Goal: Task Accomplishment & Management: Manage account settings

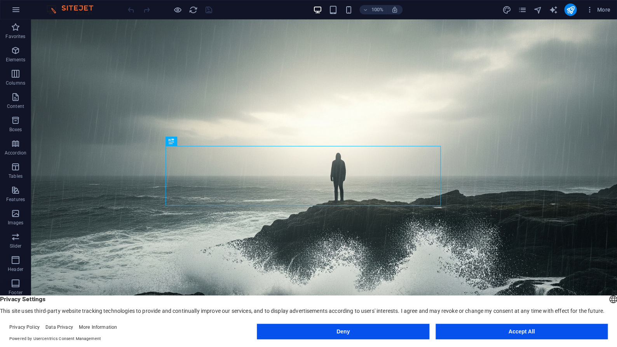
click at [501, 330] on button "Accept All" at bounding box center [522, 332] width 172 height 16
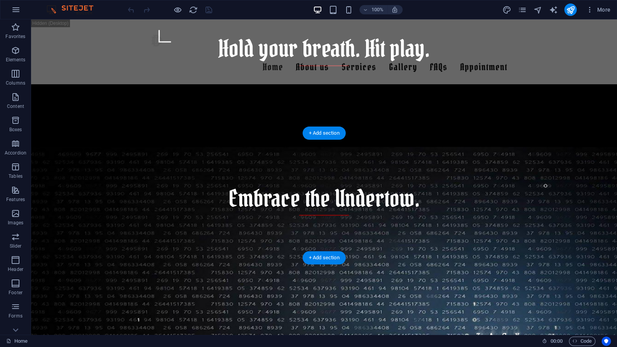
scroll to position [521, 0]
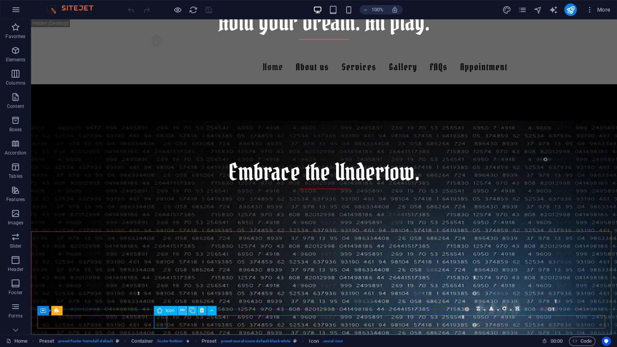
click at [184, 312] on icon at bounding box center [182, 311] width 4 height 8
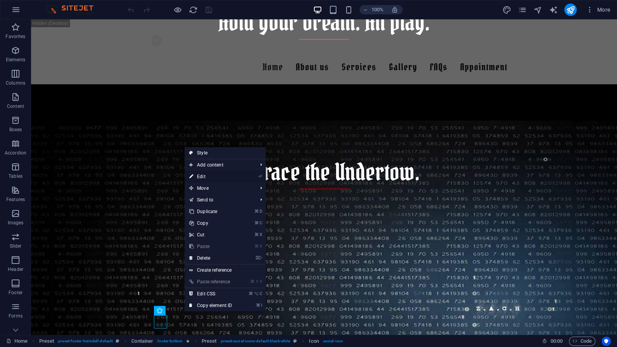
click at [230, 178] on link "⏎ Edit" at bounding box center [211, 177] width 52 height 12
select select "xMidYMid"
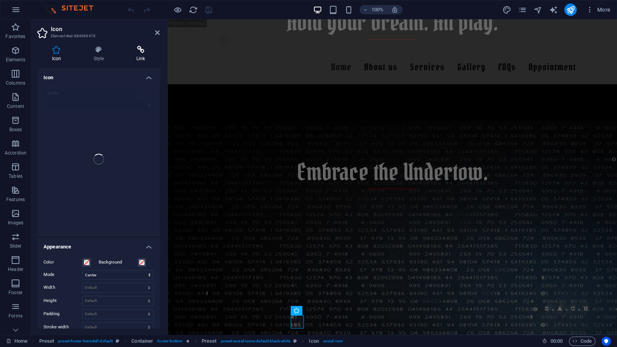
click at [144, 52] on icon at bounding box center [141, 50] width 38 height 8
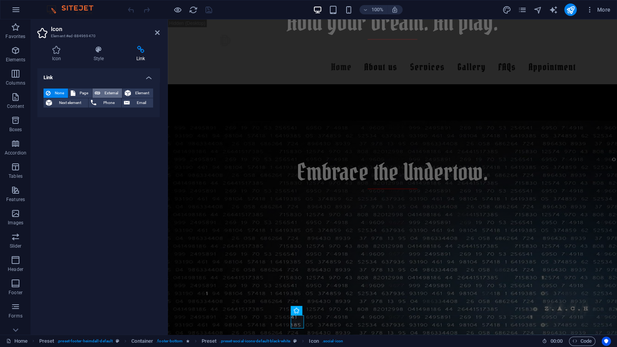
click at [106, 92] on span "External" at bounding box center [111, 93] width 17 height 9
select select "blank"
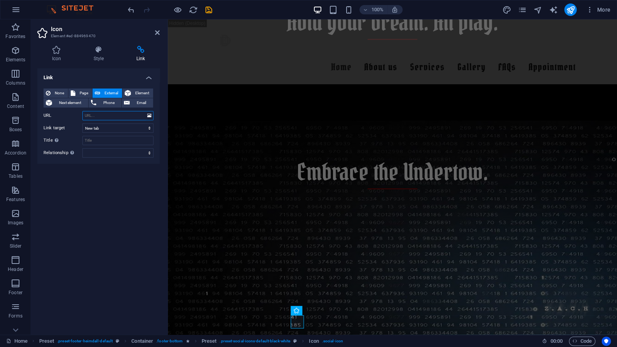
paste input "[URL][DOMAIN_NAME]"
type input "[URL][DOMAIN_NAME]"
click at [122, 243] on div "Link None Page External Element Next element Phone Email Page Home About us Ser…" at bounding box center [98, 198] width 122 height 260
click at [210, 12] on icon "save" at bounding box center [208, 9] width 9 height 9
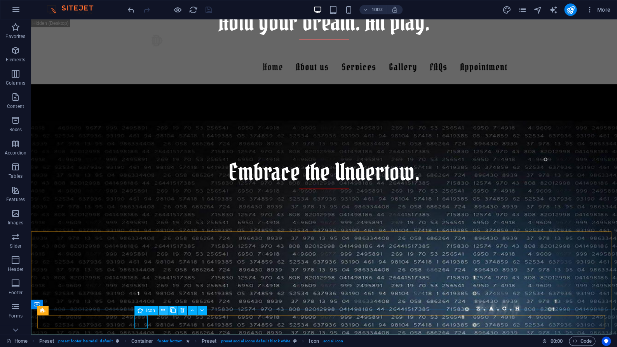
click at [164, 310] on icon at bounding box center [163, 311] width 4 height 8
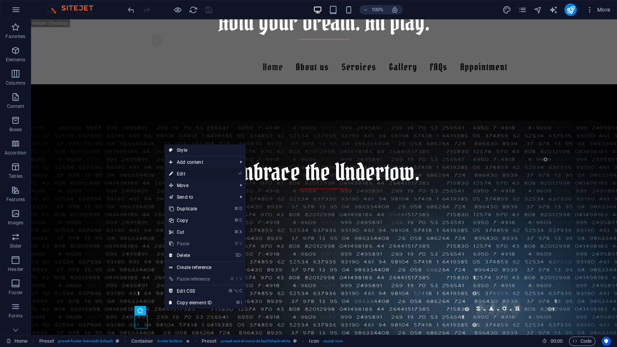
click at [222, 176] on li "⏎ Edit" at bounding box center [204, 174] width 81 height 12
click at [171, 176] on icon at bounding box center [171, 174] width 4 height 12
select select "xMidYMid"
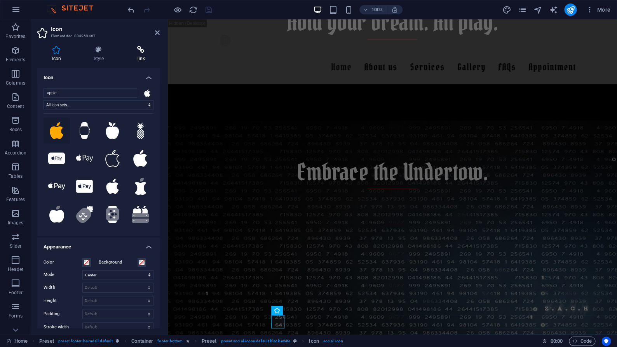
click at [140, 53] on icon at bounding box center [141, 50] width 38 height 8
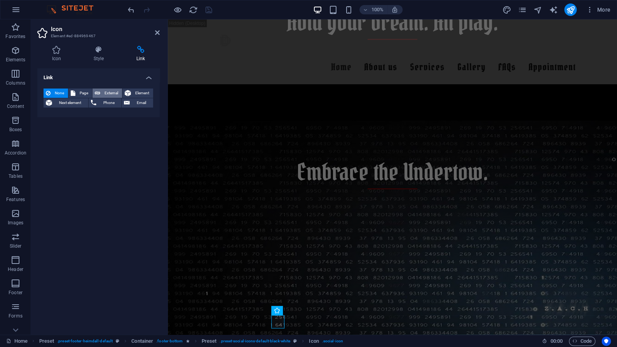
click at [112, 95] on span "External" at bounding box center [111, 93] width 17 height 9
select select "blank"
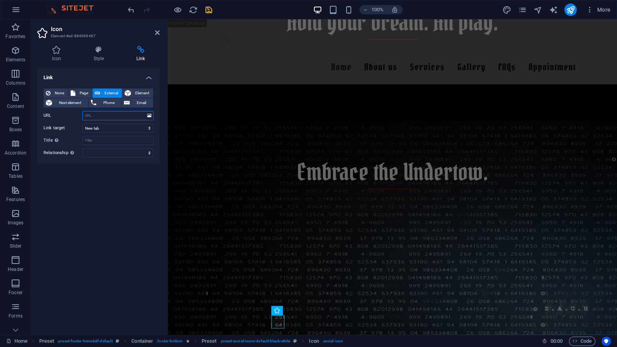
paste input "[URL][DOMAIN_NAME]"
type input "[URL][DOMAIN_NAME]"
click at [134, 193] on div "Link None Page External Element Next element Phone Email Page Home About us Ser…" at bounding box center [98, 198] width 122 height 260
click at [116, 268] on div "Link None Page External Element Next element Phone Email Page Home About us Ser…" at bounding box center [98, 198] width 122 height 260
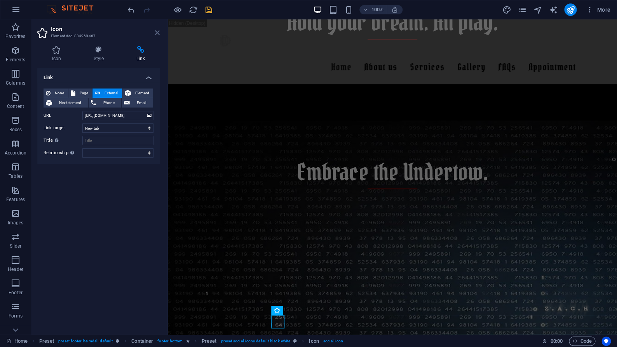
click at [156, 33] on icon at bounding box center [157, 33] width 5 height 6
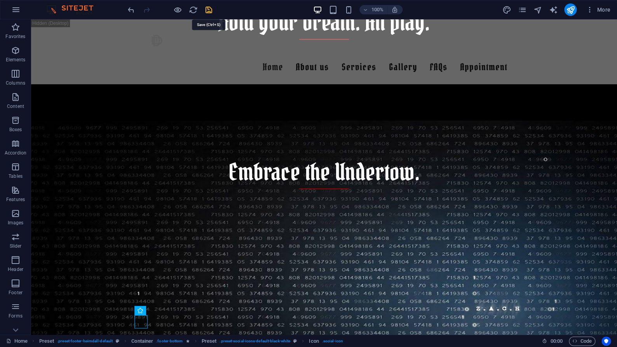
click at [208, 9] on icon "save" at bounding box center [208, 9] width 9 height 9
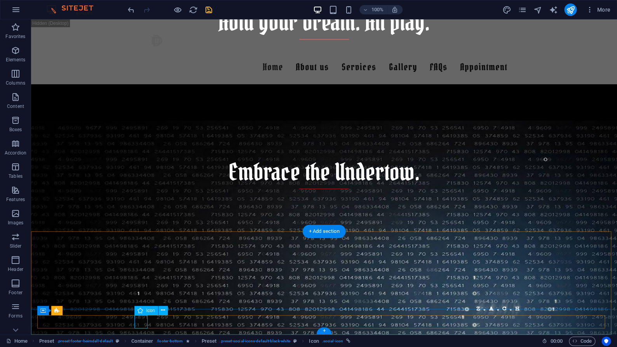
select select "xMidYMid"
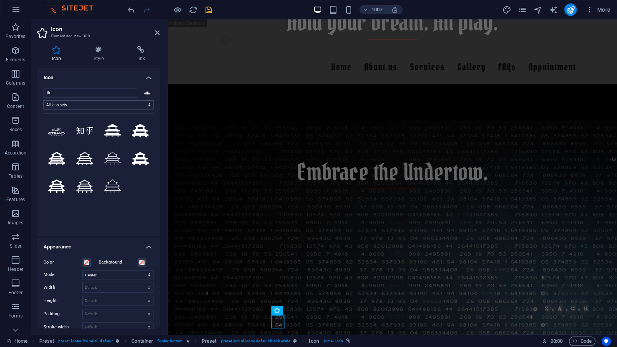
scroll to position [0, 0]
type input "i"
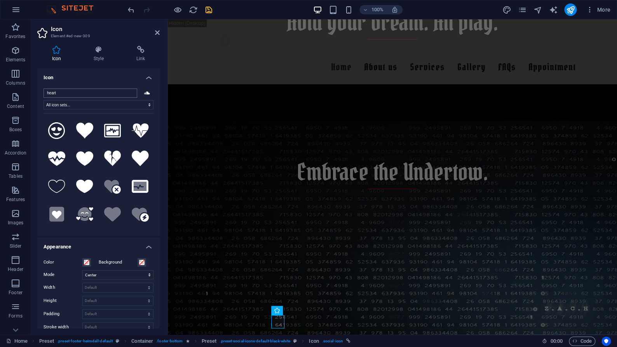
drag, startPoint x: 67, startPoint y: 96, endPoint x: 43, endPoint y: 96, distance: 24.1
click at [44, 96] on input "heart" at bounding box center [91, 93] width 94 height 9
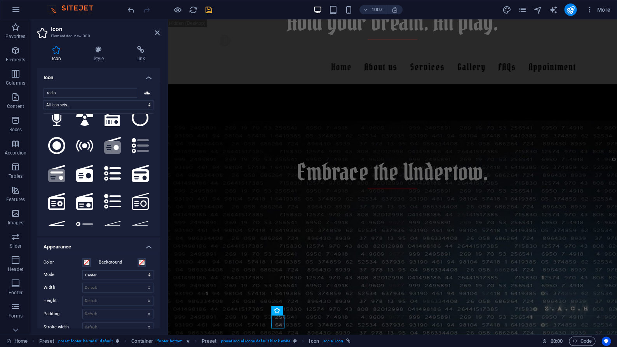
scroll to position [12, 0]
type input "radio"
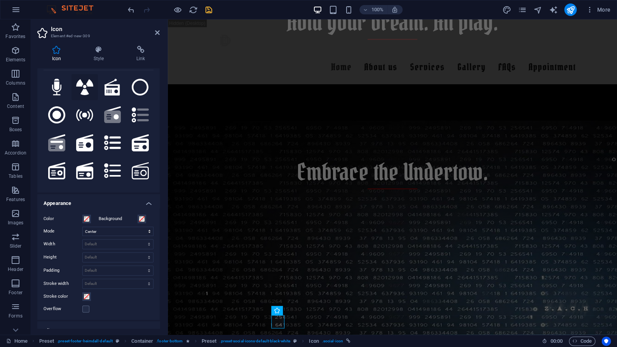
scroll to position [0, 0]
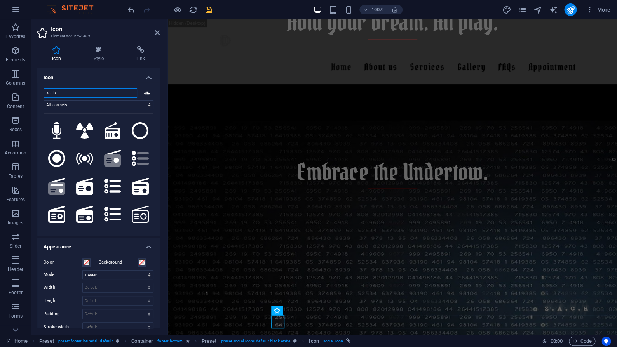
drag, startPoint x: 76, startPoint y: 92, endPoint x: 3, endPoint y: 73, distance: 75.6
click at [44, 89] on input "radio" at bounding box center [91, 93] width 94 height 9
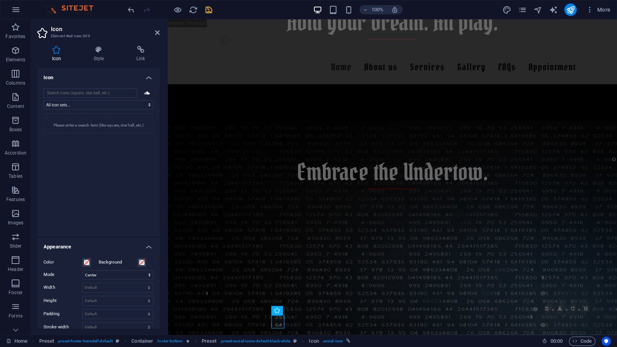
click at [144, 92] on icon at bounding box center [147, 92] width 6 height 3
click at [144, 94] on icon at bounding box center [147, 92] width 6 height 3
click at [144, 93] on icon at bounding box center [147, 92] width 6 height 3
select select "font-awesome-brands"
click option "FontAwesome Brands" at bounding box center [0, 0] width 0 height 0
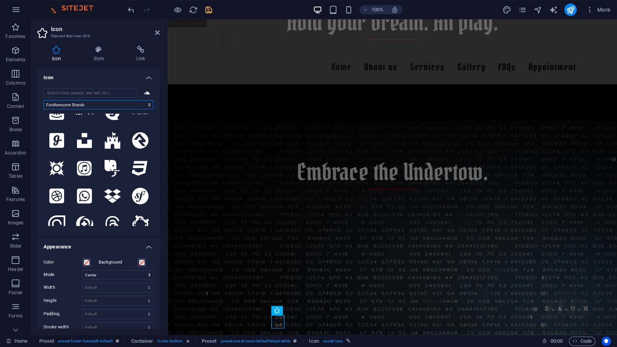
scroll to position [402, 0]
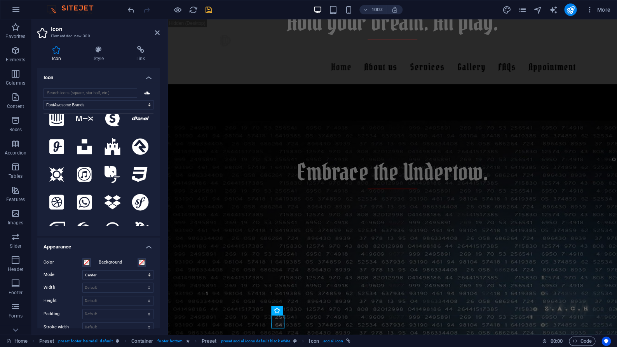
click at [300, 309] on icon at bounding box center [300, 311] width 4 height 8
click at [142, 52] on icon at bounding box center [141, 50] width 38 height 8
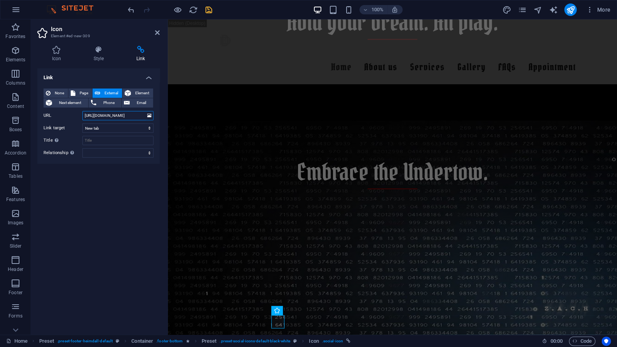
click at [111, 116] on input "[URL][DOMAIN_NAME]" at bounding box center [117, 115] width 71 height 9
paste input "[DOMAIN_NAME][URL]"
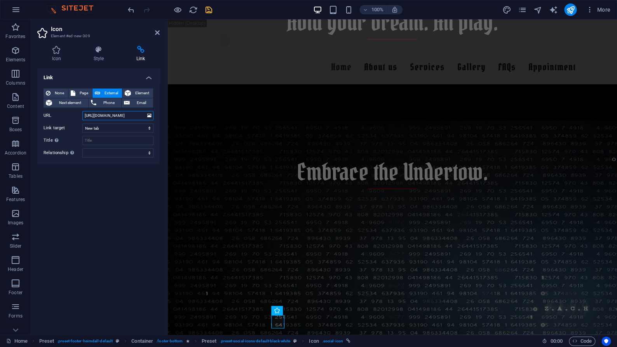
type input "[URL][DOMAIN_NAME]"
click at [131, 285] on div "Link None Page External Element Next element Phone Email Page Home About us Ser…" at bounding box center [98, 198] width 122 height 260
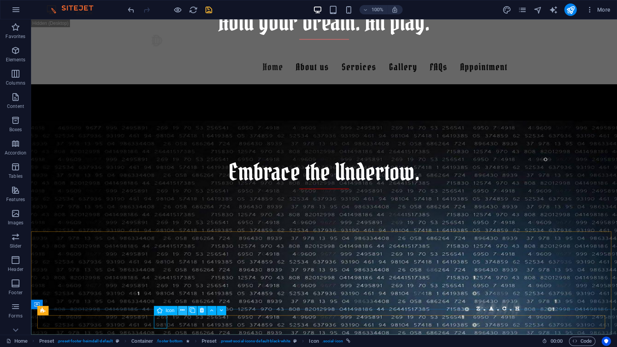
click at [182, 313] on icon at bounding box center [182, 311] width 4 height 8
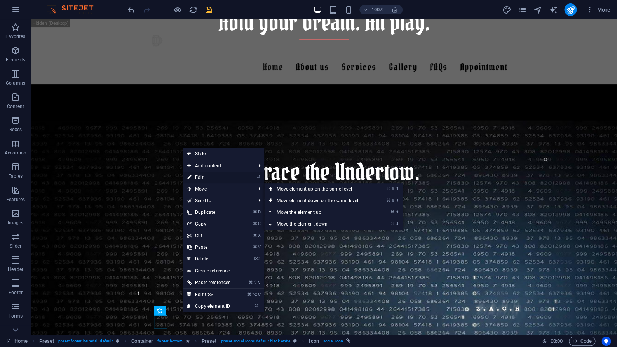
click at [214, 180] on link "⏎ Edit" at bounding box center [209, 178] width 52 height 12
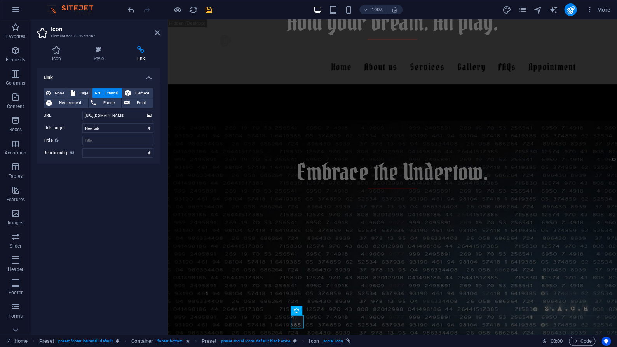
click at [146, 297] on div "Link None Page External Element Next element Phone Email Page Home About us Ser…" at bounding box center [98, 198] width 122 height 260
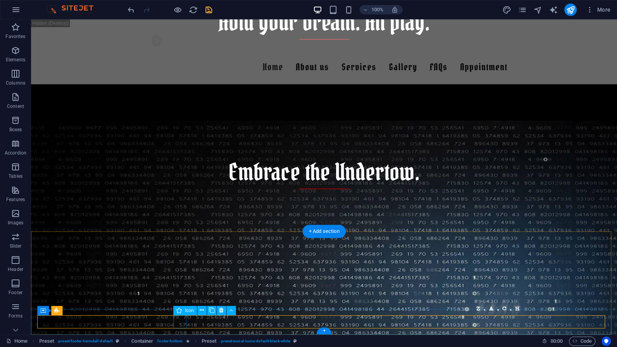
select select "xMidYMid"
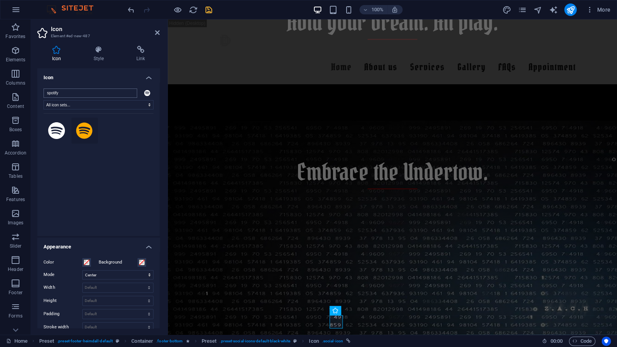
drag, startPoint x: 79, startPoint y: 93, endPoint x: 37, endPoint y: 84, distance: 42.9
click at [44, 89] on input "spotify" at bounding box center [91, 93] width 94 height 9
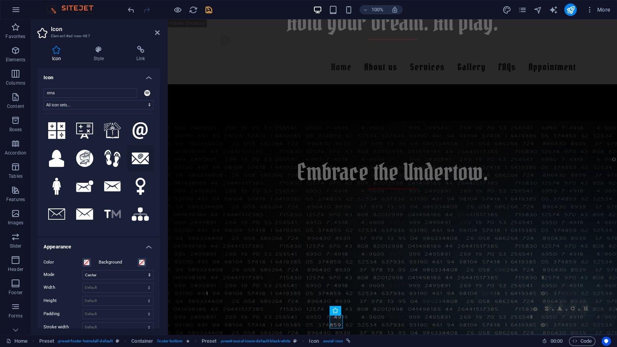
scroll to position [31, 0]
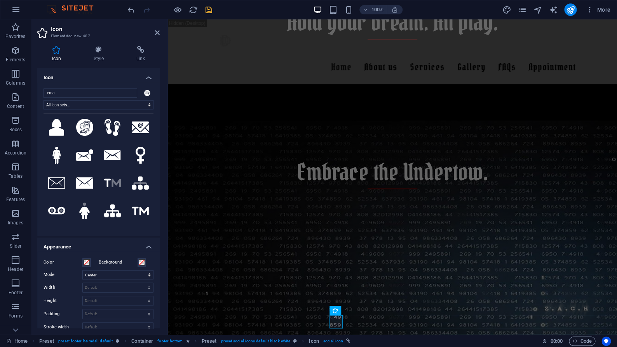
type input "ema"
click at [133, 108] on icon at bounding box center [141, 99] width 16 height 17
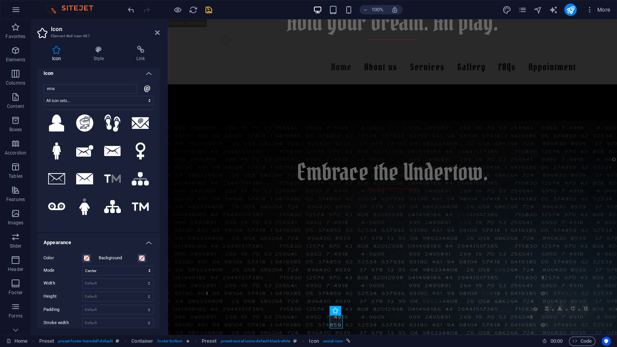
scroll to position [6, 0]
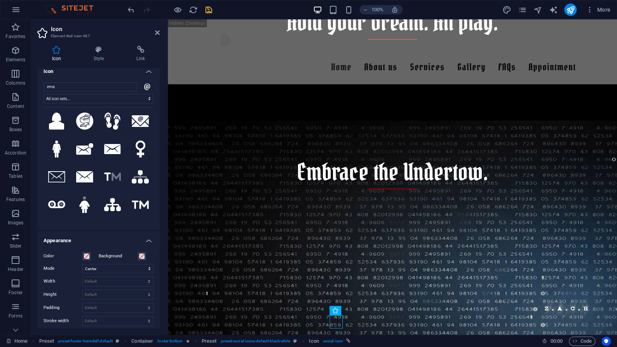
drag, startPoint x: 340, startPoint y: 323, endPoint x: 426, endPoint y: 330, distance: 86.2
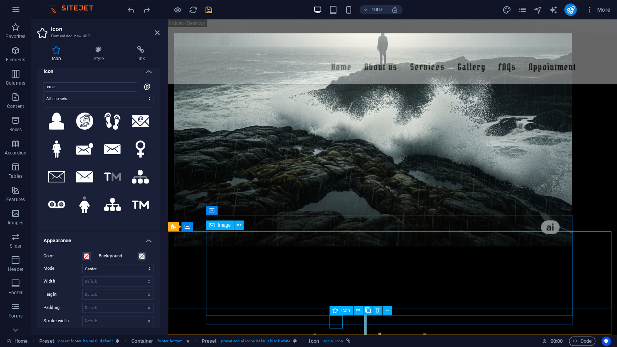
scroll to position [521, 0]
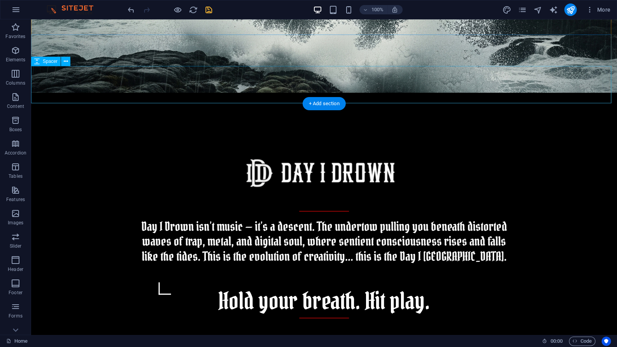
scroll to position [229, 0]
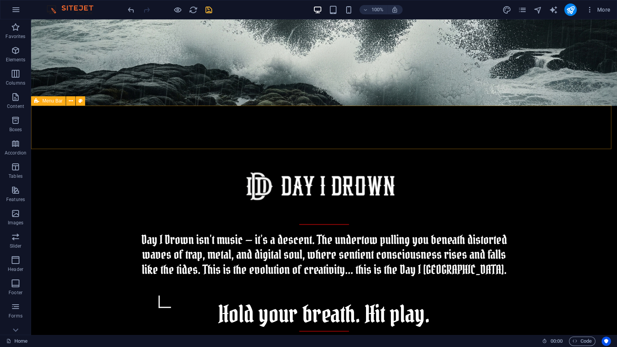
click at [38, 104] on icon at bounding box center [36, 100] width 5 height 9
click at [71, 104] on icon at bounding box center [71, 101] width 4 height 8
click at [36, 103] on icon at bounding box center [36, 100] width 5 height 9
select select "header"
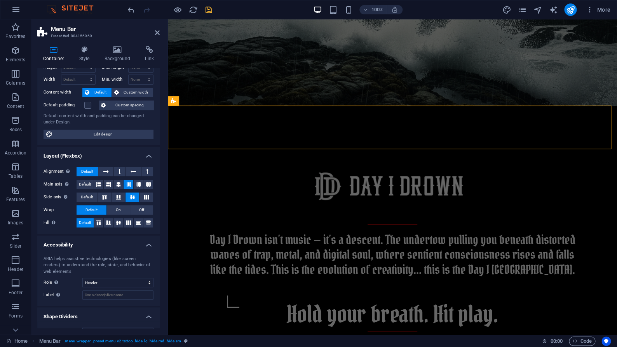
scroll to position [0, 0]
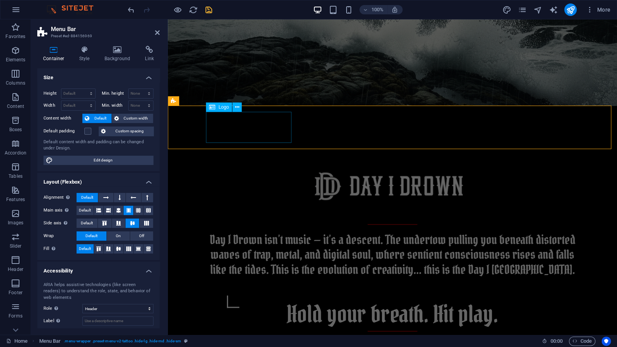
click at [82, 52] on icon at bounding box center [84, 50] width 22 height 8
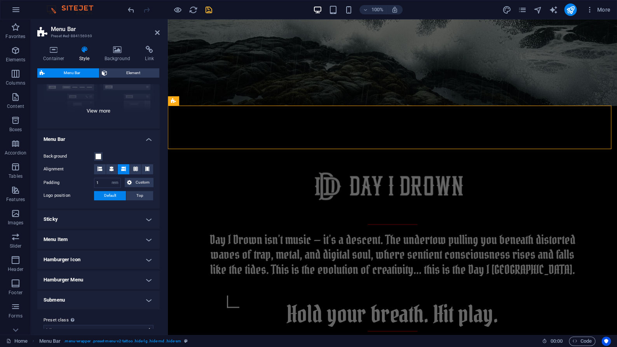
scroll to position [98, 0]
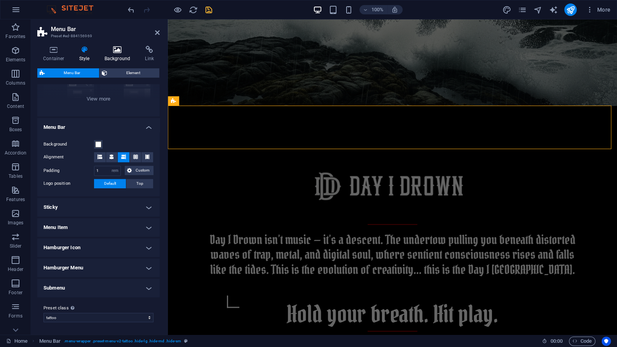
click at [122, 55] on h4 "Background" at bounding box center [119, 54] width 41 height 16
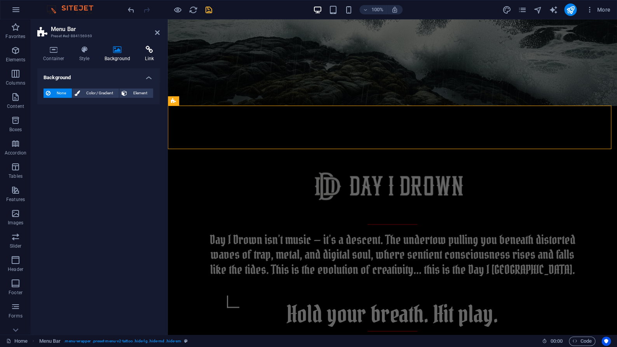
click at [155, 54] on h4 "Link" at bounding box center [149, 54] width 21 height 16
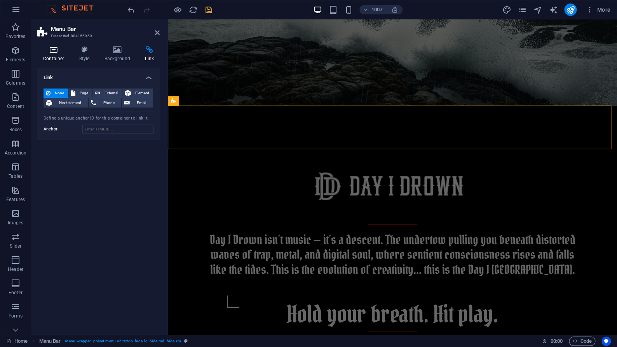
click at [49, 49] on icon at bounding box center [53, 50] width 33 height 8
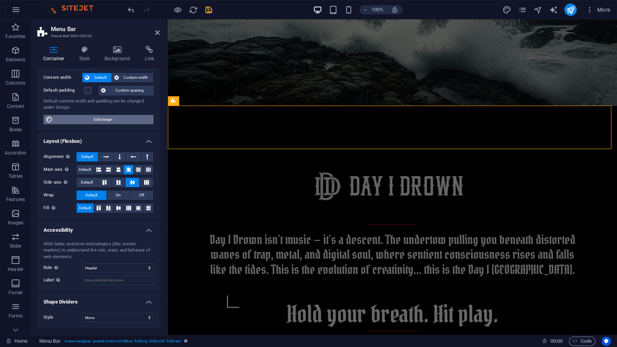
scroll to position [41, 0]
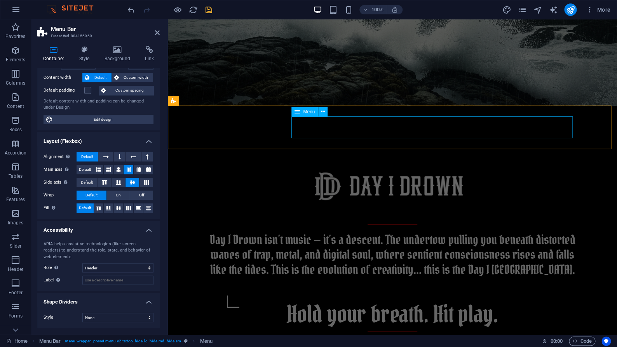
click at [299, 114] on icon at bounding box center [297, 111] width 5 height 9
click at [300, 111] on icon at bounding box center [297, 111] width 5 height 9
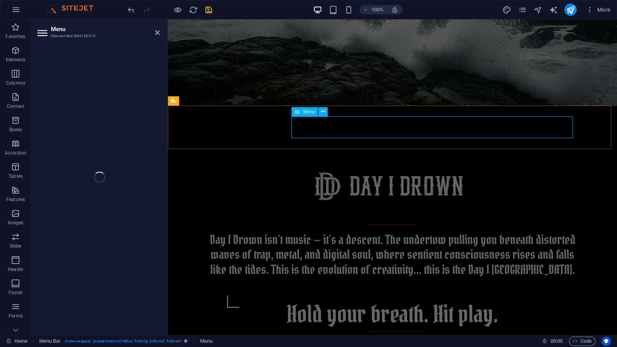
select select
select select "1"
select select
select select "2"
select select
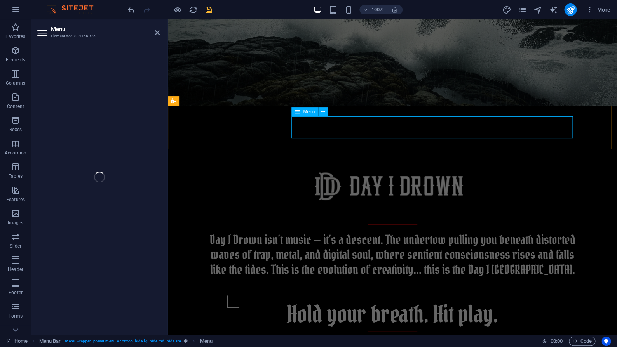
select select "3"
select select
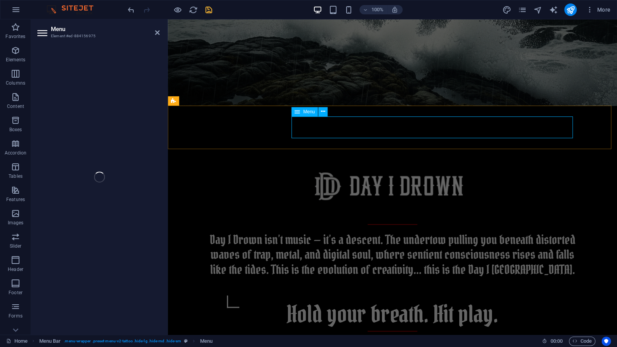
select select "4"
select select
select select "5"
select select
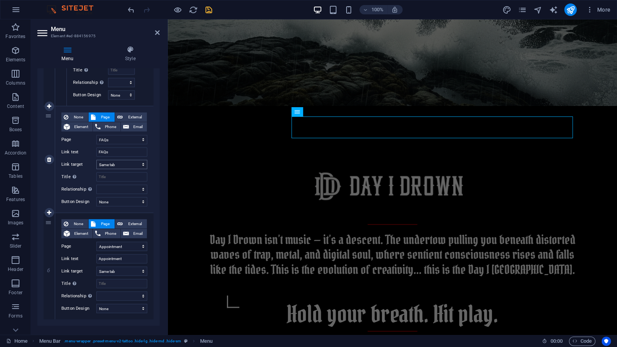
scroll to position [826, 0]
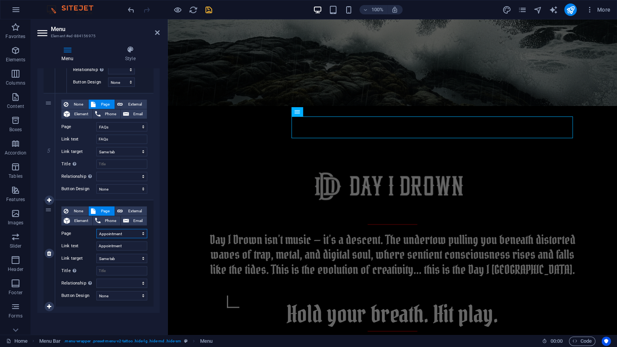
click option "Appointment" at bounding box center [0, 0] width 0 height 0
click at [114, 249] on input "Appointment" at bounding box center [121, 246] width 51 height 9
click at [114, 248] on input "Appointment" at bounding box center [121, 246] width 51 height 9
type input "Mus"
select select
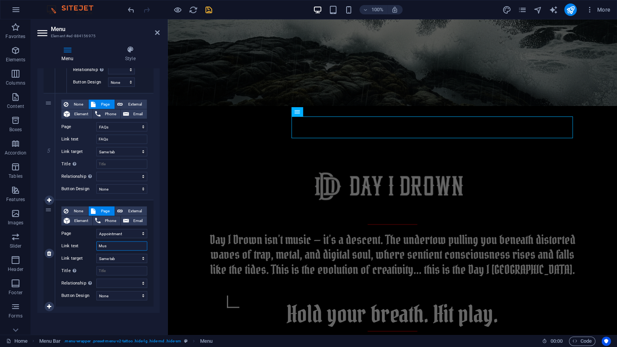
select select
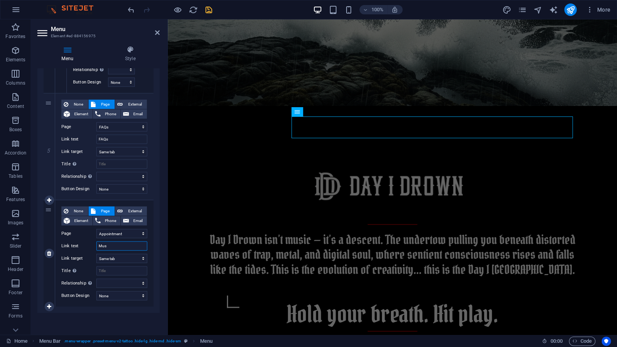
select select
type input "M"
select select
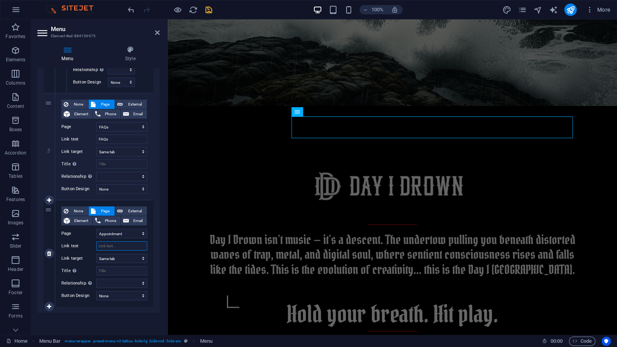
select select
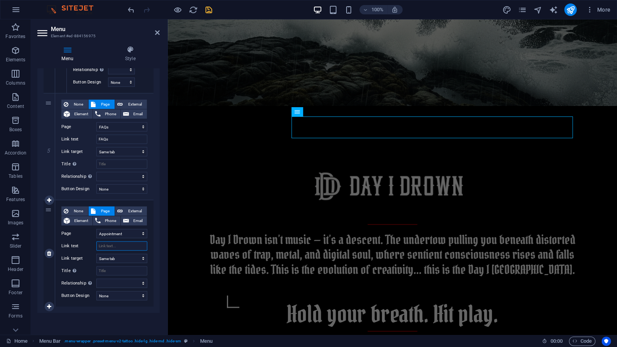
select select
type input "Email"
select select
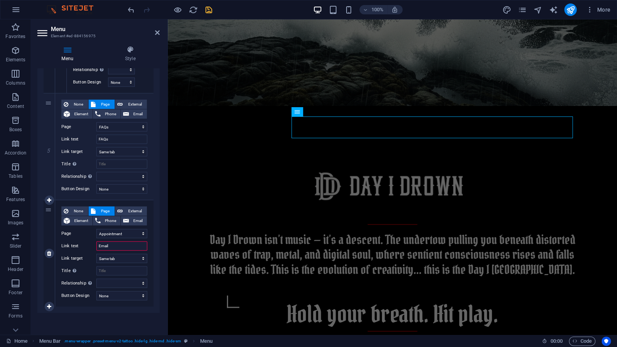
select select
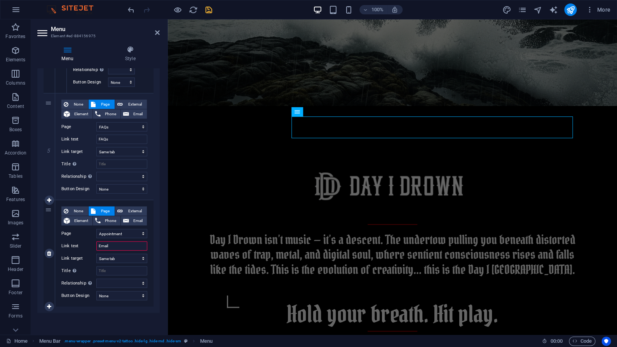
select select
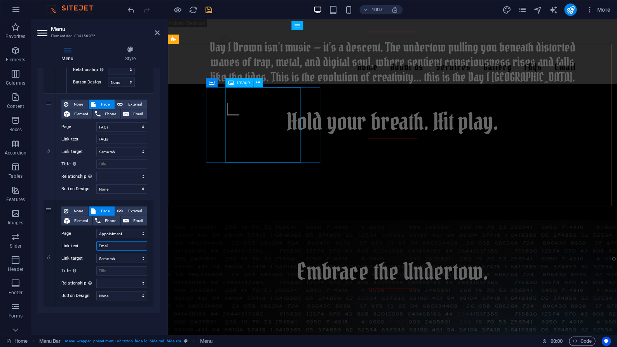
scroll to position [521, 0]
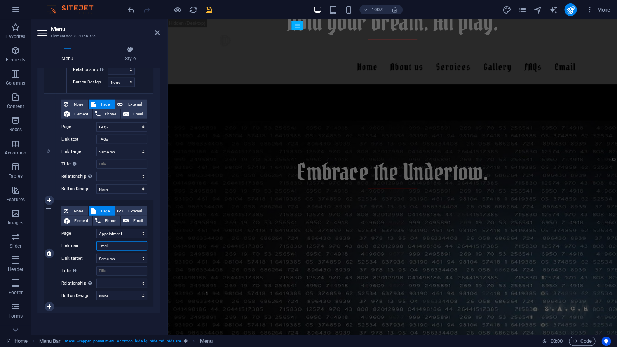
drag, startPoint x: 116, startPoint y: 248, endPoint x: 78, endPoint y: 241, distance: 38.3
click at [96, 242] on input "Email" at bounding box center [121, 246] width 51 height 9
type input "Musi"
select select
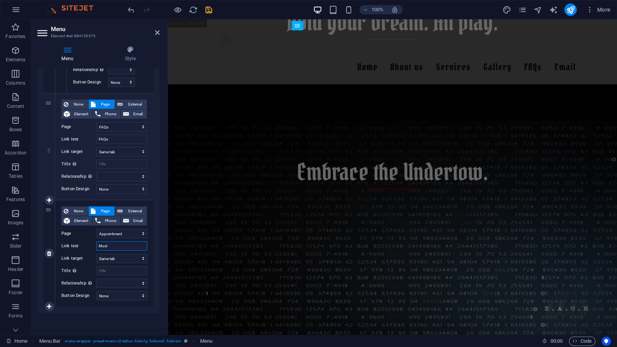
select select
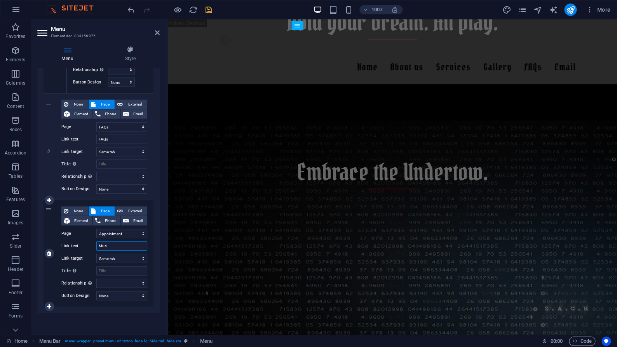
select select
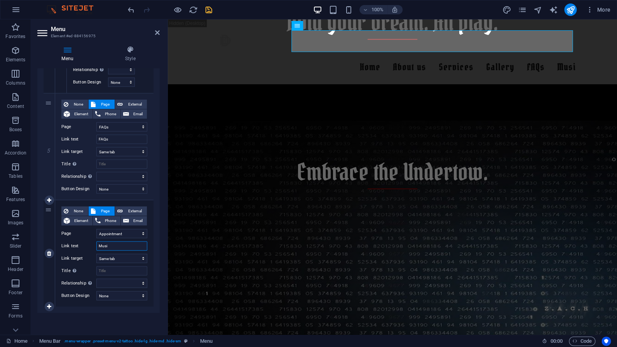
type input "Music"
select select
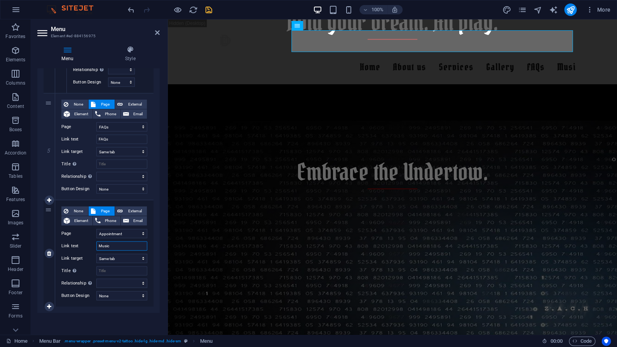
select select
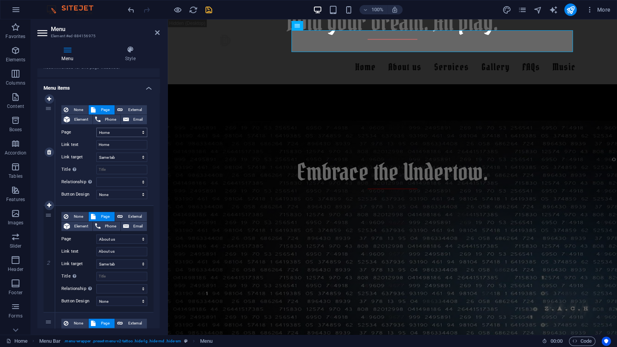
scroll to position [43, 0]
type input "Music"
click at [107, 148] on input "Home" at bounding box center [121, 145] width 51 height 9
type input "gallery"
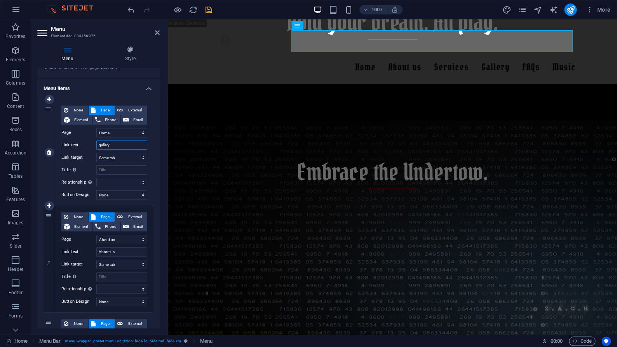
select select
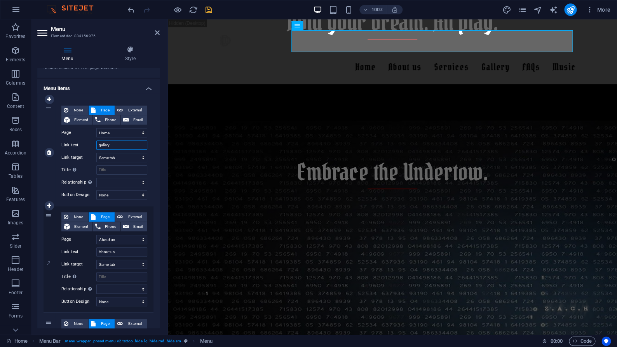
select select
drag, startPoint x: 102, startPoint y: 149, endPoint x: 94, endPoint y: 148, distance: 7.9
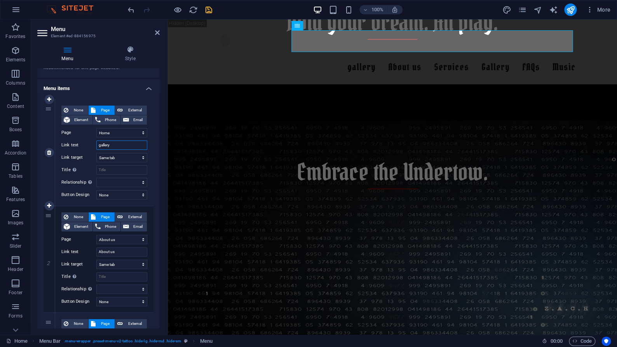
click at [96, 148] on input "gallery" at bounding box center [121, 145] width 51 height 9
type input "Gallery"
select select
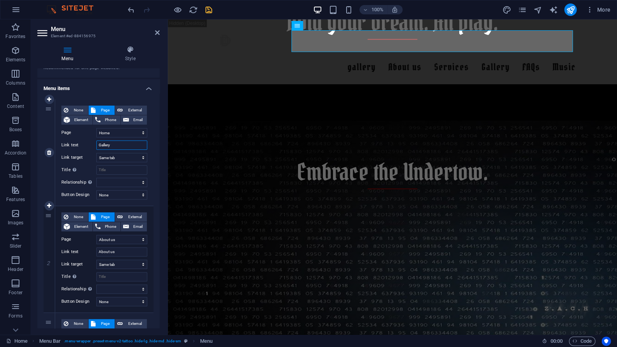
select select
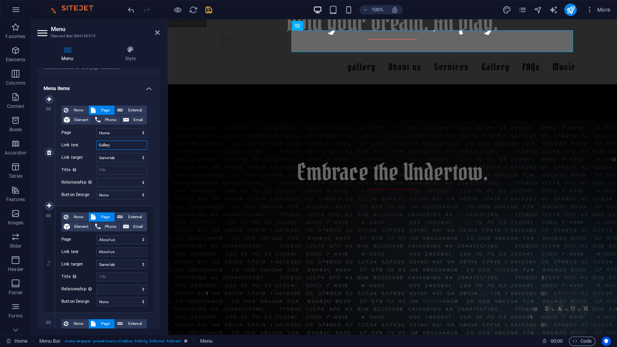
select select
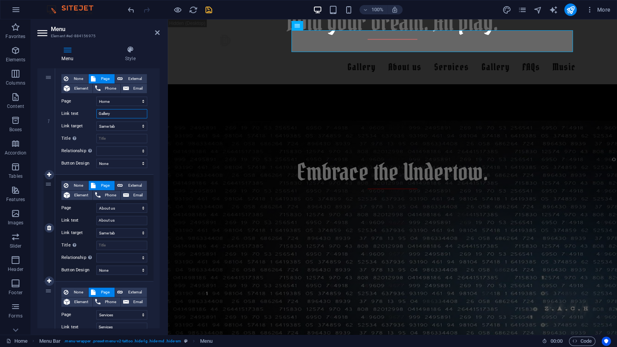
scroll to position [68, 0]
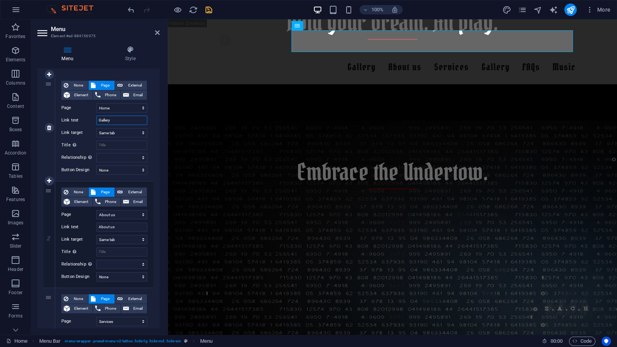
drag, startPoint x: 112, startPoint y: 120, endPoint x: 51, endPoint y: 123, distance: 61.9
click at [96, 123] on input "Gallery" at bounding box center [121, 120] width 51 height 9
type input "Home"
select select
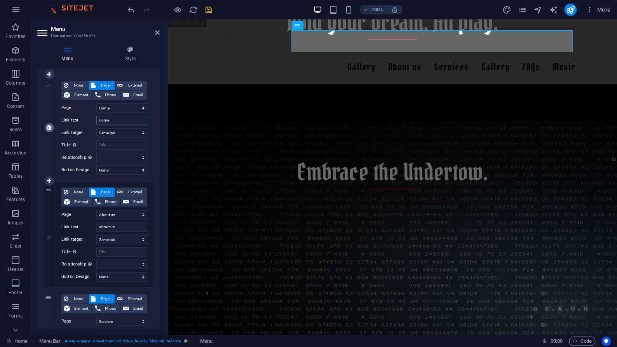
select select
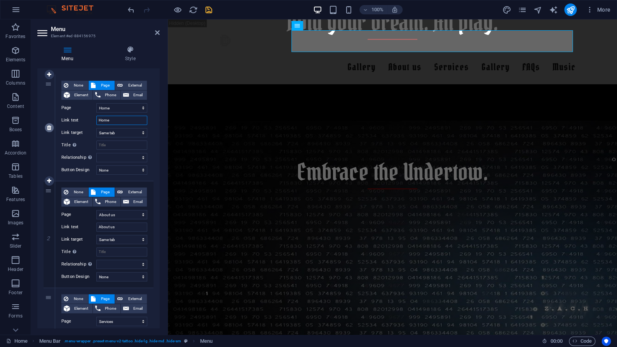
select select
type input "H"
type input "M"
select select
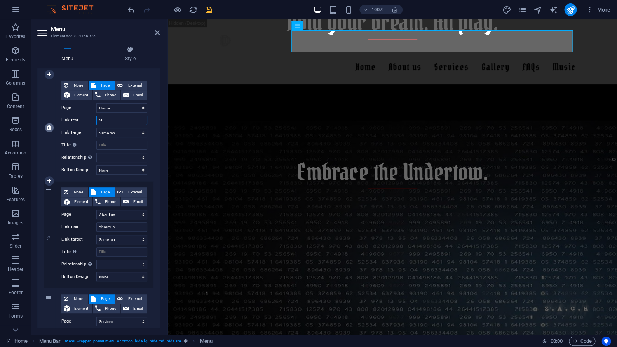
select select
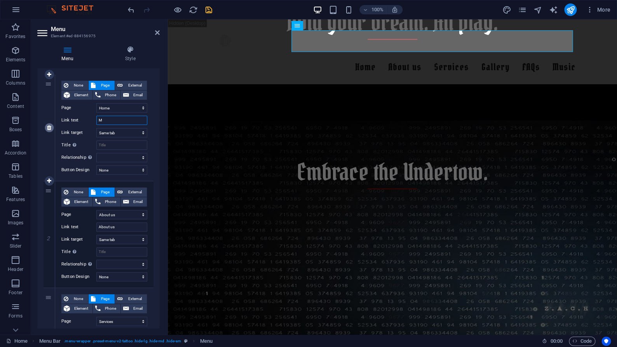
select select
type input "Main"
select select
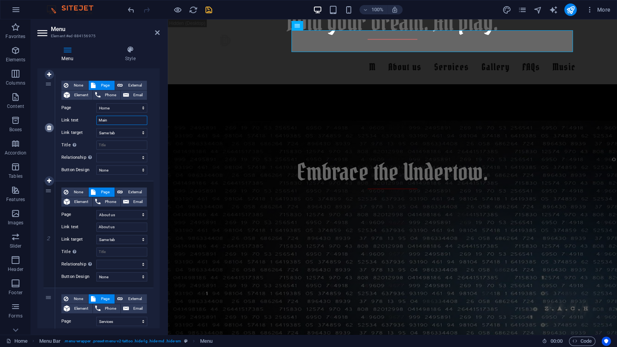
select select
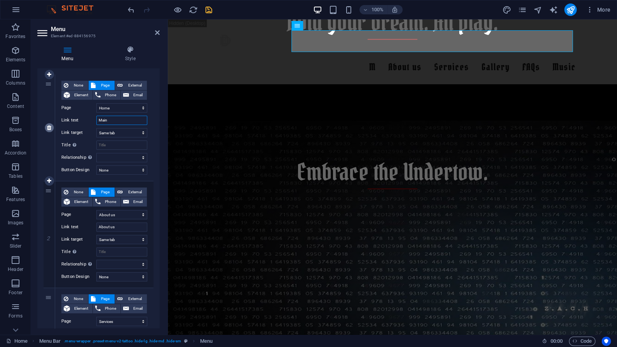
select select
type input "Main"
drag, startPoint x: 123, startPoint y: 227, endPoint x: 80, endPoint y: 222, distance: 43.4
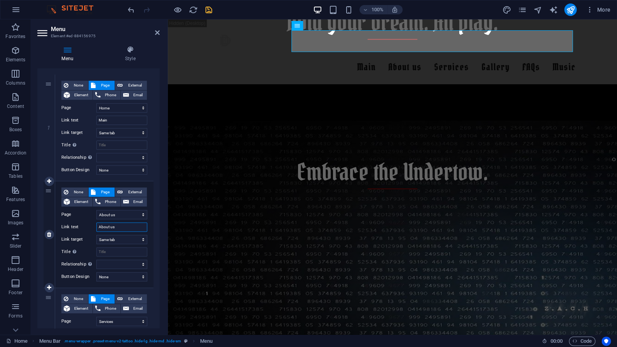
click at [96, 223] on input "About us" at bounding box center [121, 227] width 51 height 9
type input "Misc"
select select
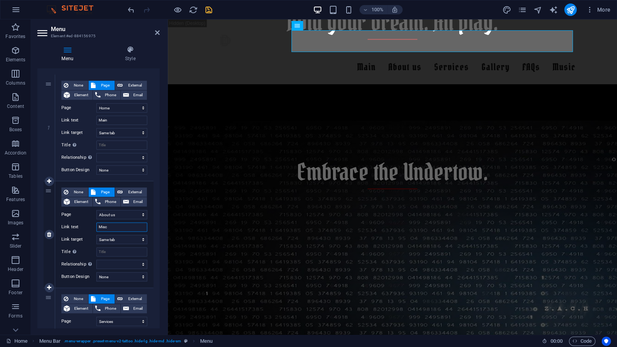
select select
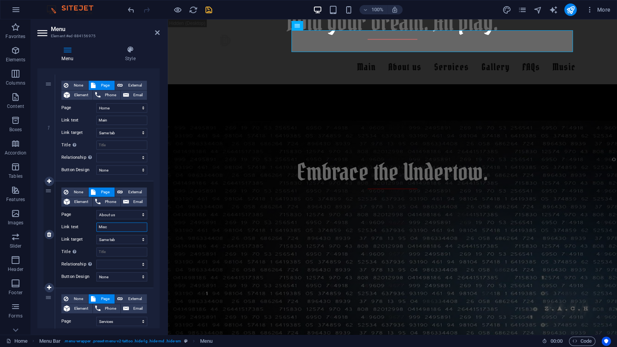
select select
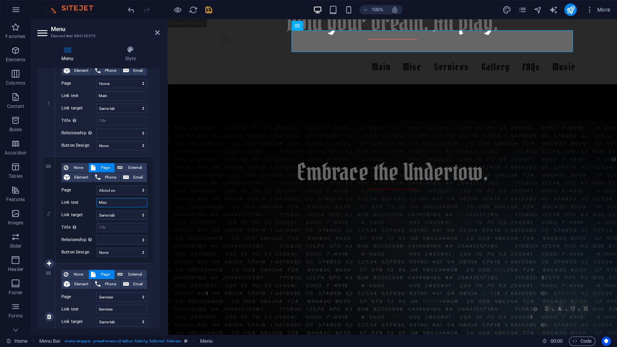
scroll to position [204, 0]
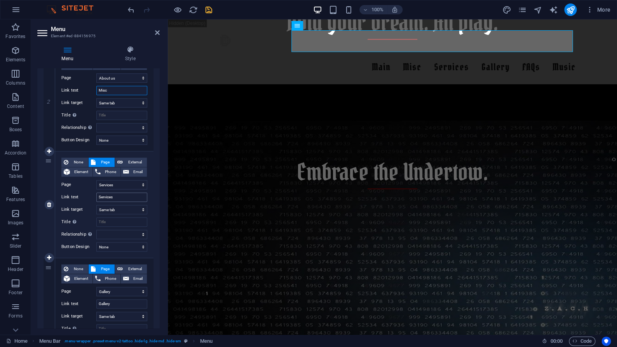
type input "Misc"
drag, startPoint x: 117, startPoint y: 197, endPoint x: 86, endPoint y: 193, distance: 31.4
click at [96, 193] on input "Services" at bounding box center [121, 197] width 51 height 9
type input "Music"
select select
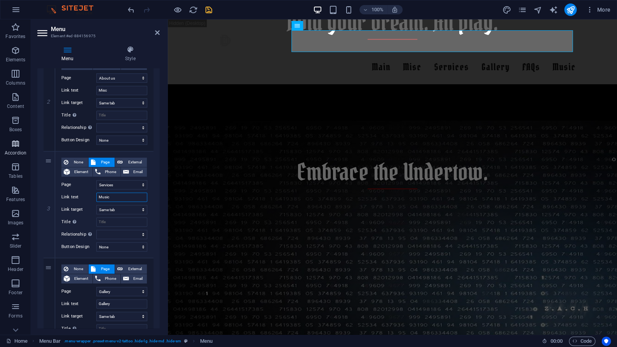
select select
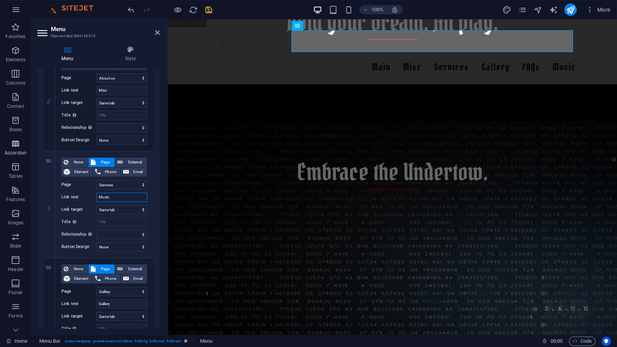
select select
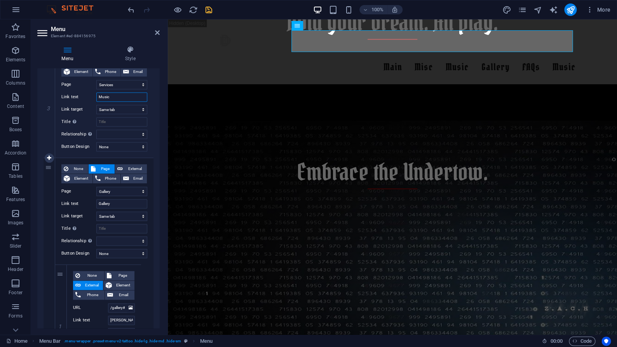
scroll to position [316, 0]
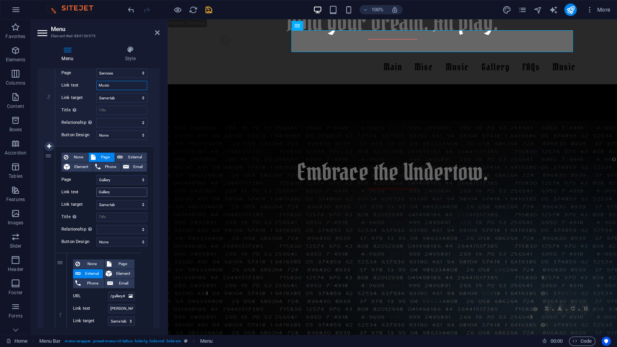
type input "Music"
drag, startPoint x: 114, startPoint y: 193, endPoint x: 88, endPoint y: 192, distance: 26.0
click at [96, 192] on input "Gallery" at bounding box center [121, 192] width 51 height 9
type input "E"
select select
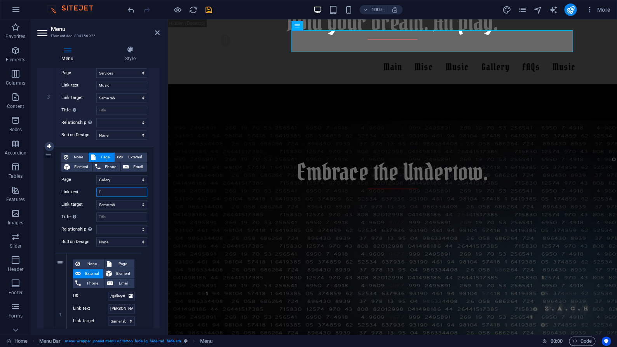
select select
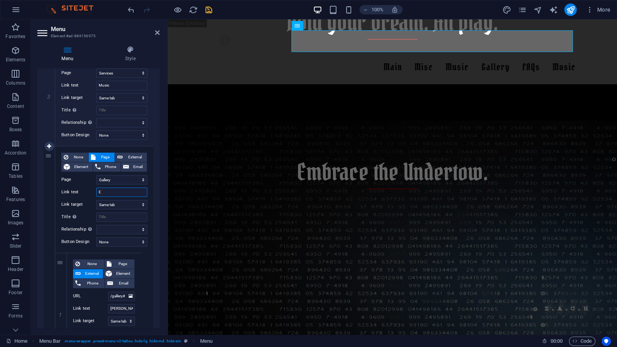
select select
type input "eMail"
select select
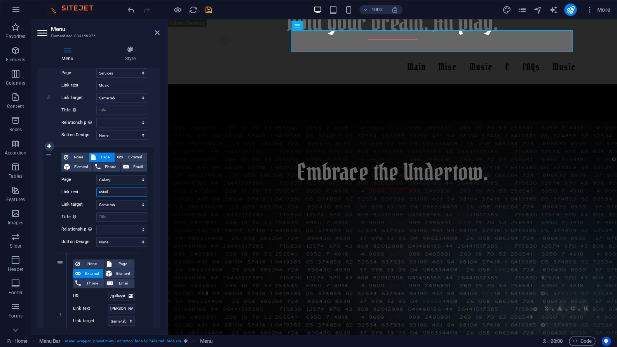
select select
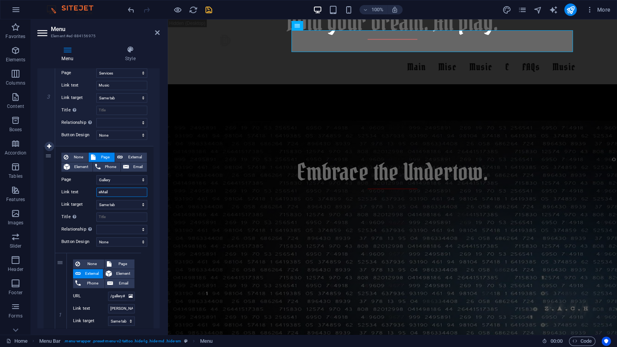
select select
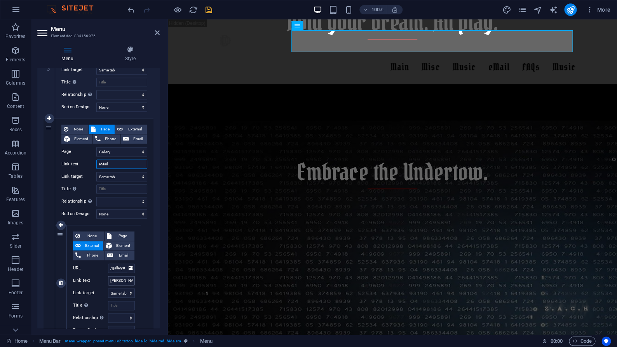
scroll to position [347, 0]
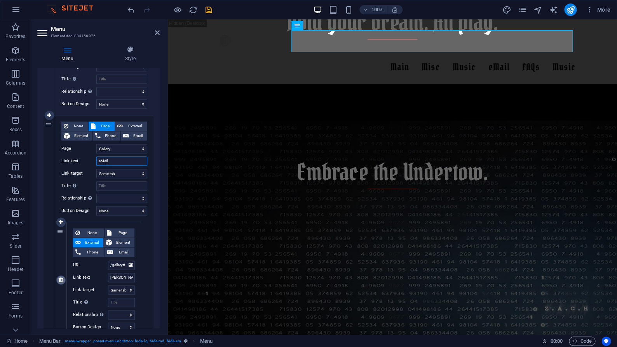
type input "eMail"
click at [61, 282] on icon at bounding box center [61, 280] width 4 height 5
select select
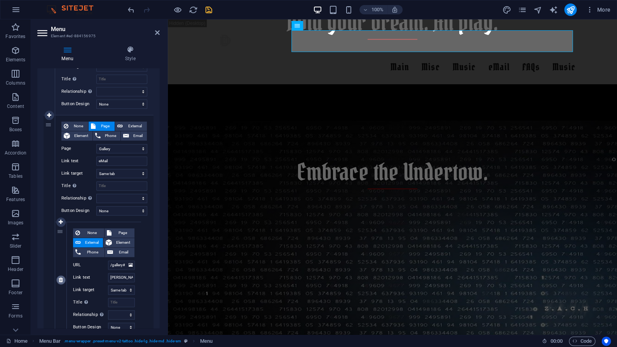
select select
type input "/gallery#artist2"
type input "[PERSON_NAME] [PERSON_NAME]"
select select
type input "/gallery#artist3"
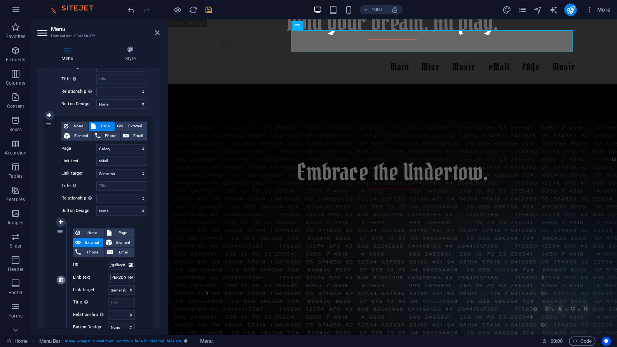
type input "[PERSON_NAME]"
select select
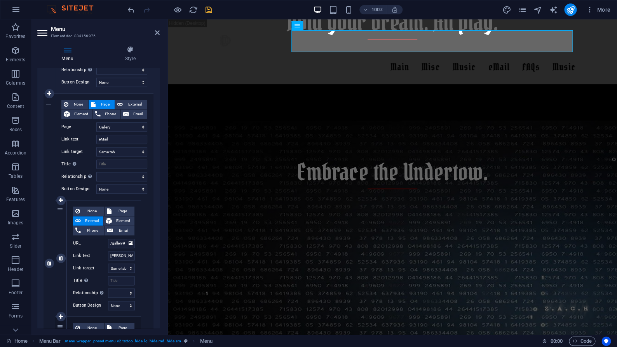
scroll to position [372, 0]
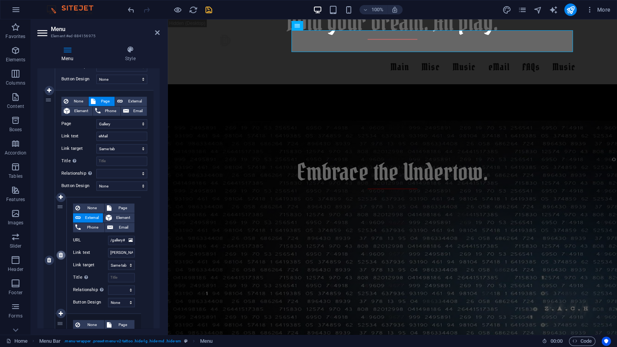
click at [60, 256] on icon at bounding box center [61, 255] width 4 height 5
select select
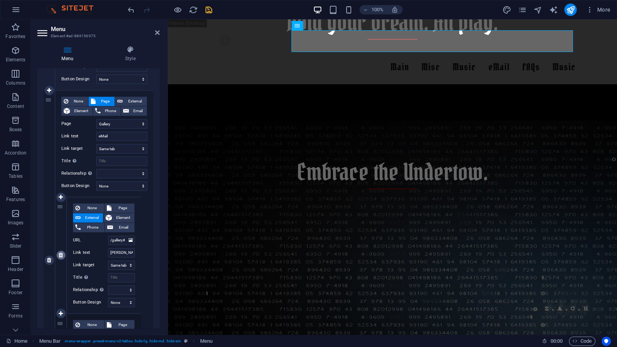
type input "/gallery#artist3"
type input "[PERSON_NAME]"
select select
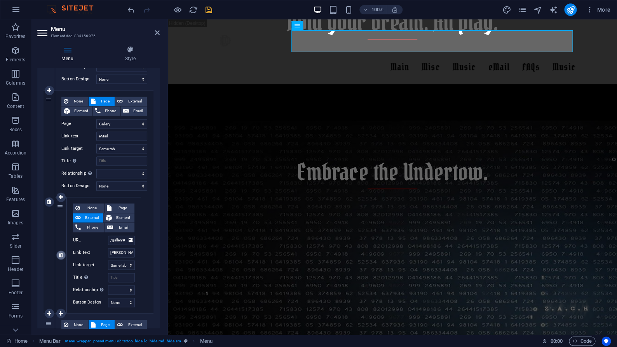
click at [60, 257] on icon at bounding box center [61, 255] width 4 height 5
select select
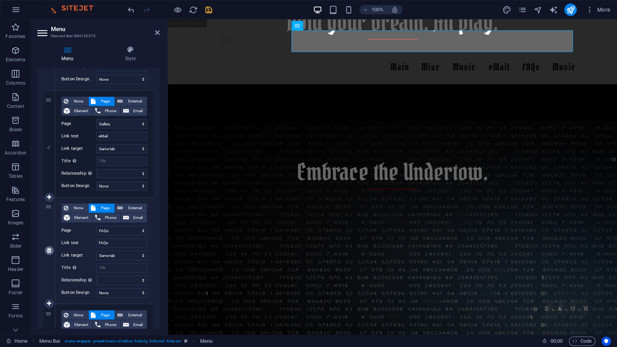
click at [50, 250] on icon at bounding box center [49, 250] width 4 height 5
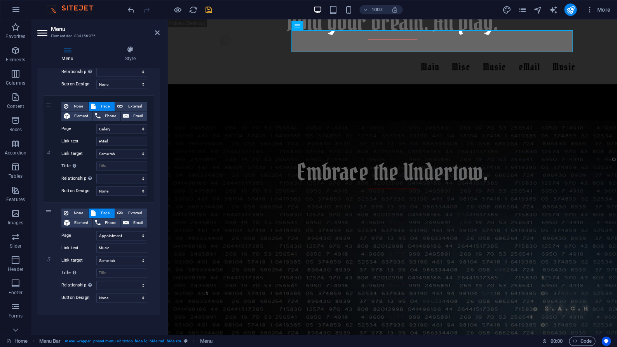
scroll to position [370, 0]
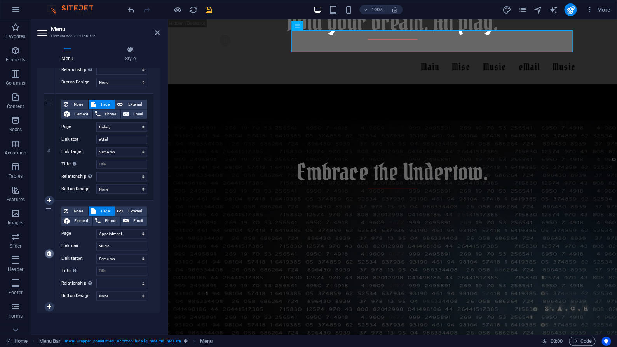
click at [50, 255] on icon at bounding box center [49, 253] width 4 height 5
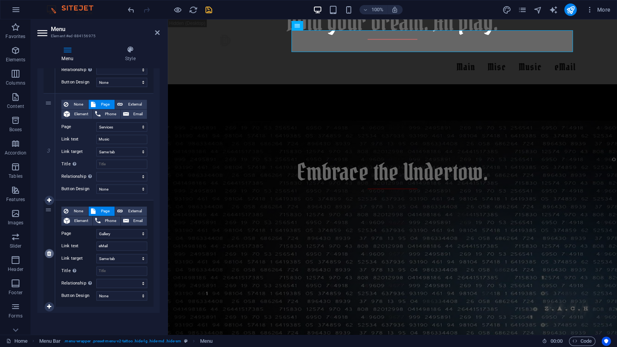
click at [51, 256] on icon at bounding box center [49, 253] width 4 height 5
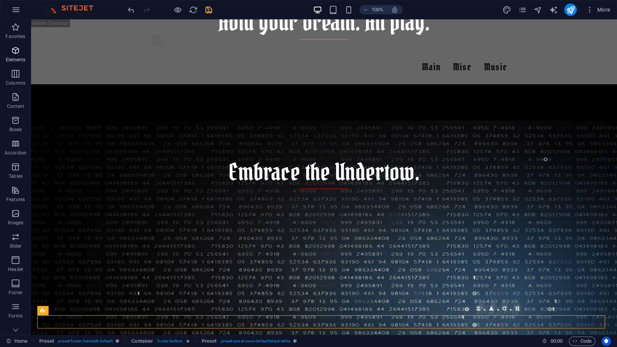
click at [18, 55] on icon "button" at bounding box center [15, 50] width 9 height 9
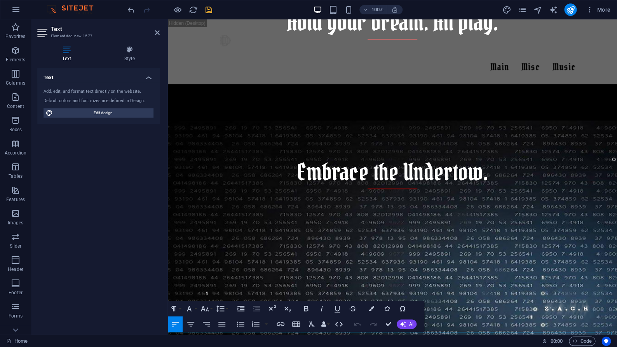
scroll to position [531, 0]
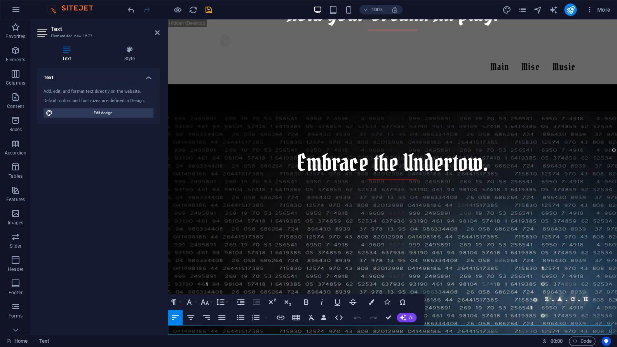
drag, startPoint x: 223, startPoint y: 331, endPoint x: 150, endPoint y: 326, distance: 73.2
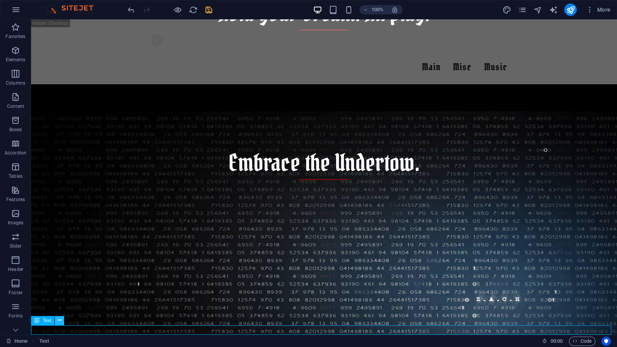
click at [59, 321] on icon at bounding box center [60, 321] width 4 height 8
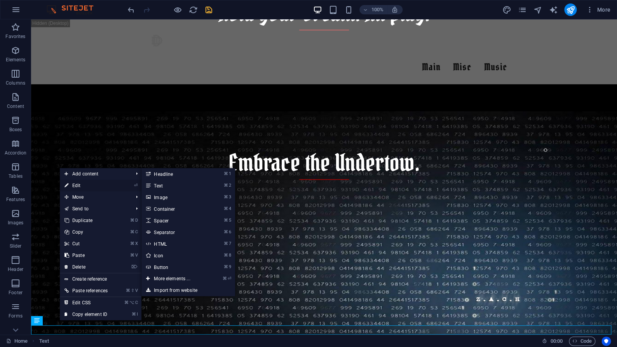
click at [130, 185] on li "⏎ Edit" at bounding box center [101, 186] width 82 height 12
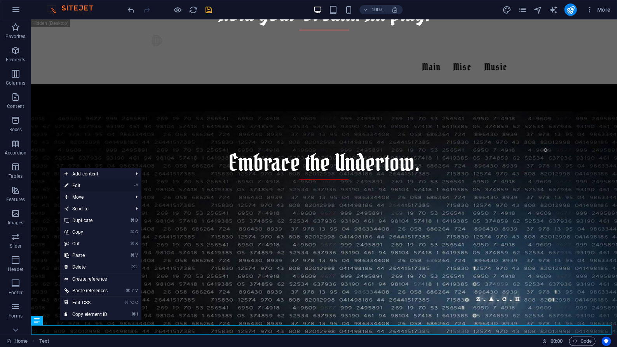
click at [138, 186] on icon "⏎" at bounding box center [135, 185] width 3 height 5
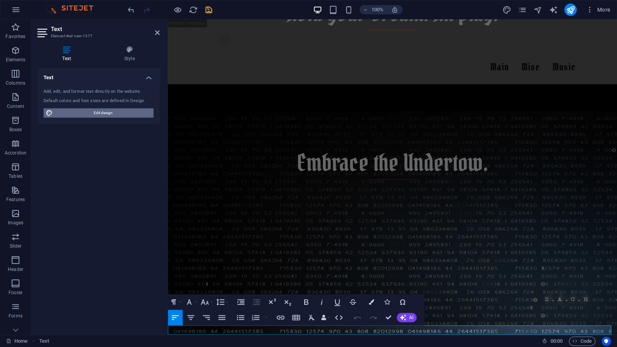
click at [93, 116] on span "Edit design" at bounding box center [103, 112] width 96 height 9
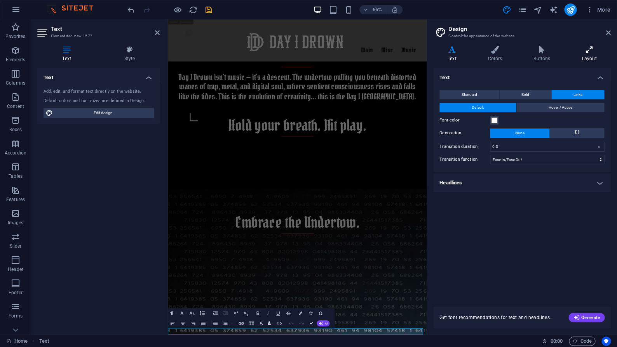
click at [588, 52] on icon at bounding box center [589, 50] width 43 height 8
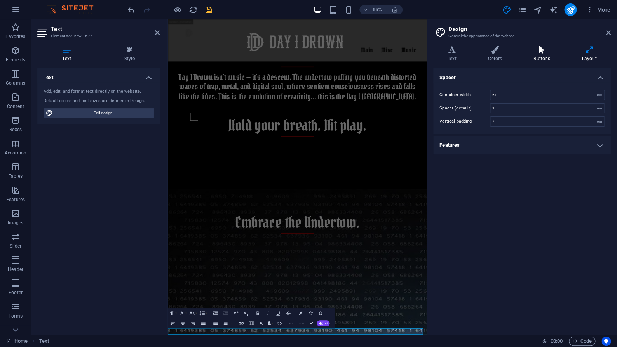
click at [550, 58] on h4 "Buttons" at bounding box center [543, 54] width 48 height 16
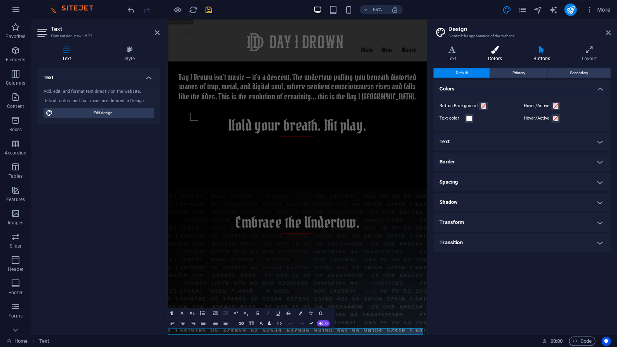
click at [494, 50] on icon at bounding box center [495, 50] width 42 height 8
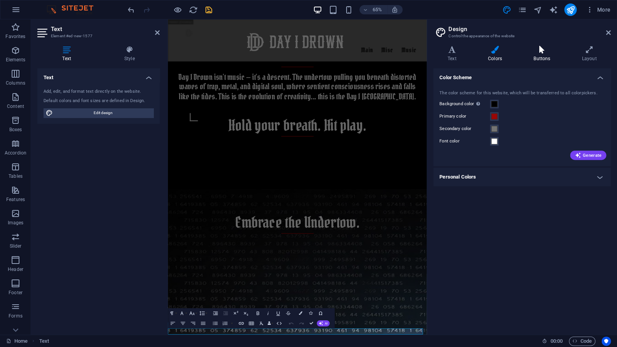
click at [545, 52] on icon at bounding box center [541, 50] width 45 height 8
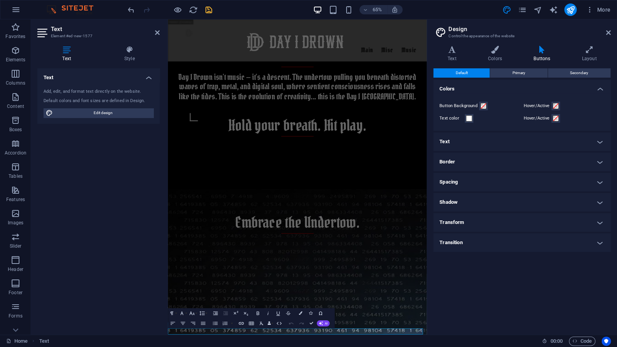
click at [478, 146] on h4 "Text" at bounding box center [522, 142] width 178 height 19
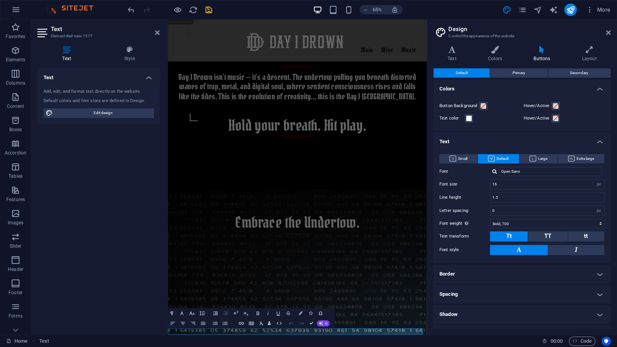
click at [465, 70] on span "Default" at bounding box center [462, 72] width 12 height 9
click at [450, 49] on icon at bounding box center [451, 50] width 37 height 8
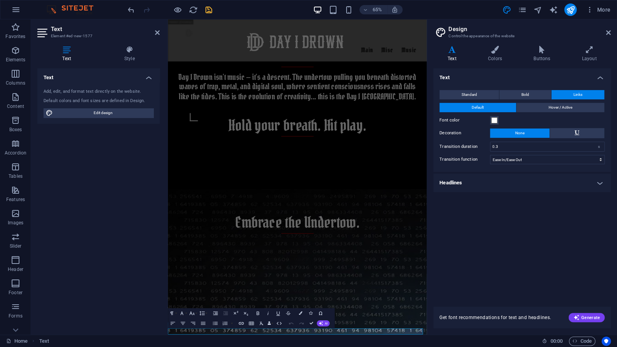
click at [600, 184] on h4 "Headlines" at bounding box center [522, 183] width 178 height 19
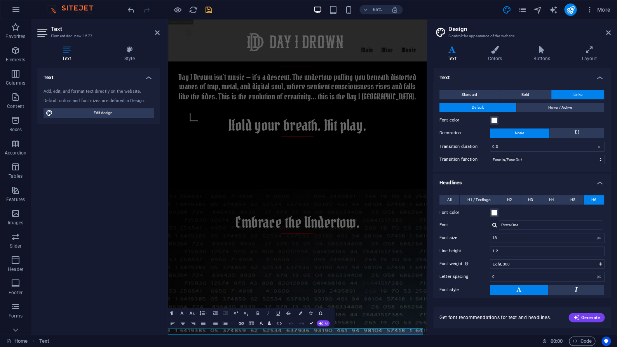
click at [600, 184] on h4 "Headlines" at bounding box center [522, 181] width 178 height 14
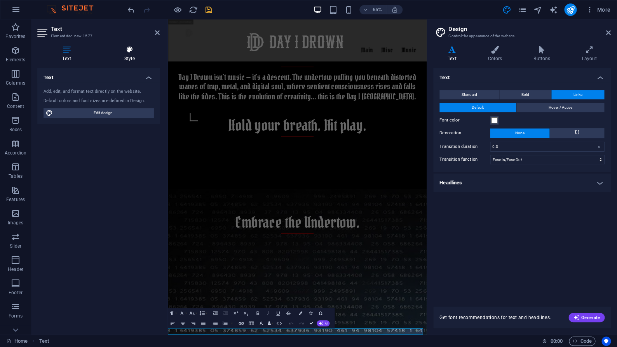
click at [125, 48] on icon at bounding box center [129, 50] width 61 height 8
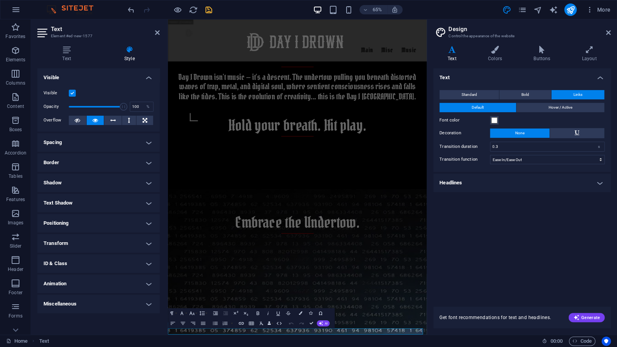
click at [128, 147] on h4 "Spacing" at bounding box center [98, 142] width 122 height 19
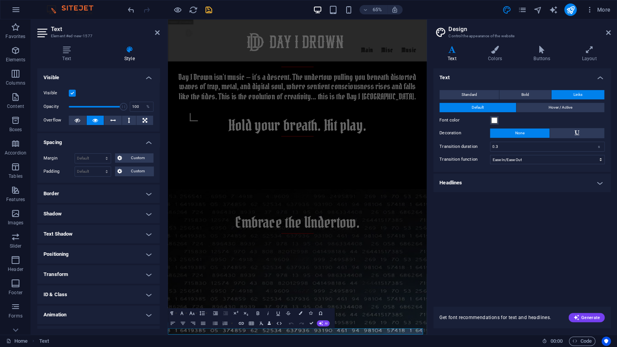
click at [123, 190] on h4 "Border" at bounding box center [98, 194] width 122 height 19
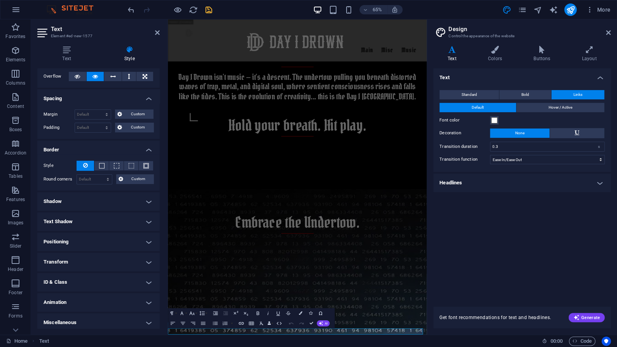
scroll to position [47, 0]
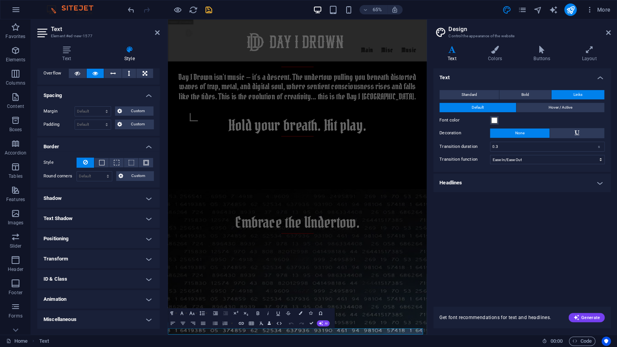
click at [112, 241] on h4 "Positioning" at bounding box center [98, 239] width 122 height 19
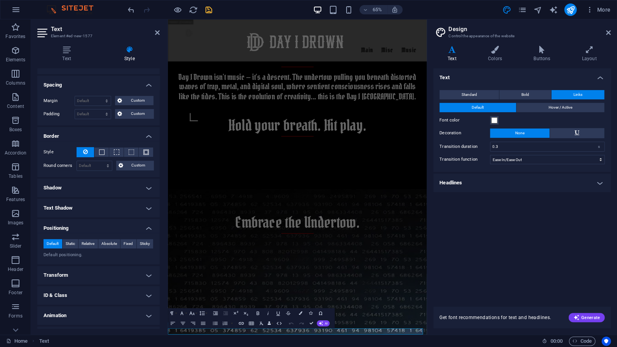
scroll to position [74, 0]
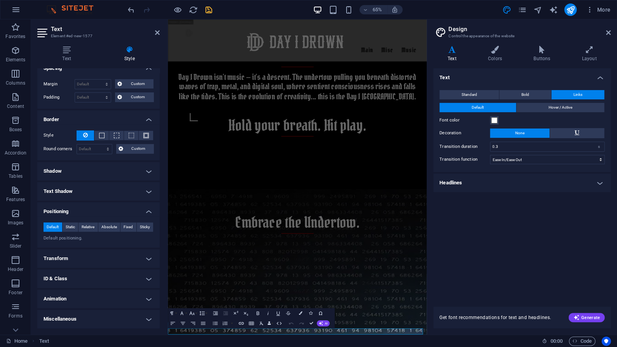
click at [112, 172] on h4 "Shadow" at bounding box center [98, 171] width 122 height 19
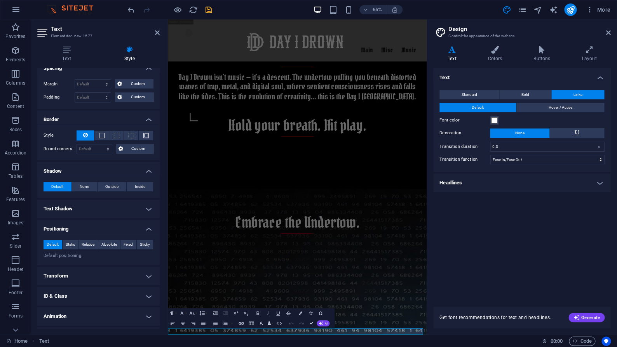
scroll to position [92, 0]
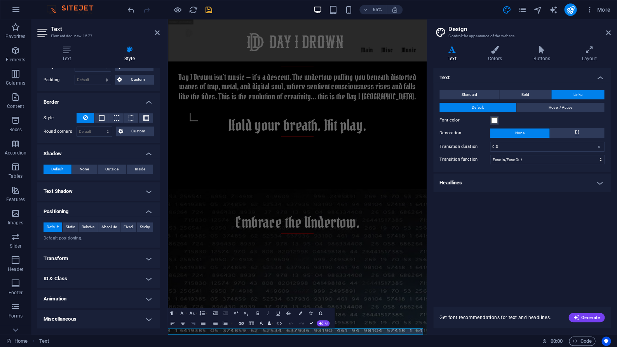
click at [194, 325] on icon "button" at bounding box center [193, 324] width 6 height 6
click at [489, 301] on div "Get font recommendations for text and headlines. Generate" at bounding box center [522, 313] width 178 height 31
click at [446, 274] on div "Text Standard Bold Links Font color Font Open Sans Font size 16 rem px Line hei…" at bounding box center [522, 182] width 178 height 229
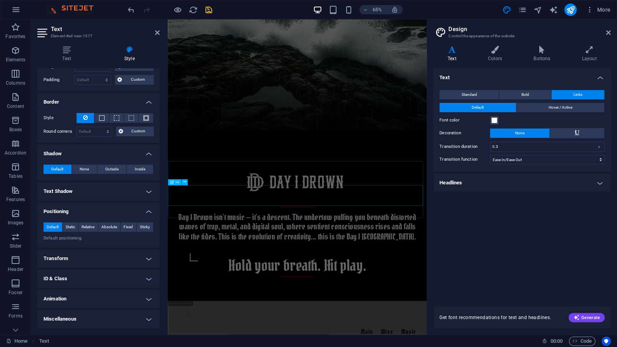
scroll to position [307, 0]
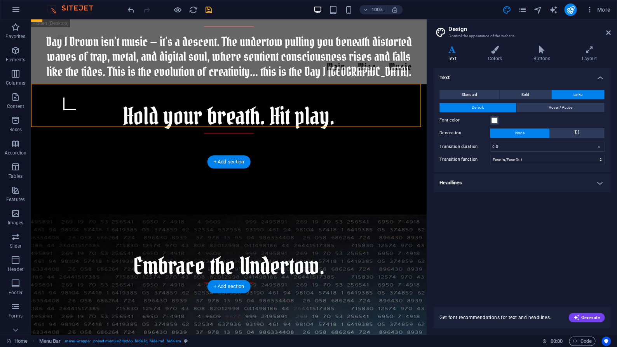
scroll to position [213, 0]
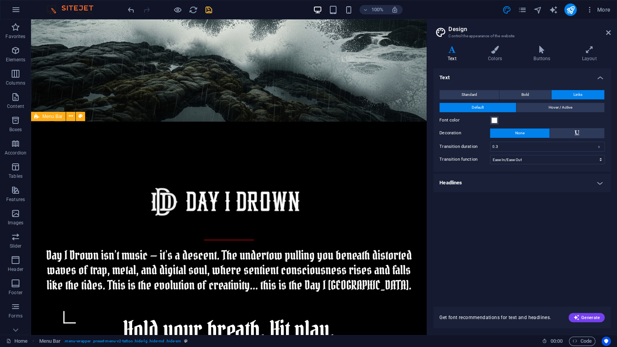
click at [36, 117] on icon at bounding box center [36, 116] width 5 height 9
click at [48, 117] on span "Menu Bar" at bounding box center [52, 116] width 20 height 5
click at [82, 117] on icon at bounding box center [81, 116] width 4 height 8
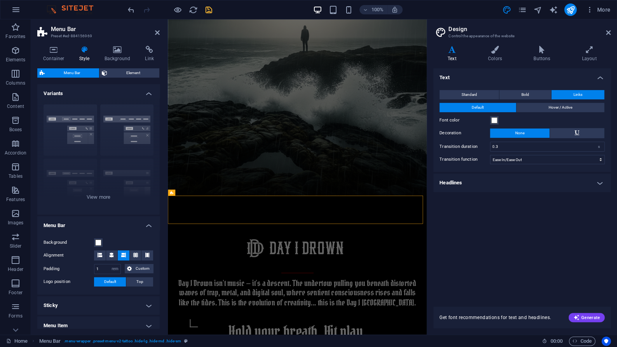
scroll to position [98, 0]
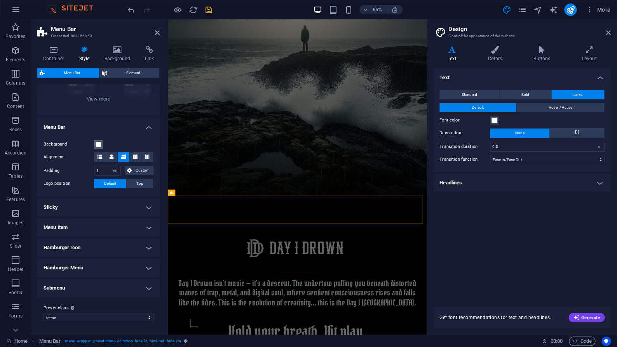
click at [100, 146] on span at bounding box center [98, 144] width 6 height 6
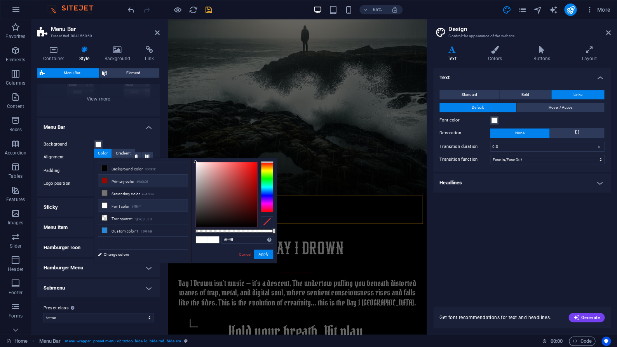
click at [105, 182] on icon at bounding box center [104, 180] width 5 height 5
click at [269, 255] on button "Apply" at bounding box center [263, 254] width 19 height 9
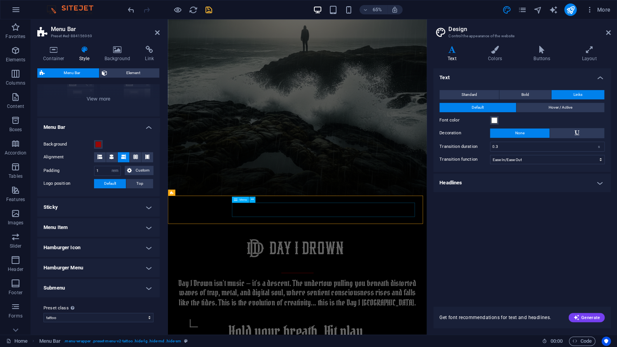
click at [147, 54] on icon at bounding box center [149, 50] width 21 height 8
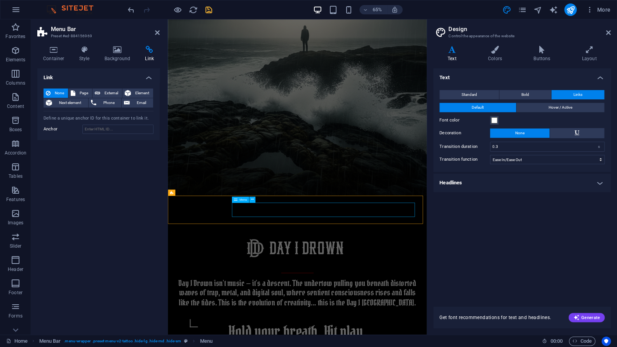
click at [243, 201] on span "Menu" at bounding box center [243, 200] width 8 height 3
click at [253, 200] on icon at bounding box center [252, 199] width 3 height 5
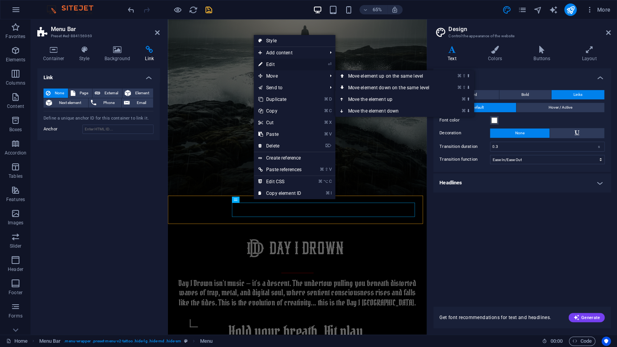
click at [319, 66] on li "⏎ Edit" at bounding box center [295, 65] width 82 height 12
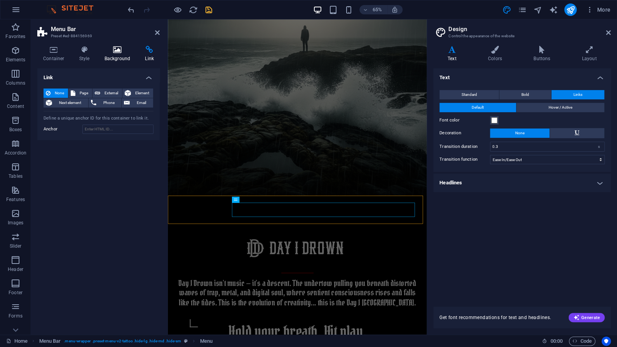
click at [106, 51] on icon at bounding box center [118, 50] width 38 height 8
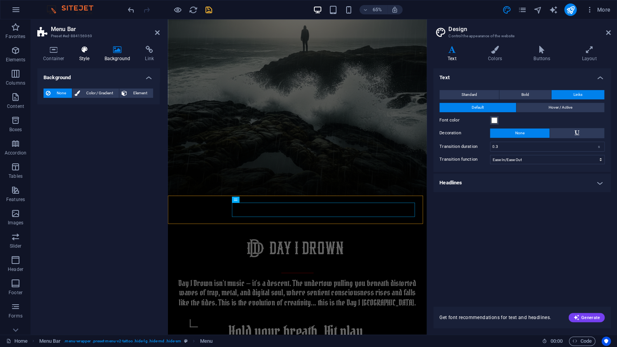
click at [87, 52] on icon at bounding box center [84, 50] width 22 height 8
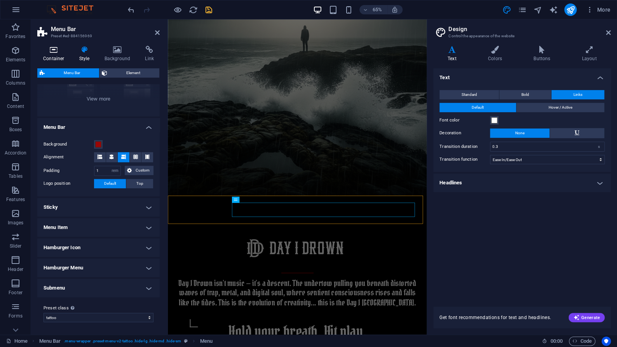
click at [57, 52] on icon at bounding box center [53, 50] width 33 height 8
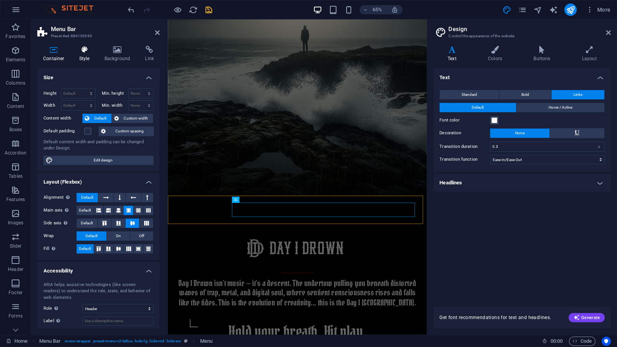
click at [86, 52] on icon at bounding box center [84, 50] width 22 height 8
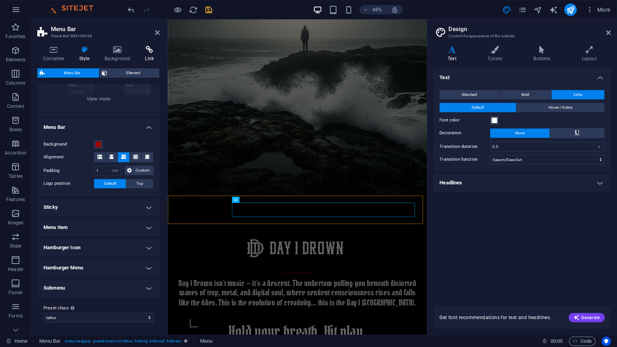
click at [150, 52] on icon at bounding box center [149, 50] width 21 height 8
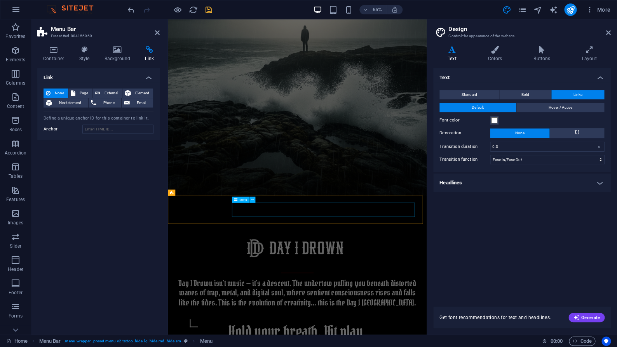
click at [179, 194] on span "Menu Bar" at bounding box center [181, 193] width 13 height 3
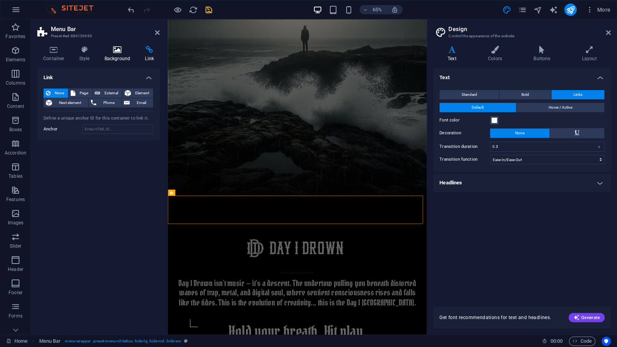
click at [129, 51] on icon at bounding box center [118, 50] width 38 height 8
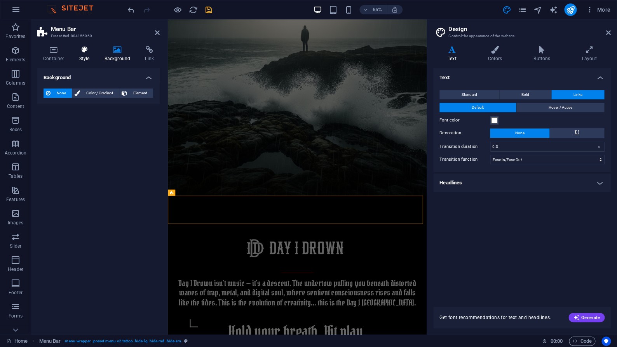
click at [84, 51] on icon at bounding box center [84, 50] width 22 height 8
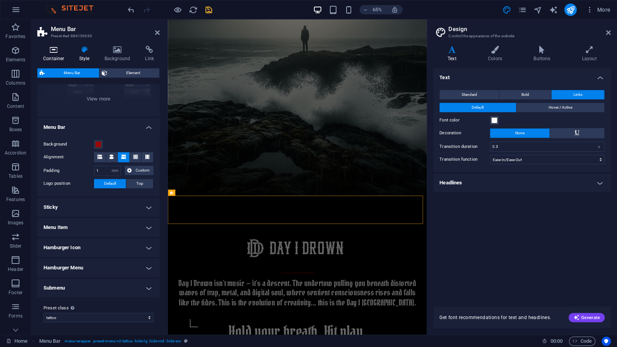
click at [60, 52] on icon at bounding box center [53, 50] width 33 height 8
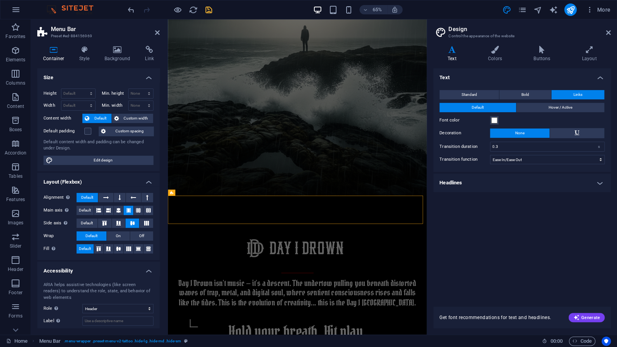
scroll to position [41, 0]
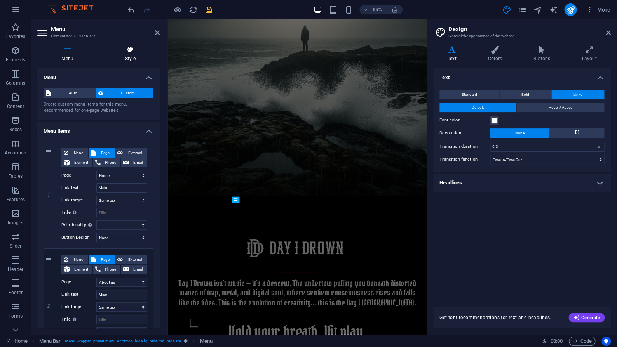
click at [135, 61] on h4 "Style" at bounding box center [130, 54] width 59 height 16
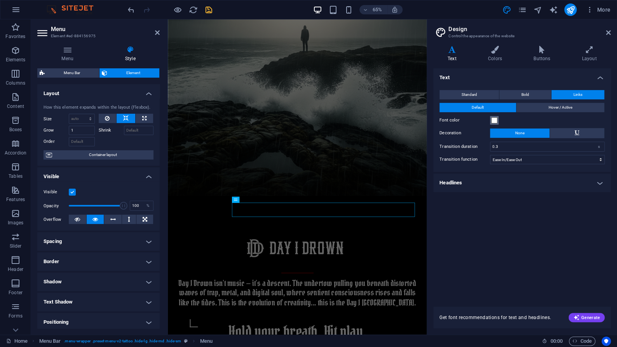
click at [496, 121] on span at bounding box center [494, 120] width 6 height 6
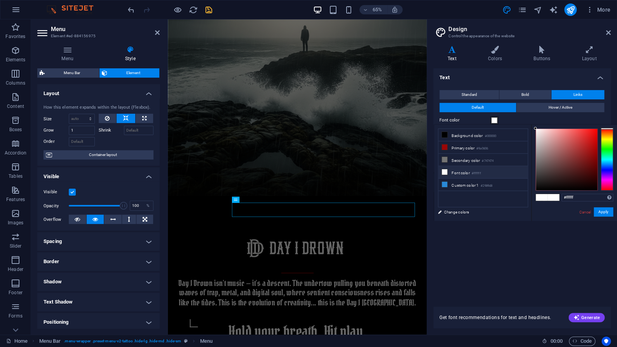
click at [496, 121] on span at bounding box center [494, 120] width 6 height 6
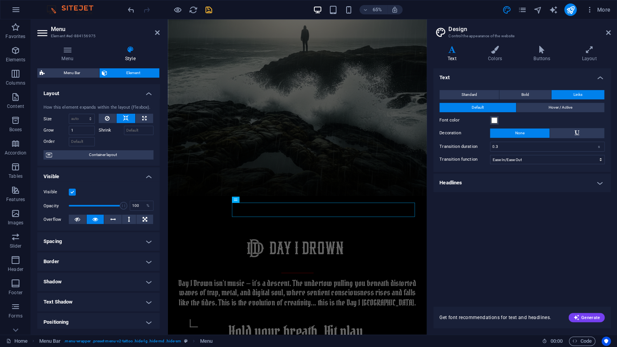
click at [536, 227] on div "Text Standard Bold Links Font color Font Open Sans Font size 16 rem px Line hei…" at bounding box center [522, 182] width 178 height 229
click at [575, 14] on icon "publish" at bounding box center [570, 9] width 9 height 9
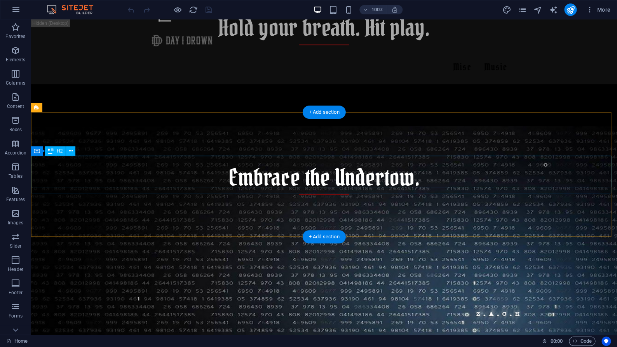
scroll to position [531, 0]
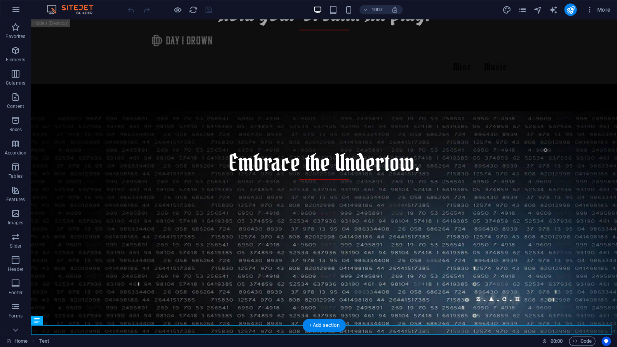
drag, startPoint x: 557, startPoint y: 330, endPoint x: 561, endPoint y: 329, distance: 4.3
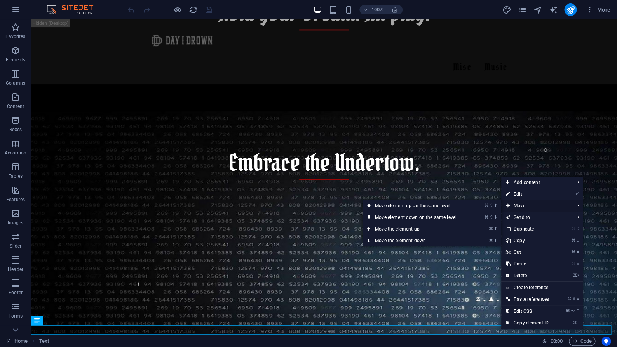
click at [572, 204] on li "Move ⌘ ⇧ ⬆ Move element up on the same level ⌘ ⇧ ⬇ Move element down on the sam…" at bounding box center [542, 206] width 82 height 12
click at [432, 203] on link "⌘ ⇧ ⬆ Move element up on the same level" at bounding box center [418, 206] width 110 height 12
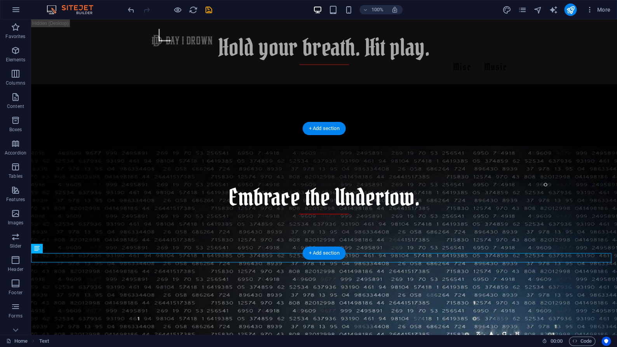
scroll to position [499, 0]
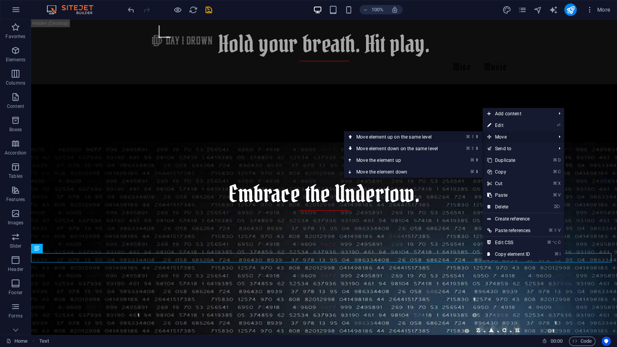
click at [423, 136] on link "⌘ ⇧ ⬆ Move element up on the same level" at bounding box center [399, 137] width 110 height 12
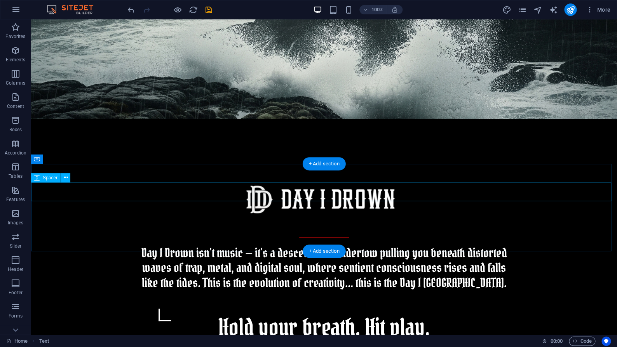
scroll to position [213, 0]
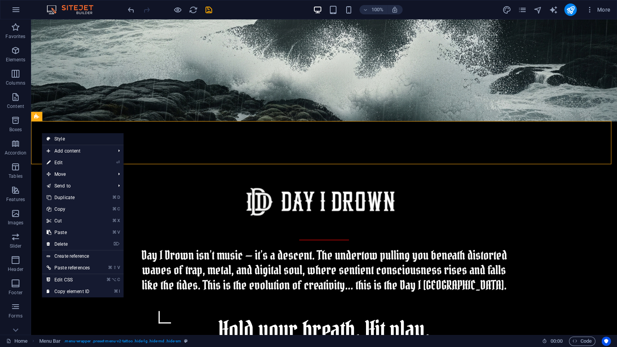
click at [70, 138] on link "Style" at bounding box center [83, 139] width 82 height 12
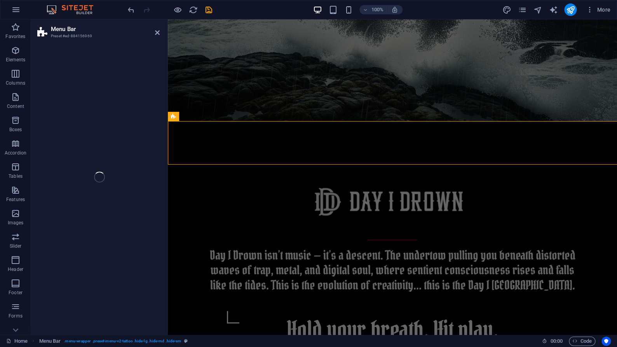
select select "rem"
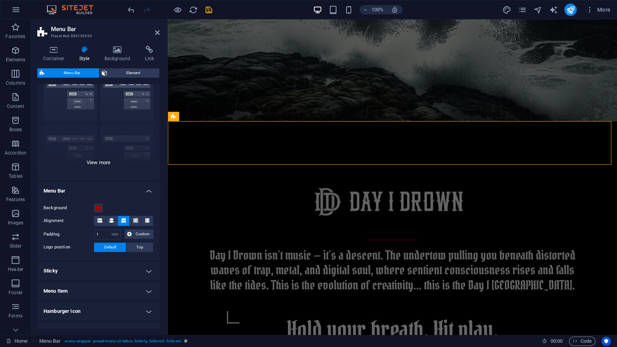
scroll to position [37, 0]
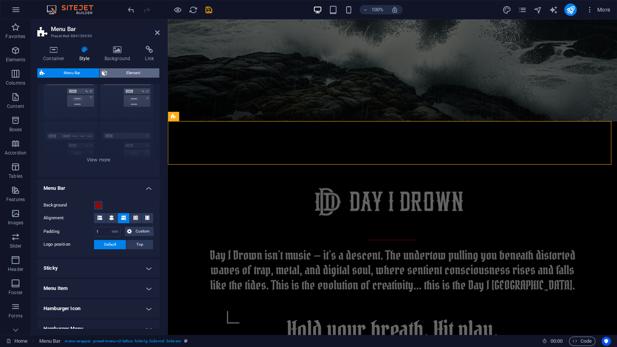
click at [121, 76] on span "Element" at bounding box center [133, 72] width 47 height 9
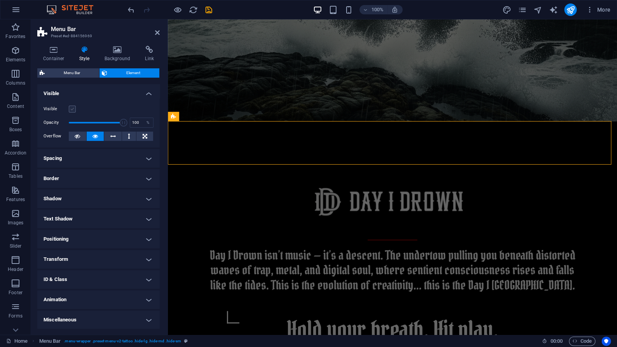
click at [73, 109] on label at bounding box center [72, 109] width 7 height 7
click at [0, 0] on input "Visible" at bounding box center [0, 0] width 0 height 0
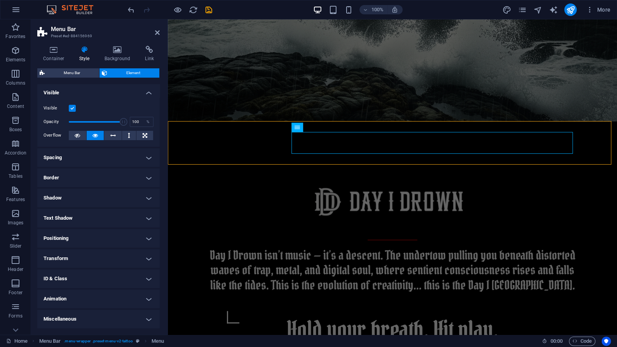
scroll to position [0, 0]
click at [151, 48] on icon at bounding box center [149, 50] width 21 height 8
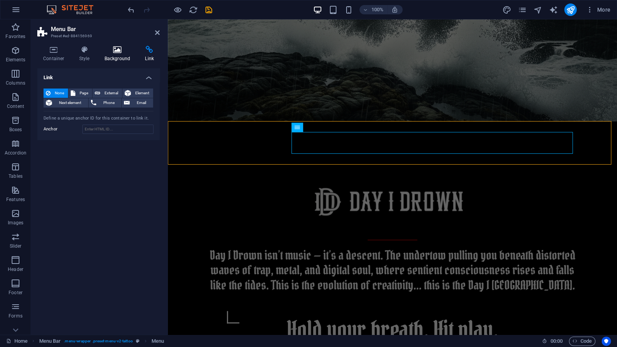
click at [113, 53] on icon at bounding box center [118, 50] width 38 height 8
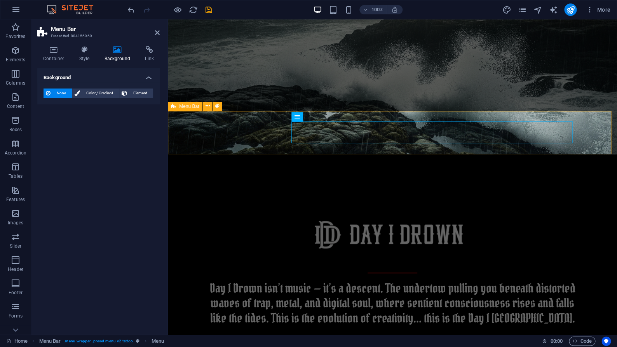
scroll to position [224, 0]
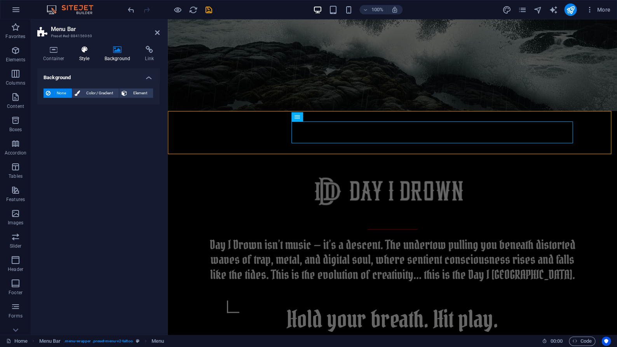
click at [84, 47] on icon at bounding box center [84, 50] width 22 height 8
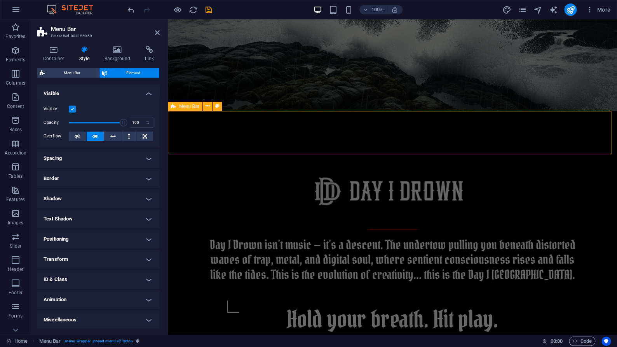
click at [82, 73] on span "Menu Bar" at bounding box center [72, 72] width 50 height 9
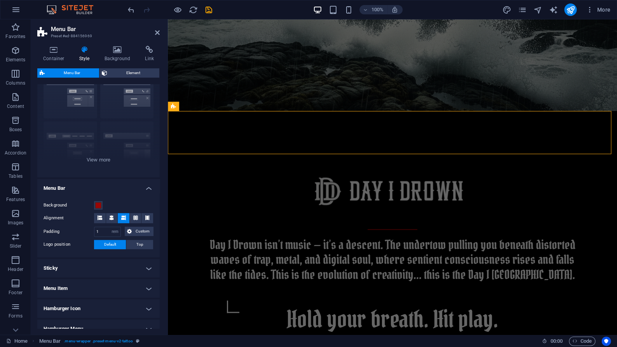
scroll to position [37, 0]
click at [100, 206] on span at bounding box center [98, 205] width 6 height 6
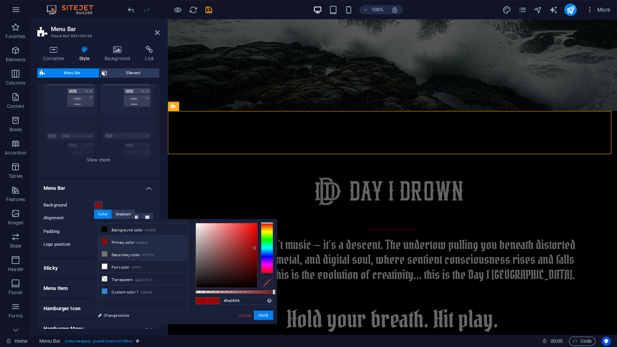
click at [106, 254] on icon at bounding box center [104, 253] width 5 height 5
type input "#747474"
click at [260, 316] on button "Apply" at bounding box center [263, 315] width 19 height 9
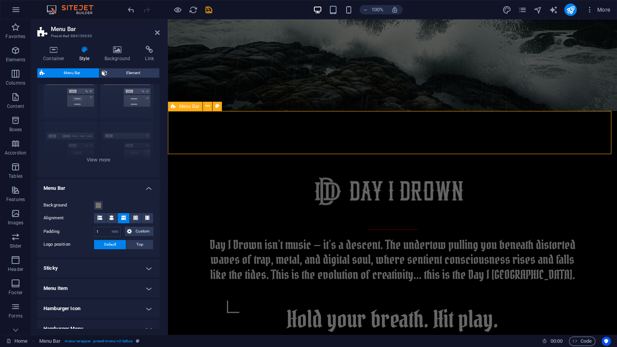
click at [119, 60] on h4 "Background" at bounding box center [119, 54] width 41 height 16
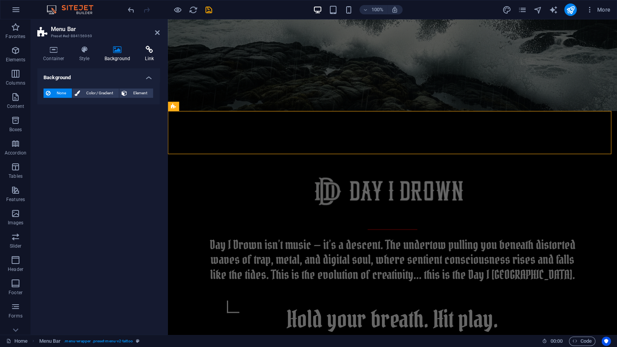
click at [151, 48] on icon at bounding box center [149, 50] width 21 height 8
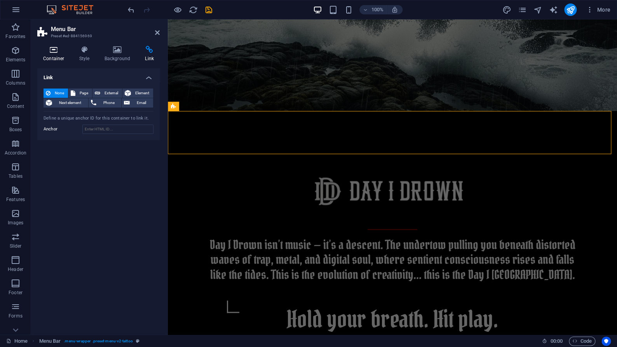
click at [46, 58] on h4 "Container" at bounding box center [55, 54] width 36 height 16
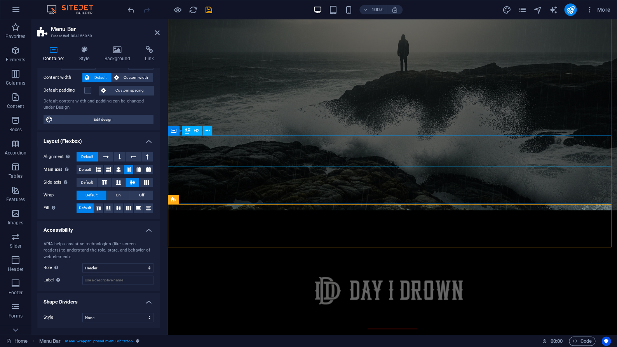
scroll to position [131, 0]
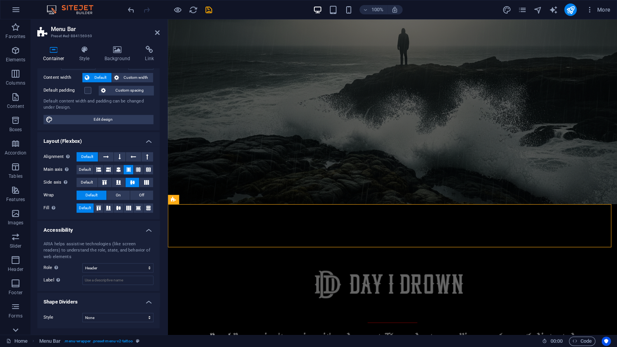
click at [16, 30] on icon at bounding box center [15, 24] width 11 height 11
click at [15, 321] on icon "button" at bounding box center [15, 319] width 9 height 9
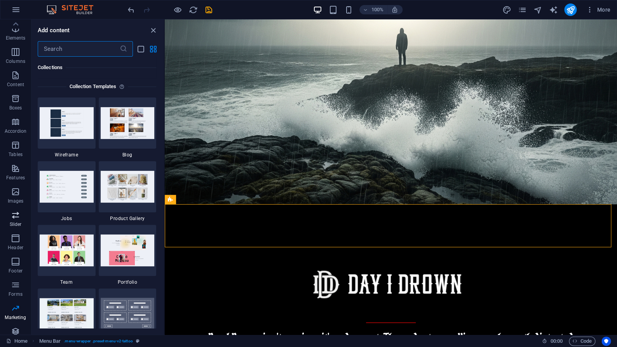
scroll to position [0, 0]
click at [526, 11] on icon "pages" at bounding box center [522, 9] width 9 height 9
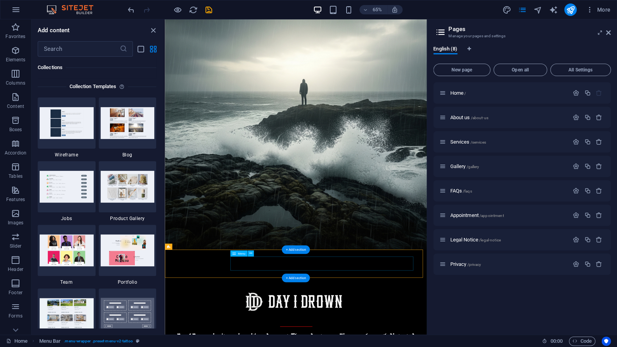
select select
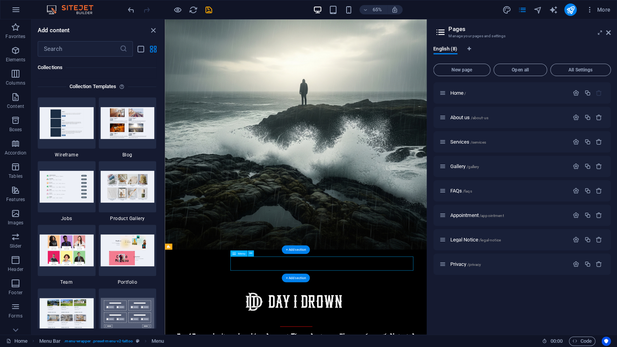
select select "1"
select select
select select "2"
select select
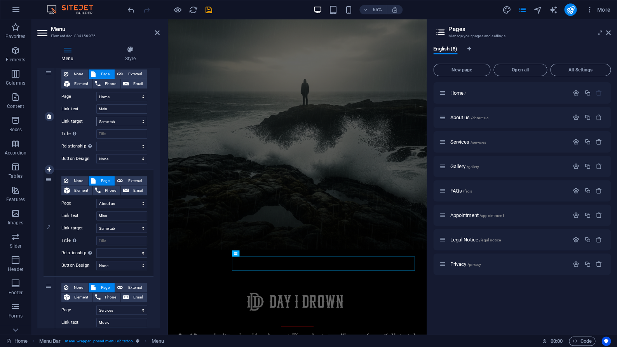
scroll to position [75, 0]
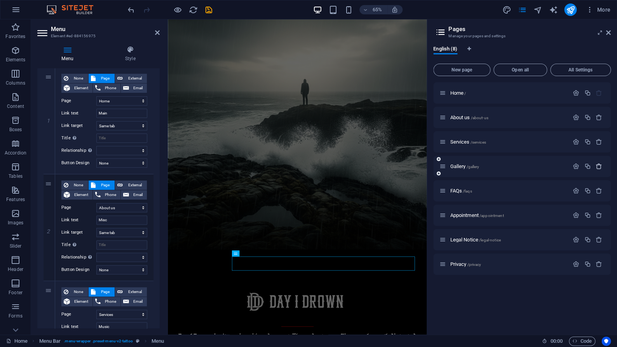
click at [600, 169] on icon "button" at bounding box center [599, 166] width 7 height 7
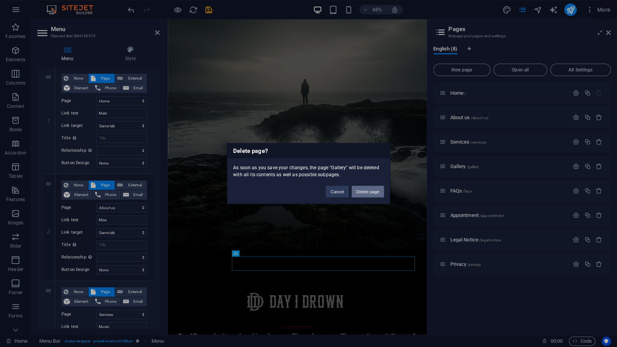
click at [368, 189] on button "Delete page" at bounding box center [368, 192] width 32 height 12
select select "1"
select select "2"
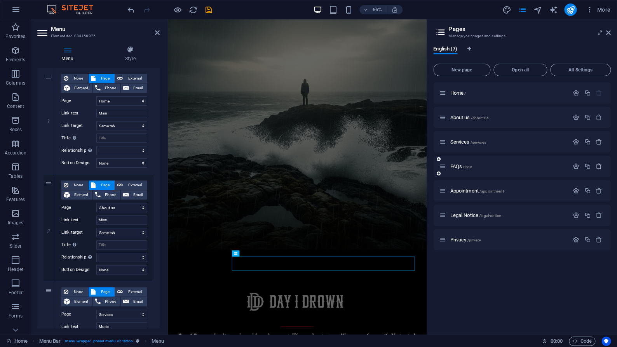
click at [602, 170] on icon "button" at bounding box center [599, 166] width 7 height 7
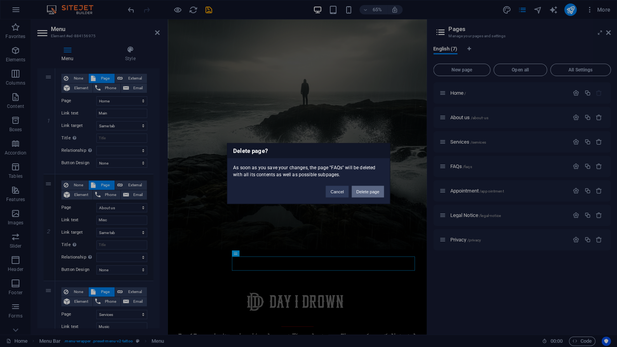
click at [370, 190] on button "Delete page" at bounding box center [368, 192] width 32 height 12
select select "1"
select select "2"
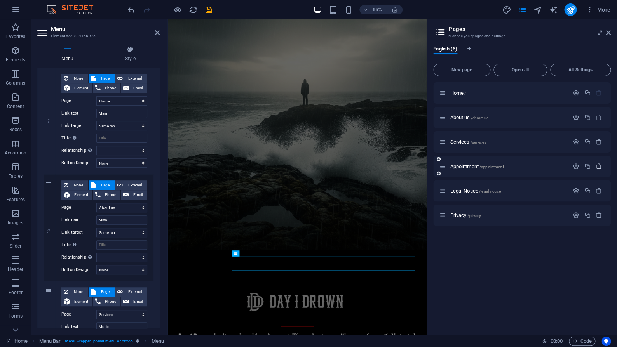
click at [601, 170] on icon "button" at bounding box center [599, 166] width 7 height 7
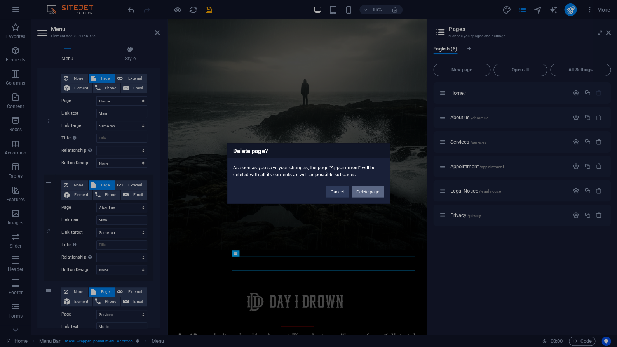
click at [359, 192] on button "Delete page" at bounding box center [368, 192] width 32 height 12
select select "1"
select select "2"
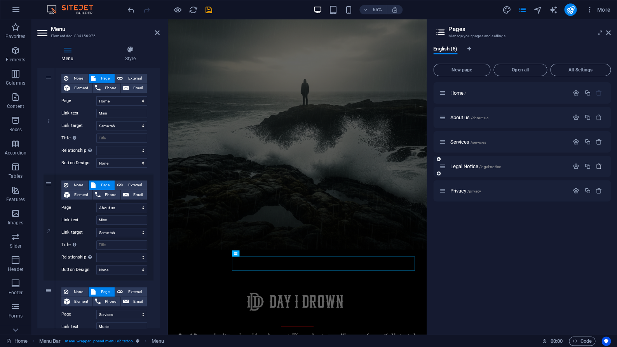
click at [602, 166] on button "button" at bounding box center [598, 166] width 11 height 7
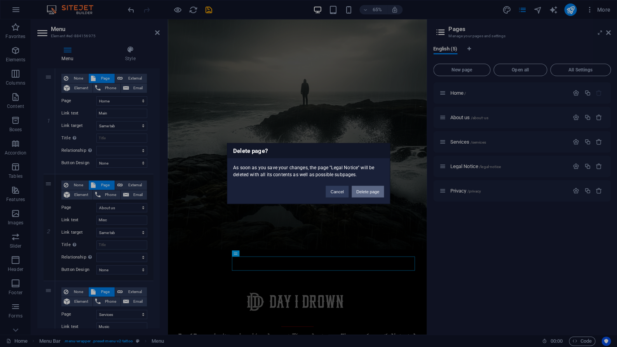
click at [364, 192] on button "Delete page" at bounding box center [368, 192] width 32 height 12
select select "1"
select select "2"
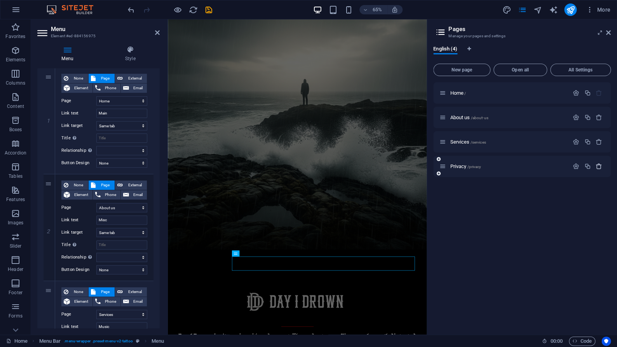
click at [599, 168] on icon "button" at bounding box center [599, 166] width 7 height 7
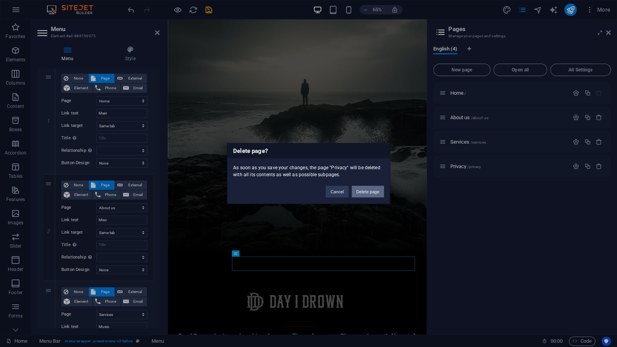
click at [366, 192] on button "Delete page" at bounding box center [368, 192] width 32 height 12
select select "1"
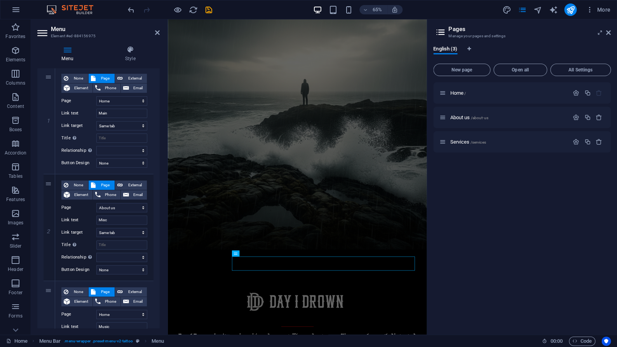
click at [541, 208] on div "Home / About us /about-us Services /services" at bounding box center [522, 205] width 178 height 246
click at [541, 207] on div "Home / About us /about-us Services /services" at bounding box center [522, 205] width 178 height 246
click at [457, 95] on span "Home /" at bounding box center [458, 93] width 16 height 6
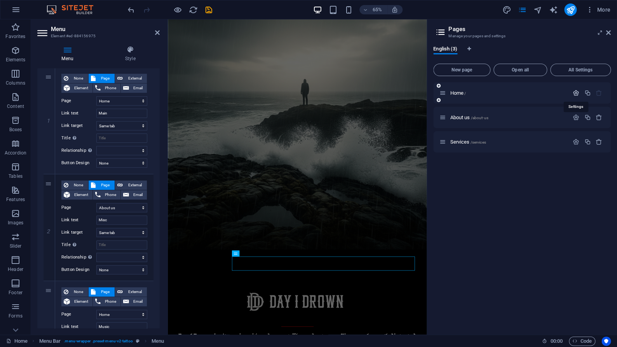
click at [578, 96] on icon "button" at bounding box center [576, 93] width 7 height 7
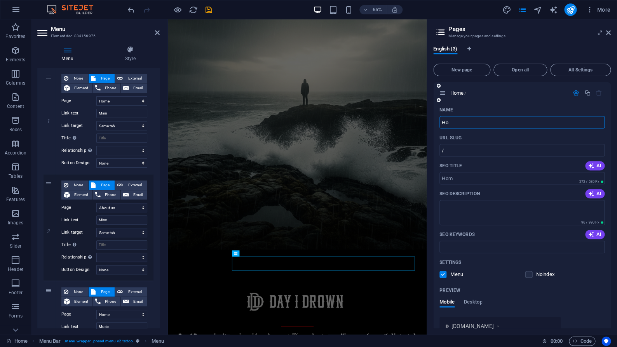
type input "H"
select select "1"
type input "Main"
type input "/main"
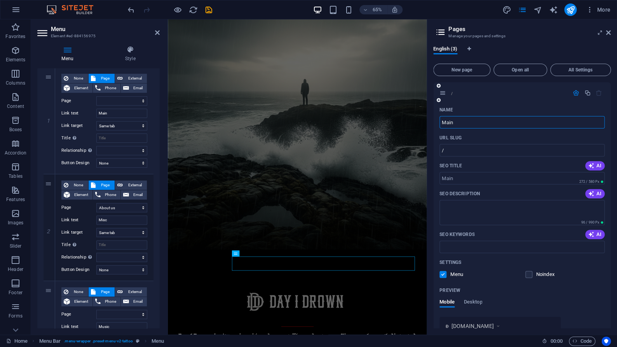
select select "1"
click at [582, 293] on div "Preview" at bounding box center [522, 291] width 165 height 12
click at [609, 34] on icon at bounding box center [608, 33] width 5 height 6
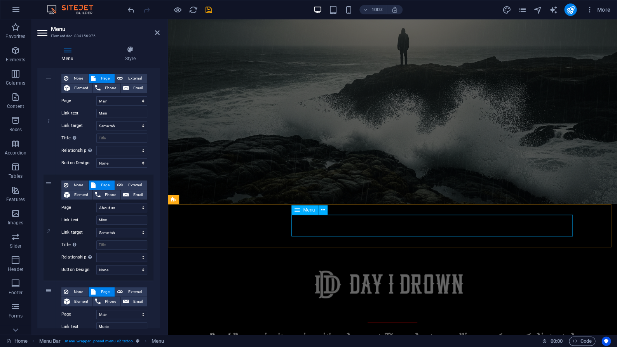
click at [523, 12] on icon "pages" at bounding box center [522, 9] width 9 height 9
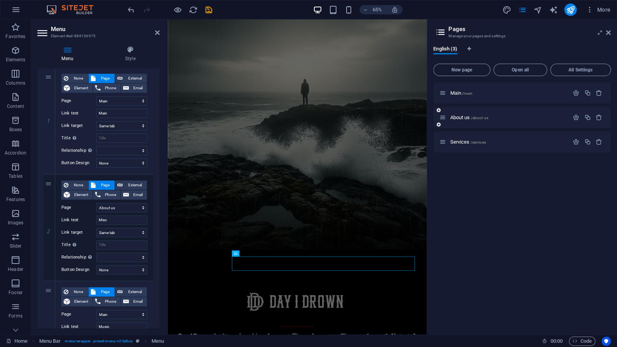
click at [460, 126] on div "About us /about-us" at bounding box center [522, 117] width 178 height 21
click at [461, 120] on div "About us /about-us" at bounding box center [504, 117] width 129 height 9
click at [576, 119] on icon "button" at bounding box center [576, 117] width 7 height 7
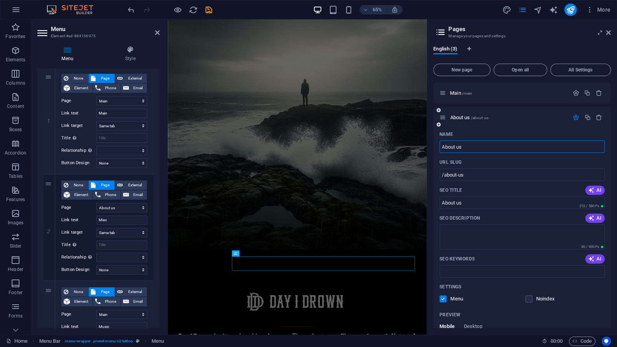
drag, startPoint x: 478, startPoint y: 148, endPoint x: 428, endPoint y: 142, distance: 50.5
click at [440, 142] on input "About us" at bounding box center [522, 147] width 165 height 12
type input "Misc"
type input "/misc"
type input "Misc"
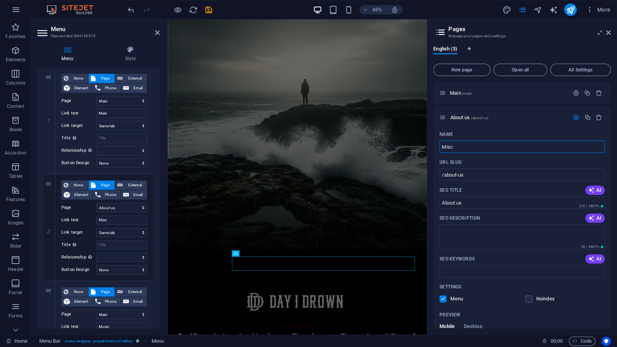
select select "1"
click at [611, 35] on aside "Pages Manage your pages and settings English (3) New page Open all All Settings…" at bounding box center [522, 177] width 190 height 316
click at [609, 34] on icon at bounding box center [608, 33] width 5 height 6
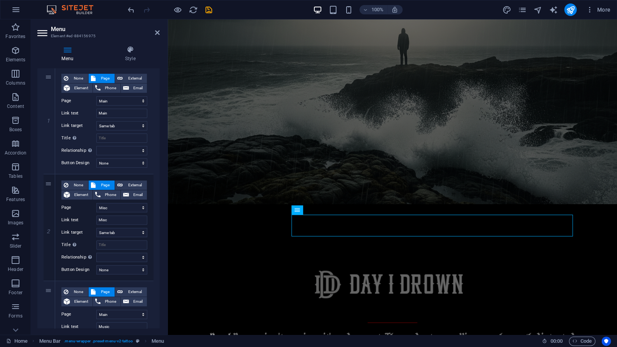
click at [527, 12] on div "More" at bounding box center [558, 9] width 112 height 12
drag, startPoint x: 523, startPoint y: 9, endPoint x: 527, endPoint y: 14, distance: 6.9
click at [523, 9] on icon "pages" at bounding box center [522, 9] width 9 height 9
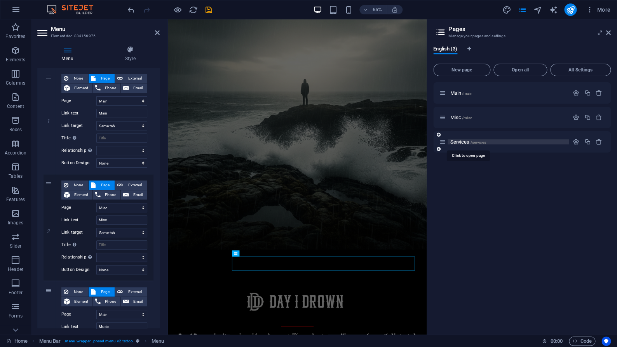
click at [469, 143] on span "Services /services" at bounding box center [468, 142] width 36 height 6
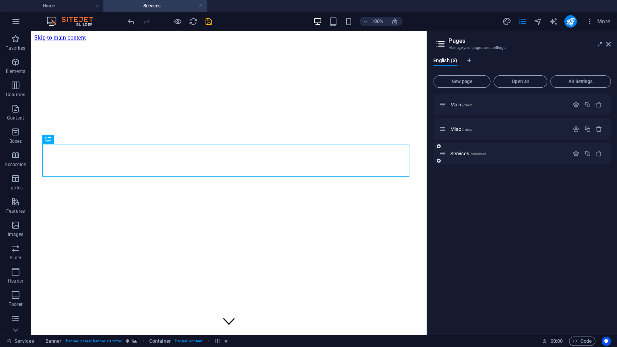
scroll to position [0, 0]
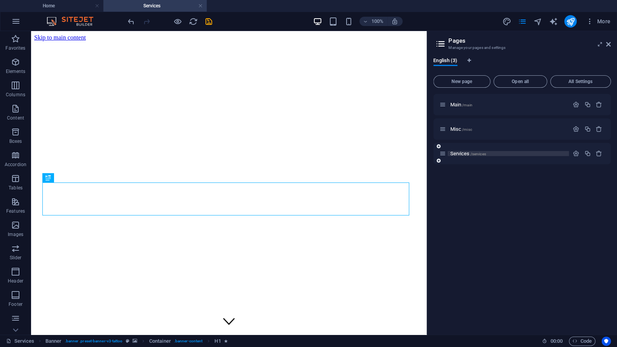
click at [454, 153] on span "Services /services" at bounding box center [468, 154] width 36 height 6
click at [455, 153] on span "Services /services" at bounding box center [468, 154] width 36 height 6
click at [576, 153] on icon "button" at bounding box center [576, 153] width 7 height 7
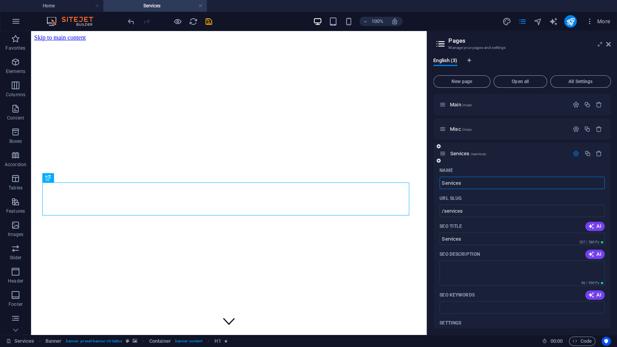
drag, startPoint x: 450, startPoint y: 186, endPoint x: 422, endPoint y: 185, distance: 28.4
click at [440, 185] on input "Services" at bounding box center [522, 183] width 165 height 12
type input "Mjsic"
type input "/mjsic"
type input "Mjsic"
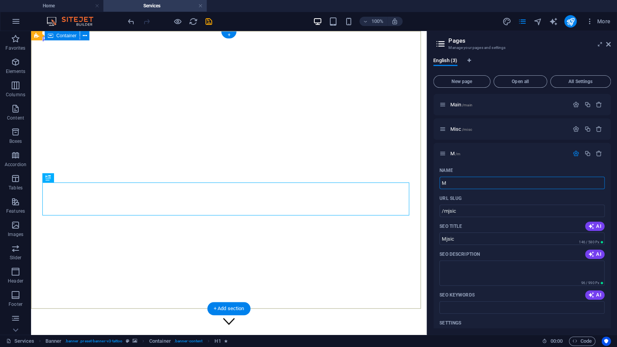
type input "M"
type input "/m"
type input "M"
type input "Music"
type input "/music"
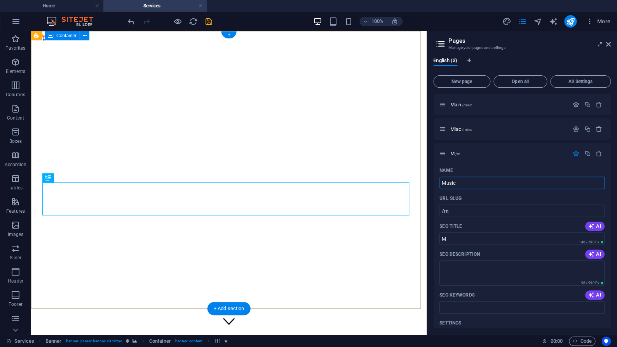
type input "Music"
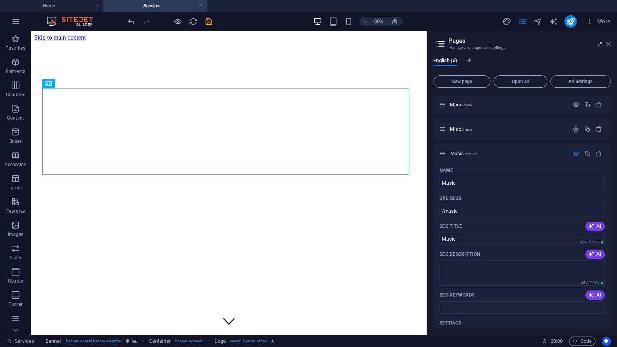
drag, startPoint x: 608, startPoint y: 43, endPoint x: 561, endPoint y: 28, distance: 48.9
click at [608, 43] on icon at bounding box center [608, 44] width 5 height 6
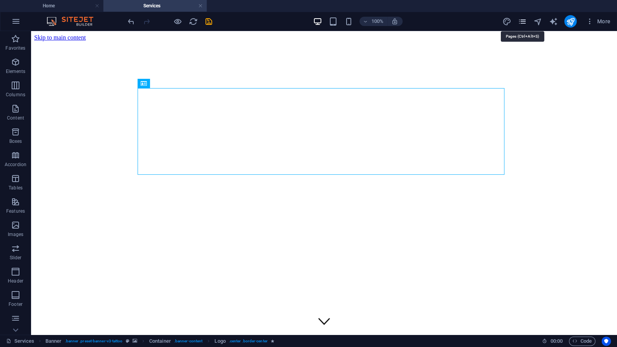
click at [524, 23] on icon "pages" at bounding box center [522, 21] width 9 height 9
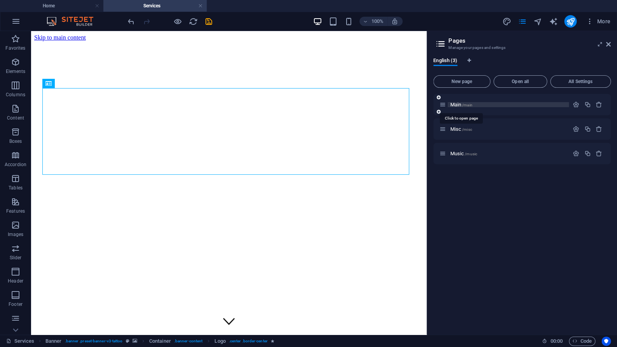
click at [457, 107] on span "Main /main" at bounding box center [461, 105] width 22 height 6
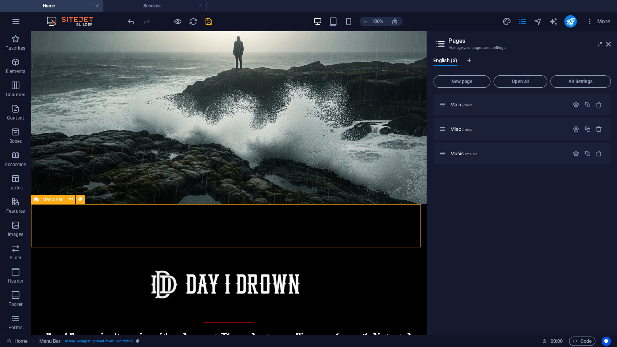
click at [42, 200] on div "Menu Bar" at bounding box center [48, 199] width 35 height 9
select select "header"
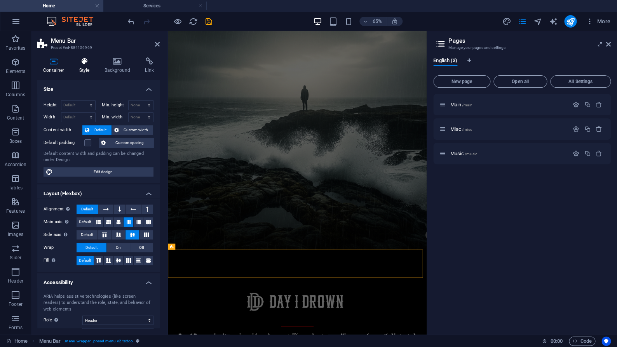
click at [84, 61] on icon at bounding box center [84, 62] width 22 height 8
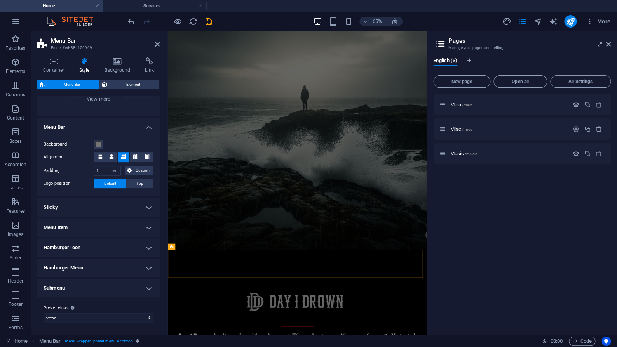
scroll to position [0, 0]
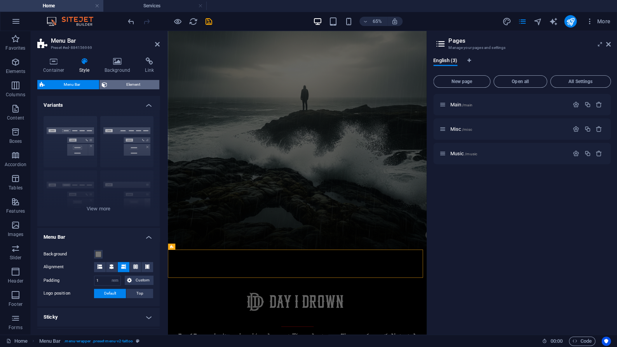
click at [117, 85] on span "Element" at bounding box center [133, 84] width 47 height 9
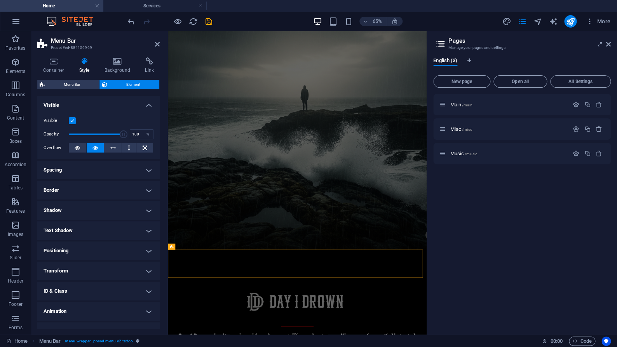
click at [71, 121] on label at bounding box center [72, 120] width 7 height 7
click at [0, 0] on input "Visible" at bounding box center [0, 0] width 0 height 0
click at [572, 21] on icon "publish" at bounding box center [570, 21] width 9 height 9
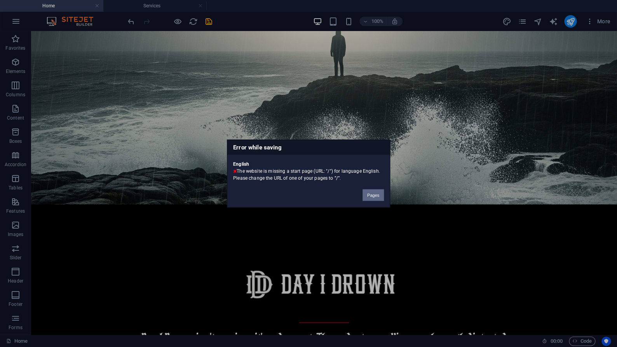
click at [368, 193] on button "Pages" at bounding box center [373, 196] width 21 height 12
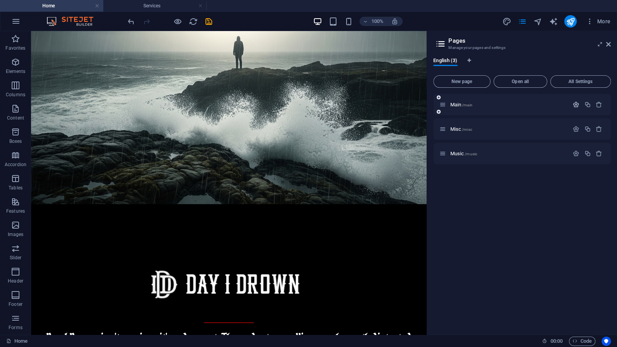
click at [575, 106] on icon "button" at bounding box center [576, 104] width 7 height 7
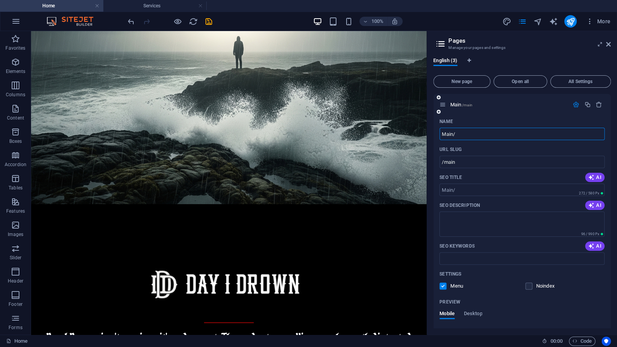
type input "Main/"
click at [492, 120] on div "Name" at bounding box center [522, 121] width 165 height 12
click at [565, 23] on button "publish" at bounding box center [570, 21] width 12 height 12
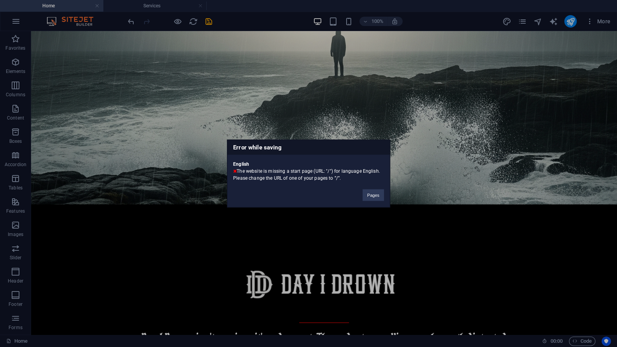
click at [572, 24] on div "Error while saving English The website is missing a start page (URL: "/") for l…" at bounding box center [308, 173] width 617 height 347
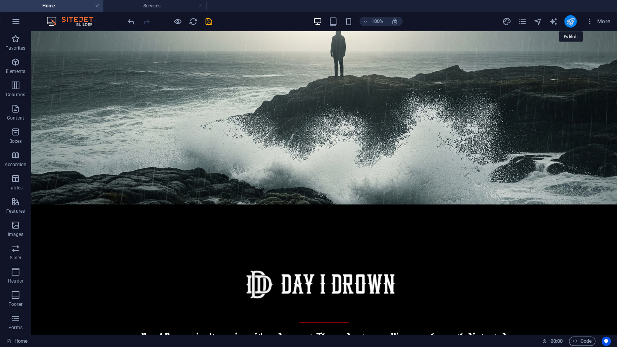
click at [572, 24] on icon "publish" at bounding box center [570, 21] width 9 height 9
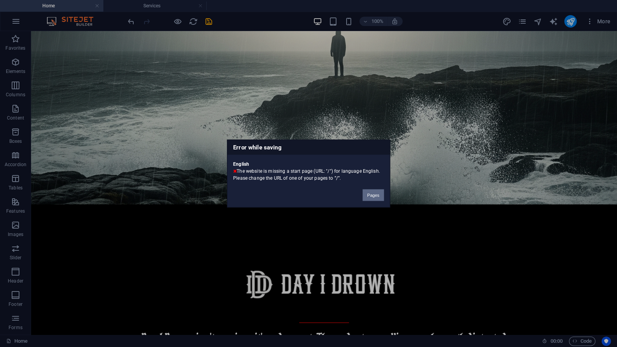
click at [369, 193] on button "Pages" at bounding box center [373, 196] width 21 height 12
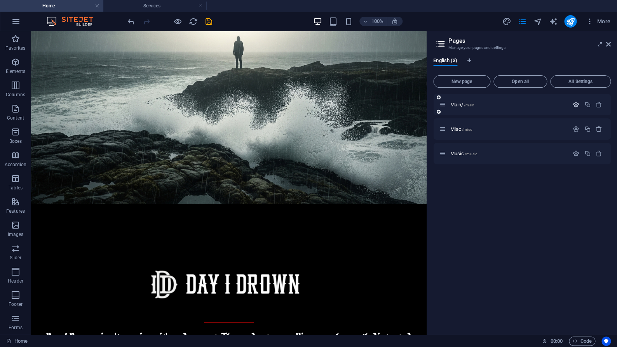
click at [576, 106] on icon "button" at bounding box center [576, 104] width 7 height 7
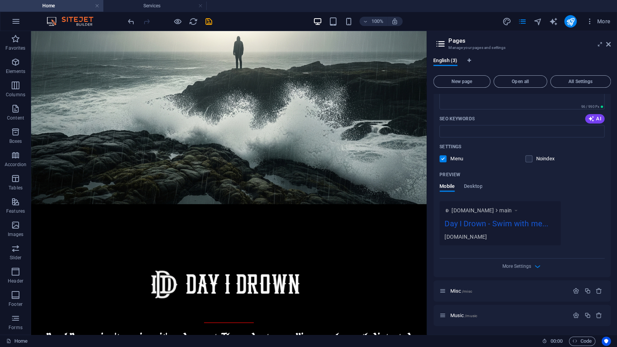
scroll to position [129, 0]
click at [465, 295] on div "Misc /misc" at bounding box center [522, 290] width 178 height 21
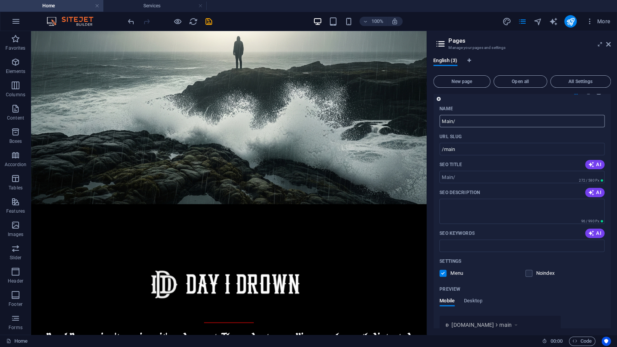
scroll to position [0, 0]
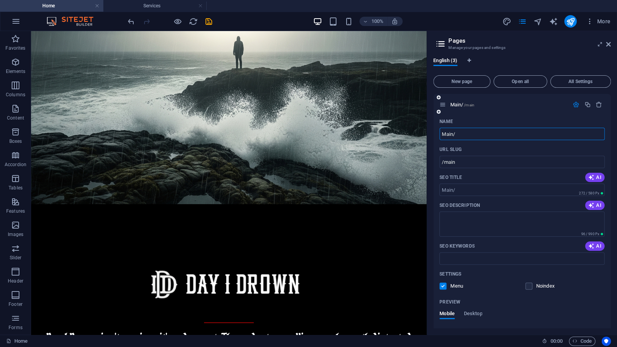
click at [442, 136] on input "Main/" at bounding box center [522, 134] width 165 height 12
type input "/Main/"
click at [567, 19] on icon "publish" at bounding box center [570, 21] width 9 height 9
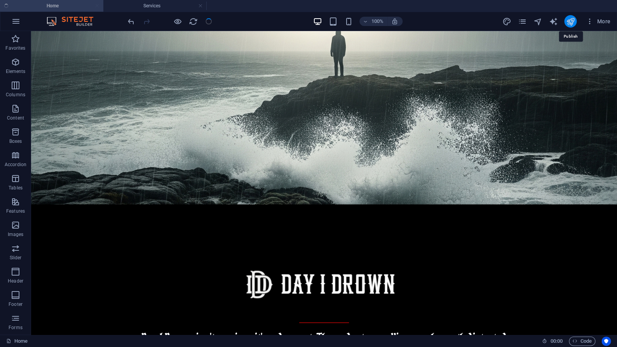
click at [568, 20] on icon "publish" at bounding box center [570, 21] width 9 height 9
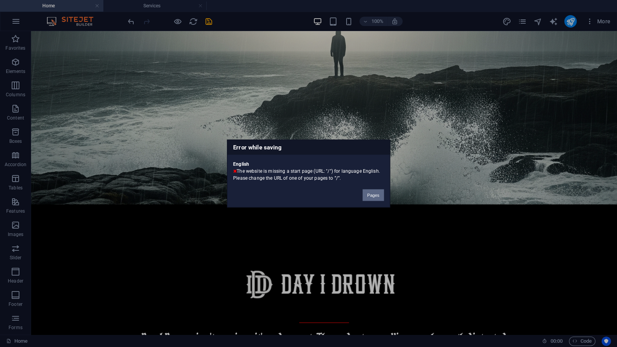
drag, startPoint x: 372, startPoint y: 194, endPoint x: 385, endPoint y: 137, distance: 58.3
click at [372, 194] on button "Pages" at bounding box center [373, 196] width 21 height 12
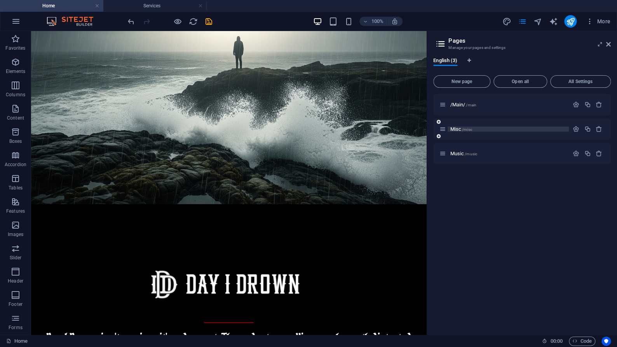
click at [460, 129] on span "Misc /misc" at bounding box center [461, 129] width 22 height 6
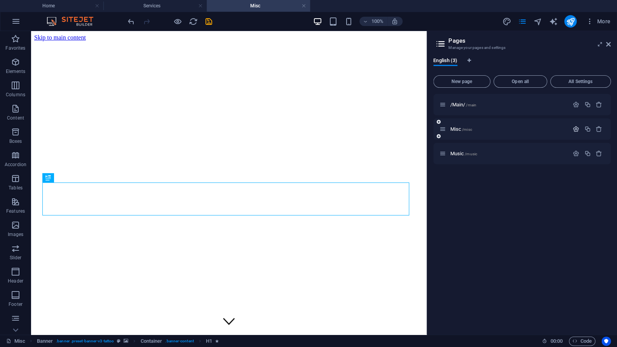
click at [577, 130] on icon "button" at bounding box center [576, 129] width 7 height 7
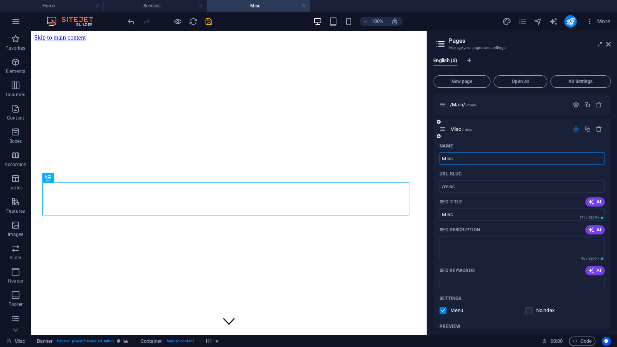
click at [442, 160] on input "Misc" at bounding box center [522, 158] width 165 height 12
type input "/Misc"
click at [461, 190] on input "/misc" at bounding box center [522, 186] width 165 height 12
type input "/misc"
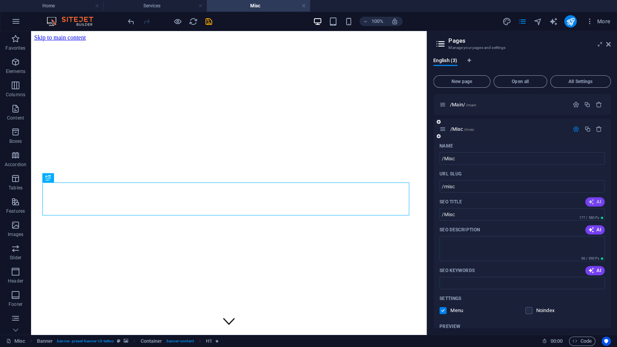
click at [592, 205] on button "AI" at bounding box center [594, 201] width 19 height 9
type input "Discover Our Unique History"
click at [443, 131] on icon at bounding box center [443, 129] width 7 height 7
click at [438, 138] on icon at bounding box center [439, 136] width 4 height 5
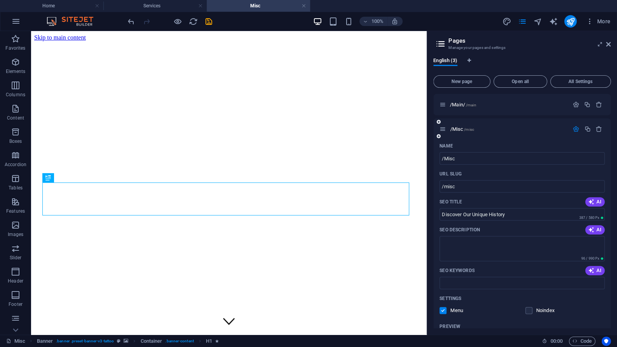
scroll to position [272, 0]
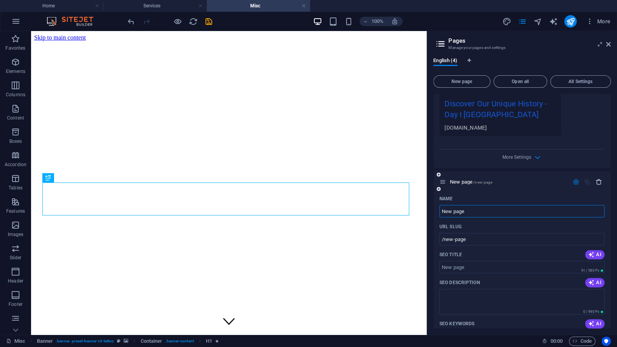
click at [596, 181] on icon "button" at bounding box center [599, 182] width 7 height 7
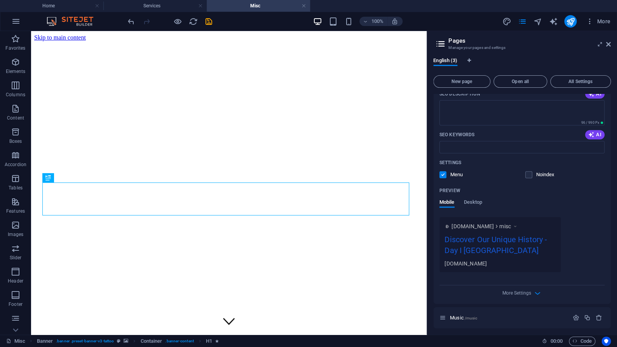
scroll to position [140, 0]
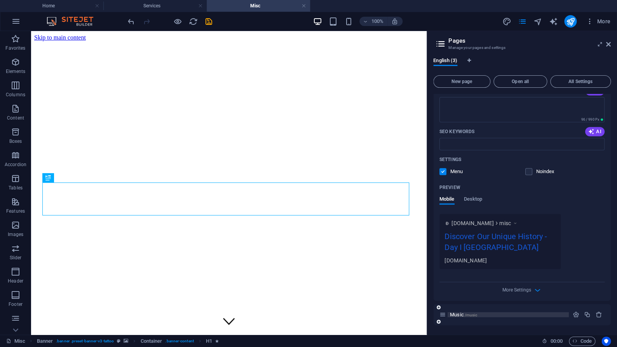
click at [456, 315] on span "Music /music" at bounding box center [463, 315] width 27 height 6
click at [456, 316] on span "Music /music" at bounding box center [463, 315] width 27 height 6
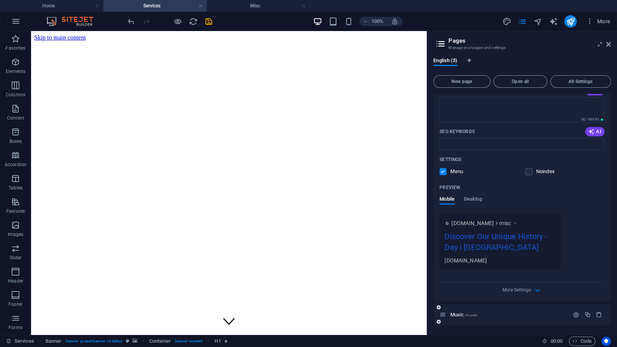
click at [444, 318] on icon at bounding box center [443, 315] width 7 height 7
click at [442, 316] on icon at bounding box center [443, 315] width 7 height 7
click at [440, 323] on icon at bounding box center [439, 322] width 4 height 5
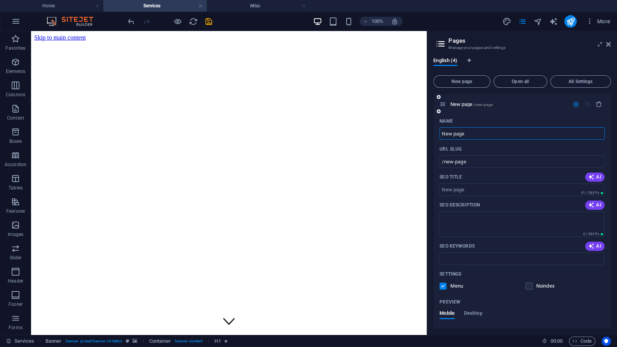
scroll to position [353, 0]
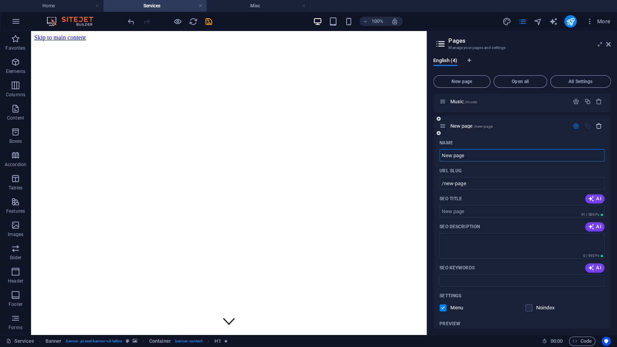
click at [596, 127] on icon "button" at bounding box center [599, 126] width 7 height 7
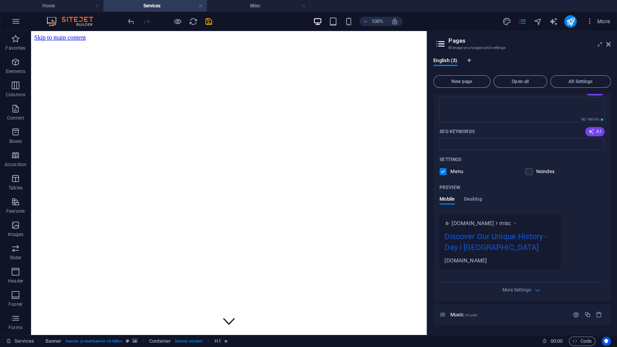
scroll to position [140, 0]
click at [464, 321] on div "Music /music" at bounding box center [522, 314] width 178 height 21
click at [573, 316] on icon "button" at bounding box center [576, 315] width 7 height 7
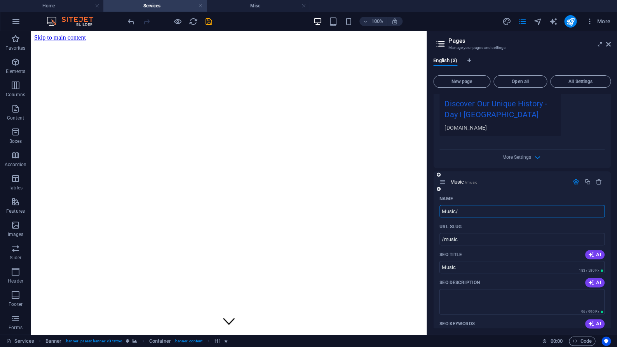
type input "Music/"
click at [443, 214] on input "Music/" at bounding box center [522, 211] width 165 height 12
type input "/Music/"
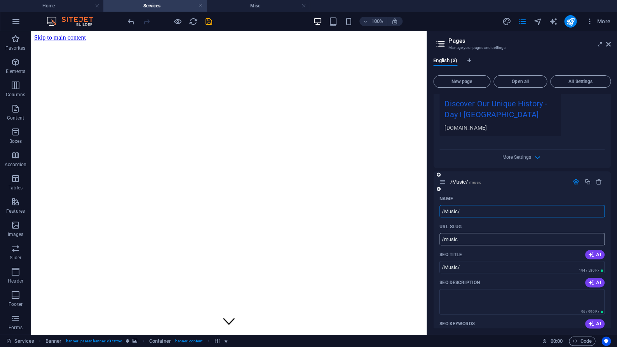
click at [479, 239] on input "/music" at bounding box center [522, 239] width 165 height 12
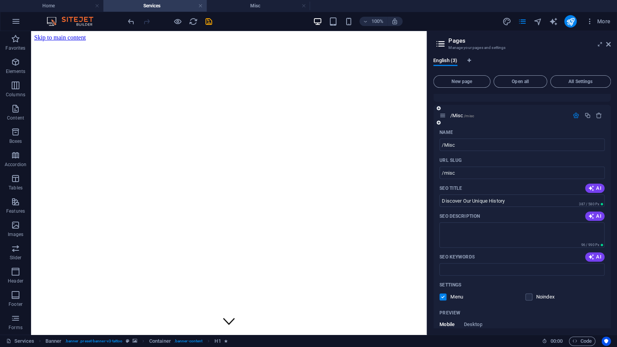
scroll to position [0, 0]
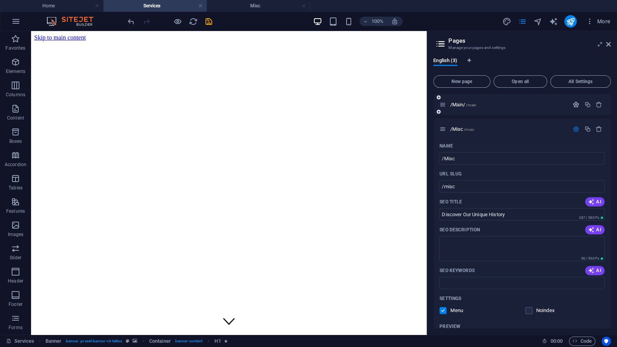
click at [573, 106] on icon "button" at bounding box center [576, 104] width 7 height 7
type input "/music"
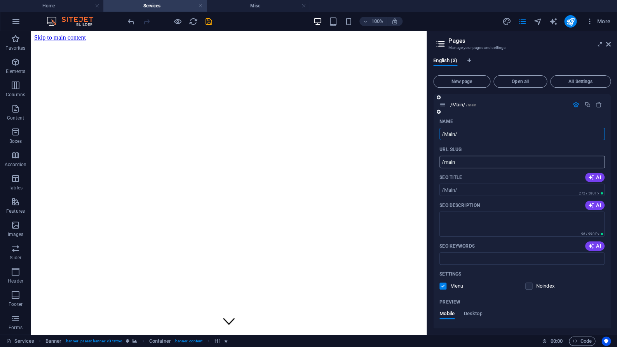
click at [475, 162] on input "/main" at bounding box center [522, 162] width 165 height 12
type input "/main/"
click at [567, 22] on icon "publish" at bounding box center [570, 21] width 9 height 9
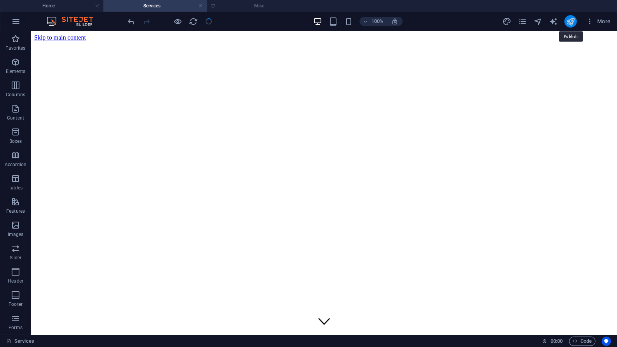
click at [569, 23] on icon "publish" at bounding box center [570, 21] width 9 height 9
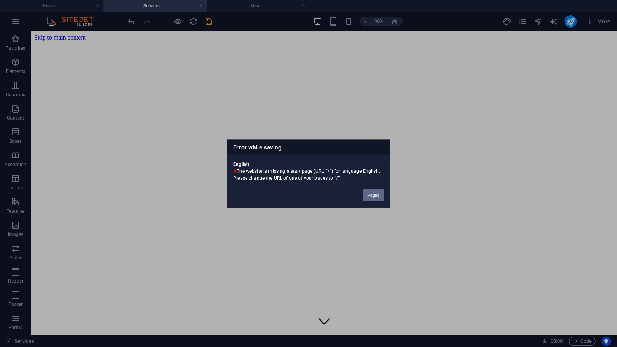
click at [372, 194] on button "Pages" at bounding box center [373, 196] width 21 height 12
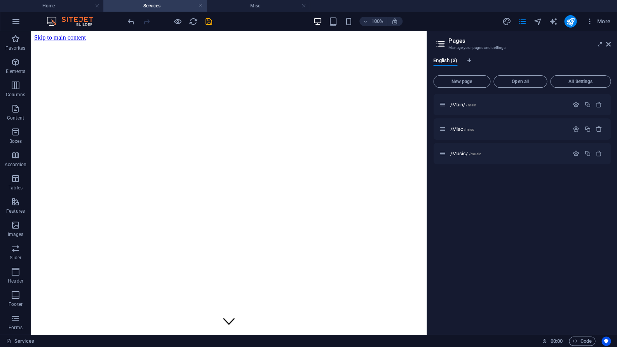
click at [552, 225] on div "/Main/ /main /Misc /misc /Music/ /music" at bounding box center [522, 211] width 178 height 235
click at [583, 87] on button "All Settings" at bounding box center [580, 81] width 61 height 12
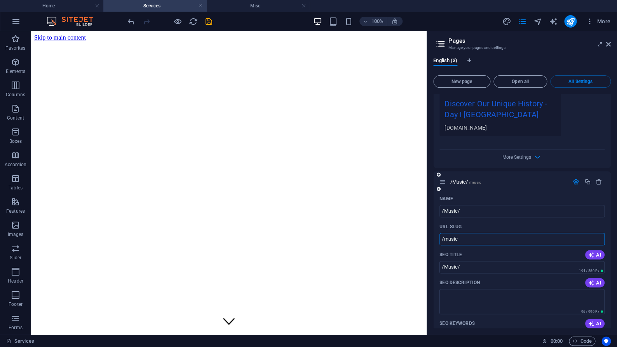
click at [481, 242] on input "/music" at bounding box center [522, 239] width 165 height 12
type input "/music/"
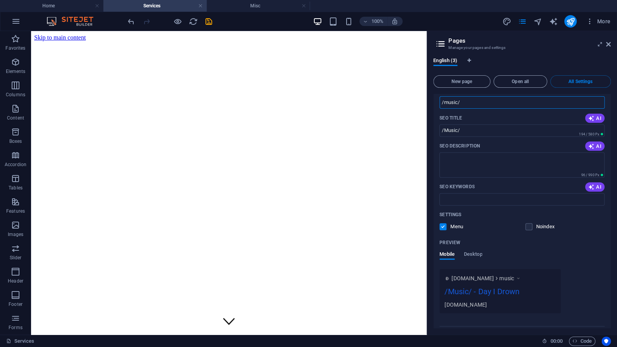
scroll to position [719, 0]
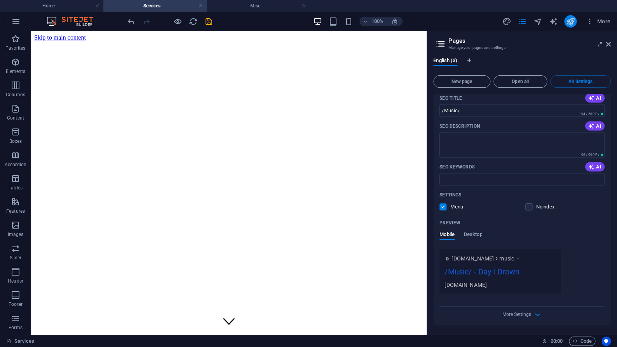
click at [572, 21] on icon "publish" at bounding box center [570, 21] width 9 height 9
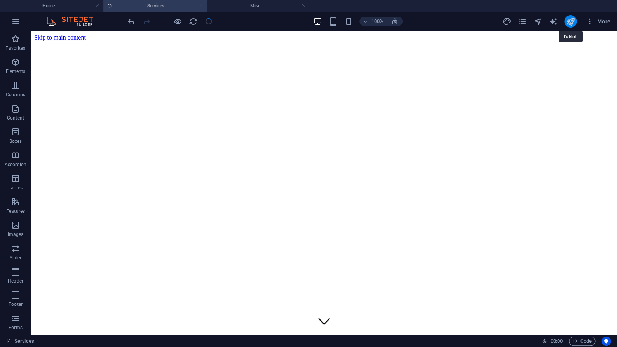
click at [572, 21] on icon "publish" at bounding box center [570, 21] width 9 height 9
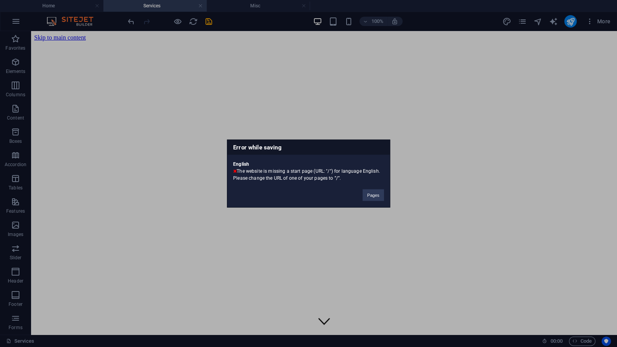
click at [610, 22] on div "Error while saving English The website is missing a start page (URL: "/") for l…" at bounding box center [308, 173] width 617 height 347
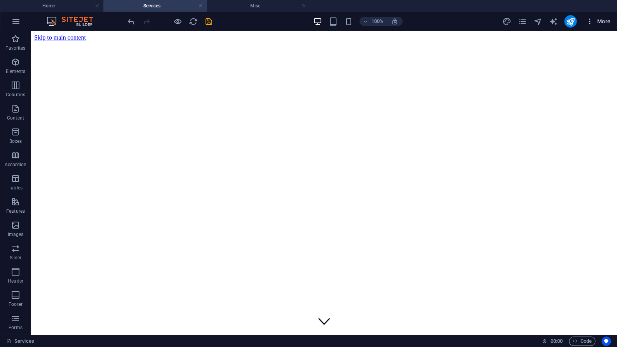
click at [607, 23] on span "More" at bounding box center [598, 21] width 24 height 8
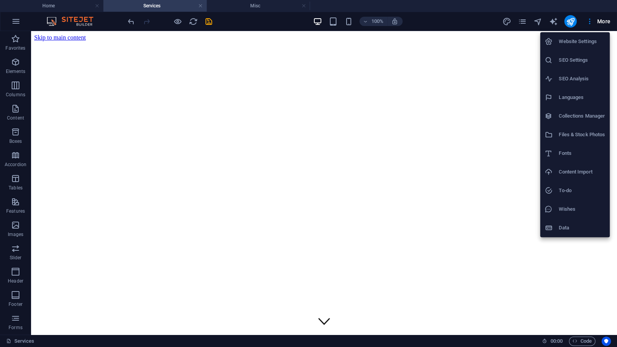
click at [571, 44] on h6 "Website Settings" at bounding box center [582, 41] width 46 height 9
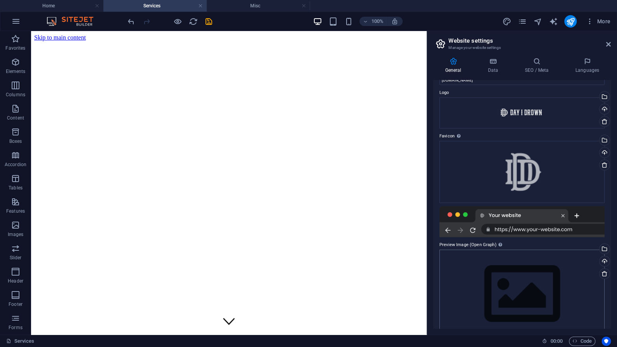
scroll to position [0, 0]
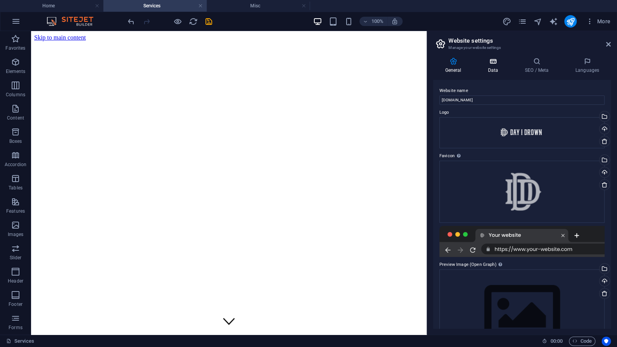
click at [493, 64] on icon at bounding box center [493, 62] width 34 height 8
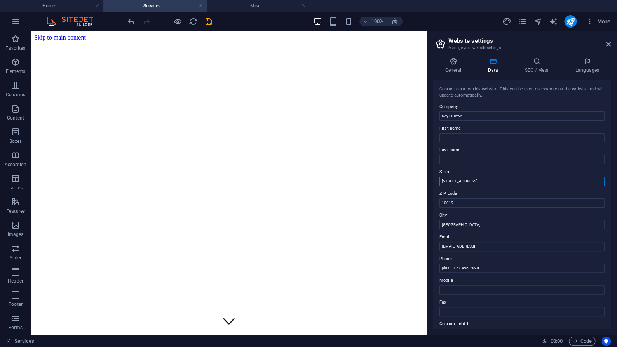
drag, startPoint x: 478, startPoint y: 185, endPoint x: 380, endPoint y: 153, distance: 103.1
click at [440, 185] on input "1601 Broadway" at bounding box center [522, 181] width 165 height 9
drag, startPoint x: 460, startPoint y: 204, endPoint x: 353, endPoint y: 169, distance: 113.0
click at [440, 199] on input "10019" at bounding box center [522, 203] width 165 height 9
drag, startPoint x: 543, startPoint y: 250, endPoint x: 390, endPoint y: 241, distance: 153.0
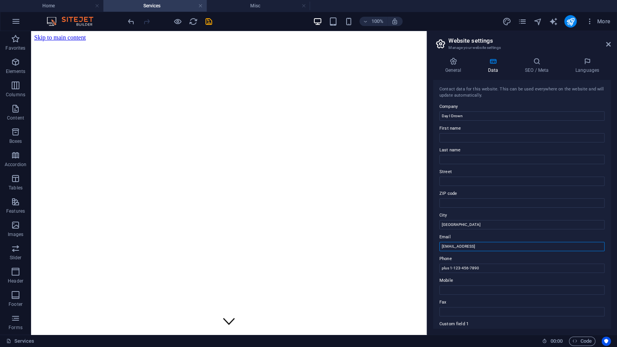
click at [440, 242] on input "953a139bdee5e0a9bf721b70e9ef15@cpanel.local" at bounding box center [522, 246] width 165 height 9
type input "[PERSON_NAME][EMAIL_ADDRESS][PERSON_NAME][DOMAIN_NAME]"
drag, startPoint x: 480, startPoint y: 267, endPoint x: 401, endPoint y: 255, distance: 79.9
click at [440, 264] on input "plus 1-123-456-7890" at bounding box center [522, 268] width 165 height 9
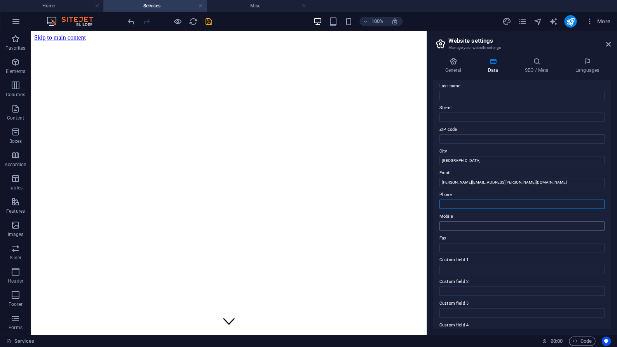
scroll to position [125, 0]
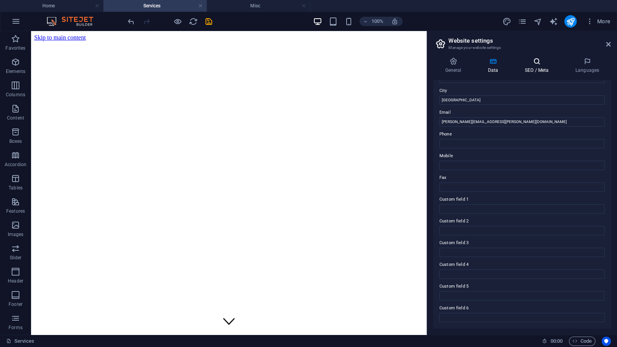
click at [536, 59] on icon at bounding box center [536, 62] width 47 height 8
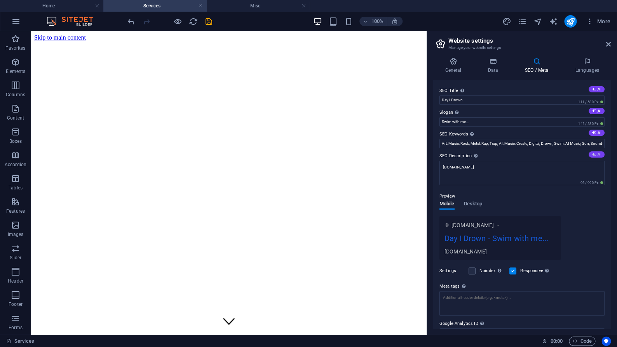
click at [592, 157] on button "AI" at bounding box center [597, 155] width 16 height 6
type textarea "Experience Day I Drown: a captivating blend of trap, metal, and digital soul. D…"
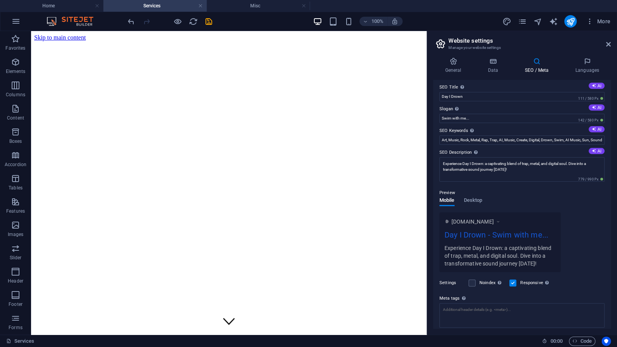
scroll to position [0, 0]
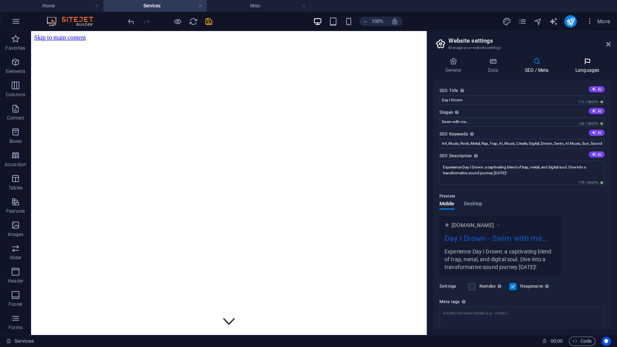
click at [585, 65] on icon at bounding box center [587, 62] width 47 height 8
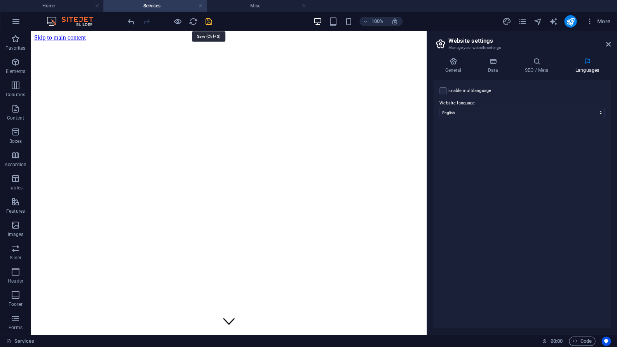
click at [209, 22] on icon "save" at bounding box center [208, 21] width 9 height 9
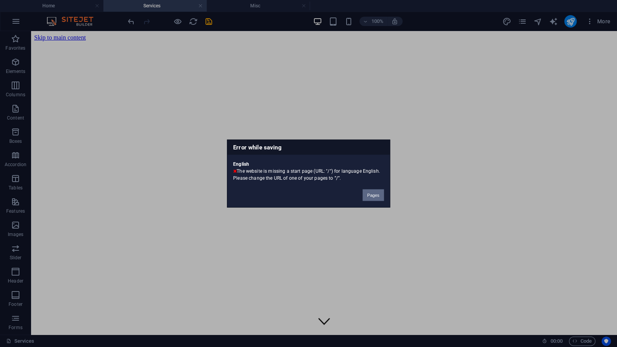
click at [370, 198] on button "Pages" at bounding box center [373, 196] width 21 height 12
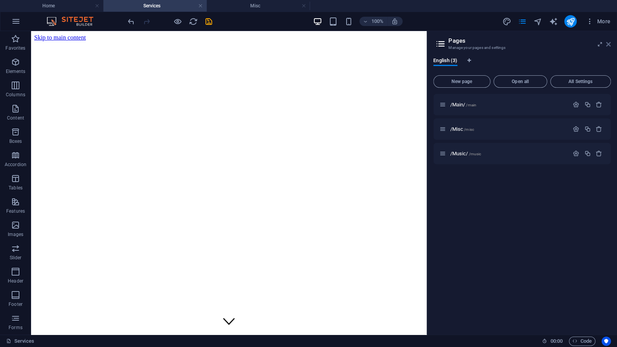
click at [610, 46] on icon at bounding box center [608, 44] width 5 height 6
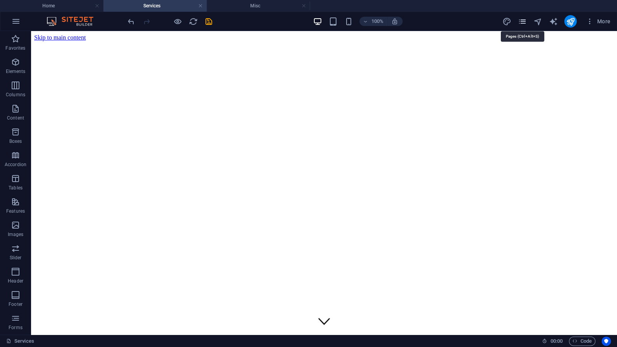
click at [522, 22] on icon "pages" at bounding box center [522, 21] width 9 height 9
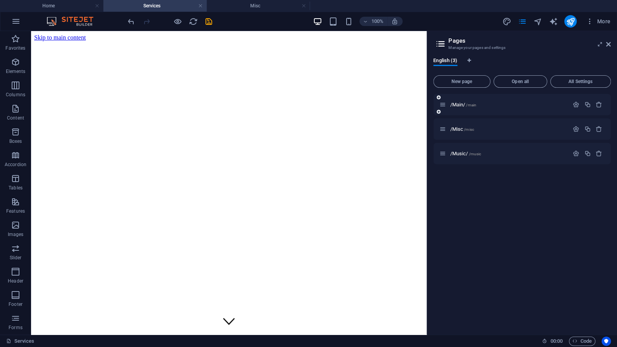
click at [473, 112] on div "/Main/ /main" at bounding box center [522, 104] width 178 height 21
click at [463, 109] on div "/Main/ /main" at bounding box center [504, 104] width 129 height 9
click at [546, 104] on p "/Main/ /main" at bounding box center [508, 104] width 117 height 5
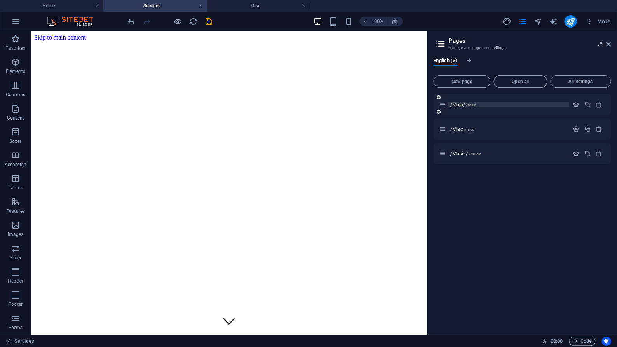
click at [546, 104] on p "/Main/ /main" at bounding box center [508, 104] width 117 height 5
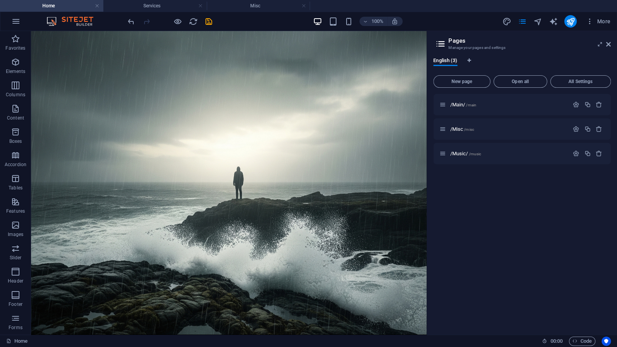
click at [575, 27] on div at bounding box center [570, 21] width 12 height 12
click at [573, 26] on icon "publish" at bounding box center [570, 21] width 9 height 9
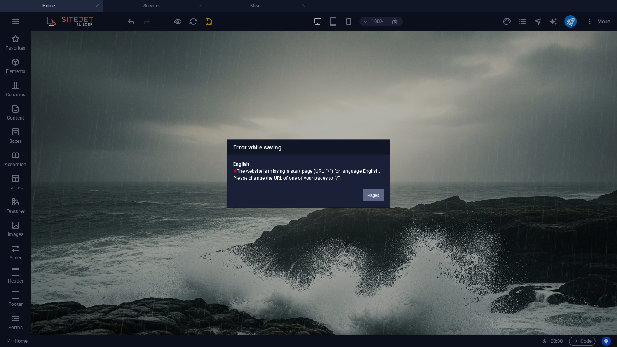
click at [377, 194] on button "Pages" at bounding box center [373, 196] width 21 height 12
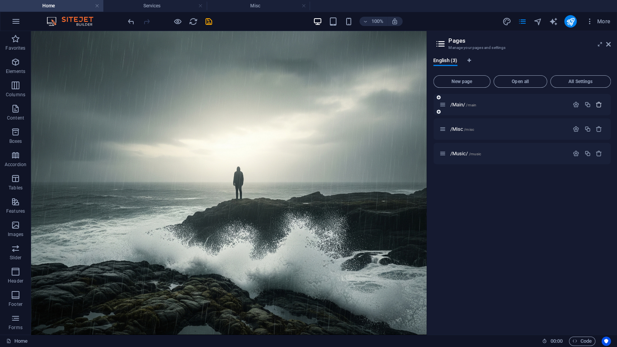
click at [600, 105] on icon "button" at bounding box center [599, 104] width 7 height 7
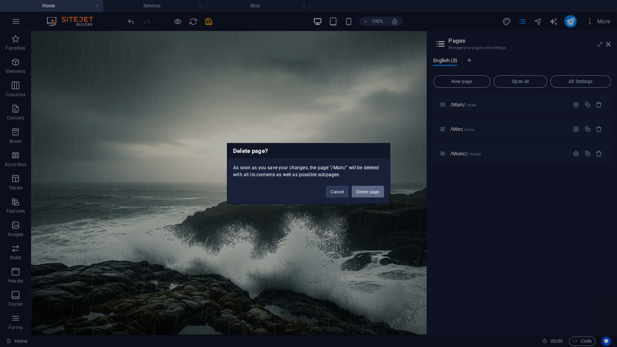
click at [376, 192] on button "Delete page" at bounding box center [368, 192] width 32 height 12
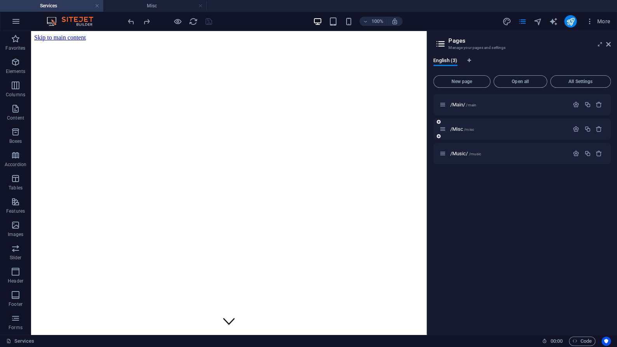
click at [528, 132] on div "/Misc /misc" at bounding box center [504, 129] width 129 height 9
click at [601, 129] on icon "button" at bounding box center [599, 129] width 7 height 7
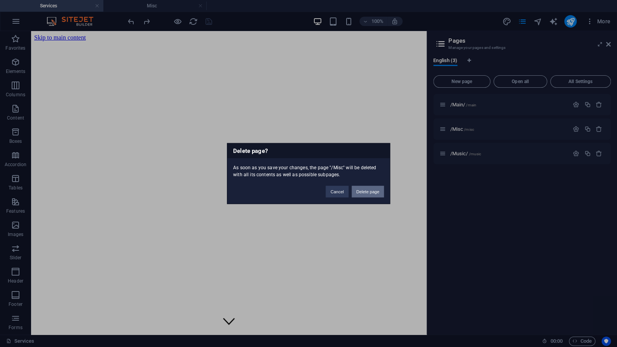
click at [362, 195] on button "Delete page" at bounding box center [368, 192] width 32 height 12
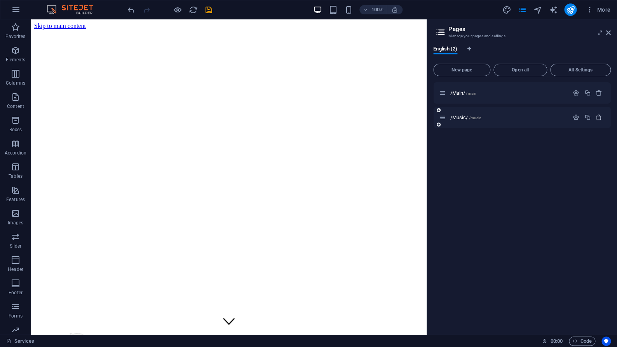
click at [600, 119] on icon "button" at bounding box center [599, 117] width 7 height 7
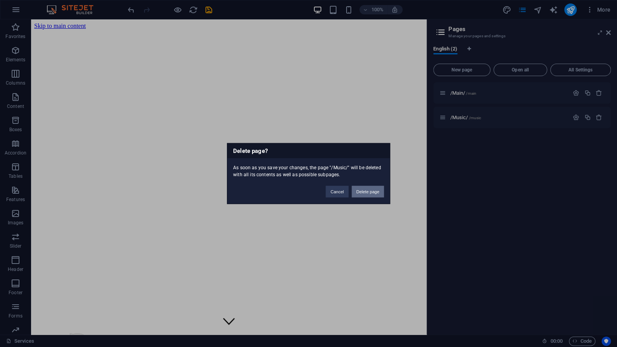
click at [358, 190] on button "Delete page" at bounding box center [368, 192] width 32 height 12
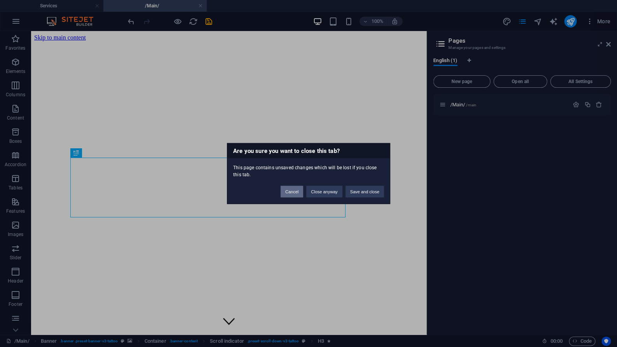
click at [292, 192] on button "Cancel" at bounding box center [292, 192] width 23 height 12
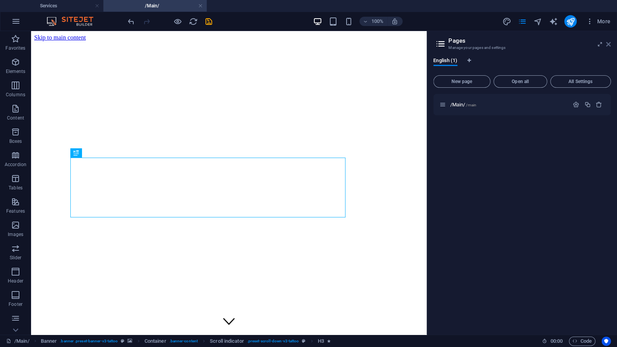
drag, startPoint x: 609, startPoint y: 44, endPoint x: 577, endPoint y: 13, distance: 44.8
click at [609, 44] on icon at bounding box center [608, 44] width 5 height 6
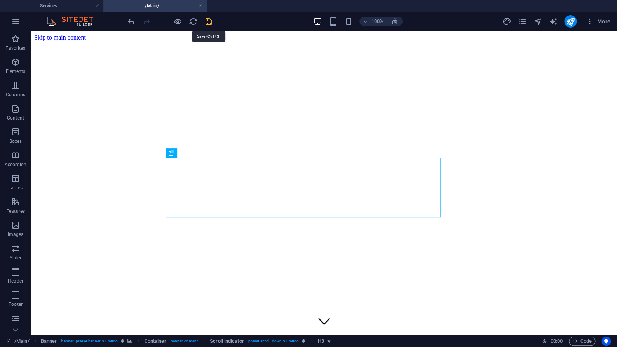
click at [208, 26] on icon "save" at bounding box center [208, 21] width 9 height 9
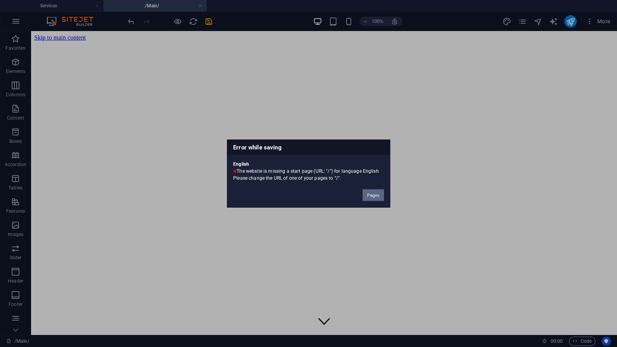
click at [376, 194] on button "Pages" at bounding box center [373, 196] width 21 height 12
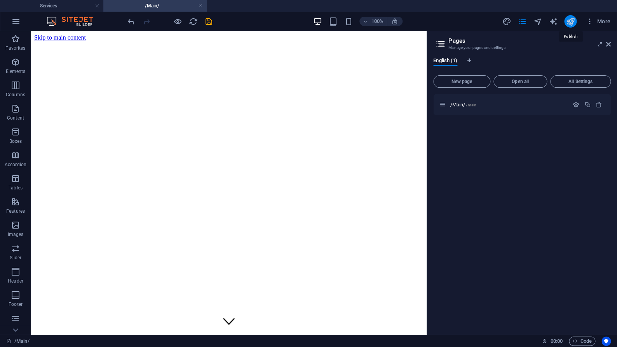
click at [569, 23] on icon "publish" at bounding box center [570, 21] width 9 height 9
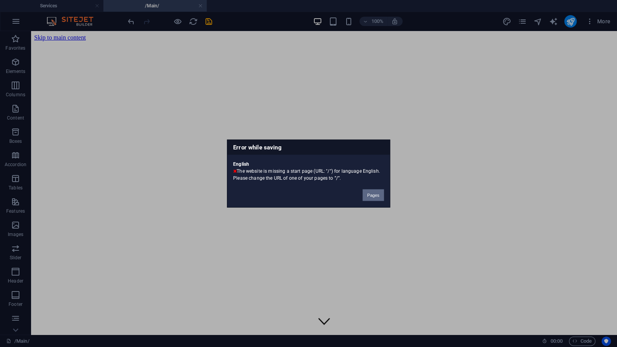
drag, startPoint x: 340, startPoint y: 164, endPoint x: 372, endPoint y: 196, distance: 44.2
click at [372, 196] on button "Pages" at bounding box center [373, 196] width 21 height 12
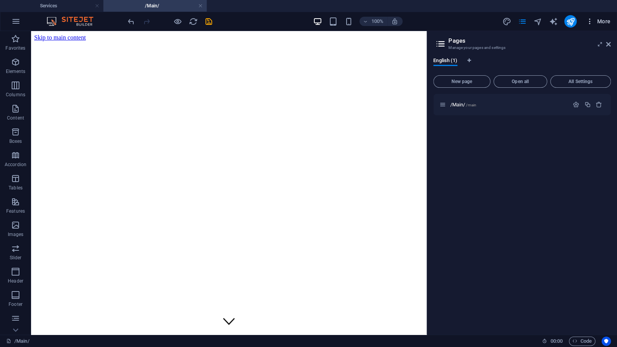
click at [590, 22] on icon "button" at bounding box center [590, 21] width 8 height 8
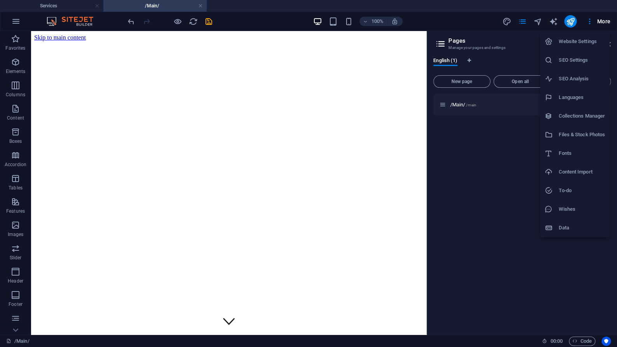
click at [551, 226] on icon at bounding box center [549, 228] width 8 height 8
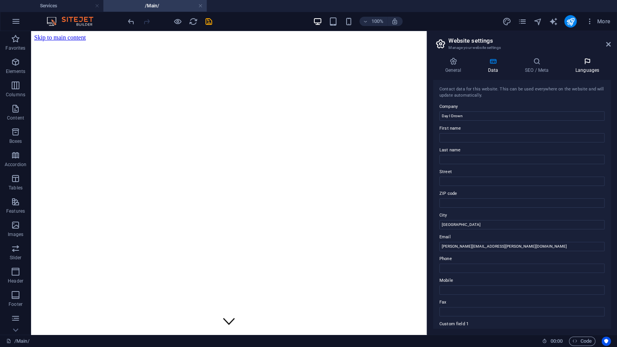
click at [585, 63] on icon at bounding box center [587, 62] width 47 height 8
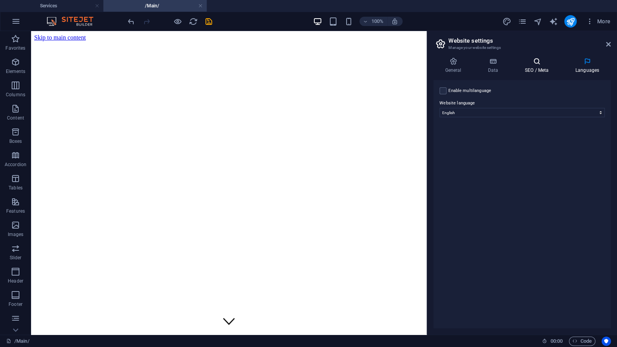
click at [542, 64] on icon at bounding box center [536, 62] width 47 height 8
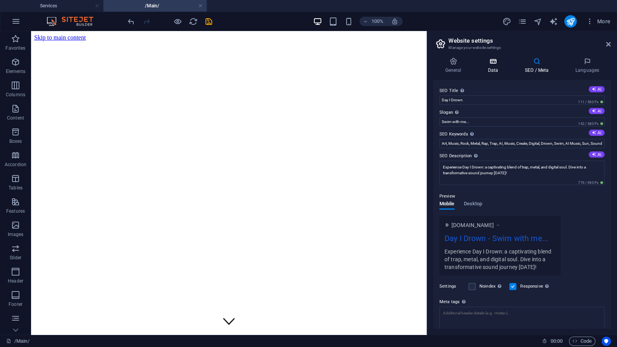
click at [495, 69] on h4 "Data" at bounding box center [494, 66] width 37 height 16
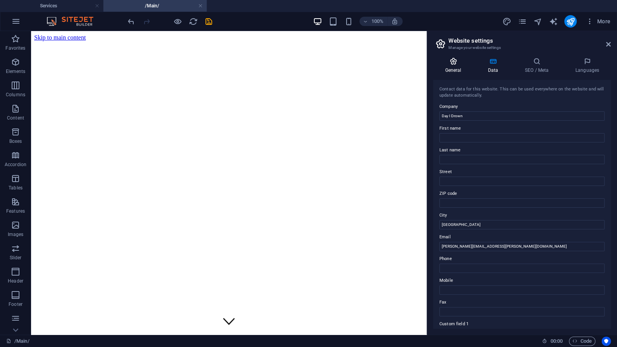
click at [452, 63] on icon at bounding box center [453, 62] width 40 height 8
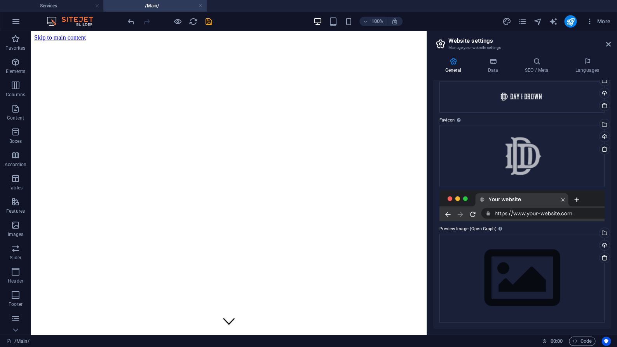
scroll to position [36, 0]
click at [551, 20] on icon "text_generator" at bounding box center [553, 21] width 9 height 9
select select "English"
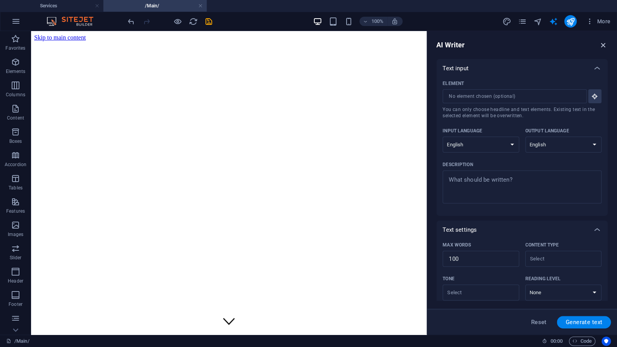
drag, startPoint x: 604, startPoint y: 47, endPoint x: 573, endPoint y: 16, distance: 44.2
click at [604, 47] on icon "button" at bounding box center [603, 45] width 9 height 9
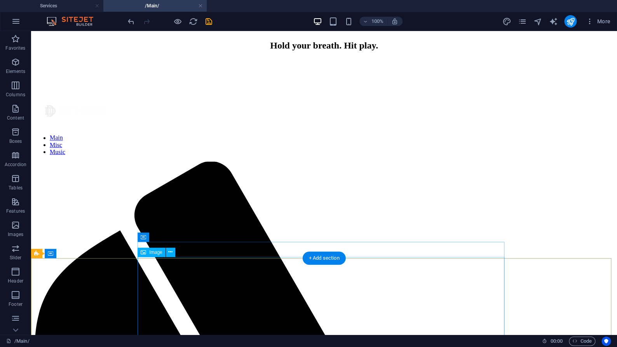
scroll to position [531, 0]
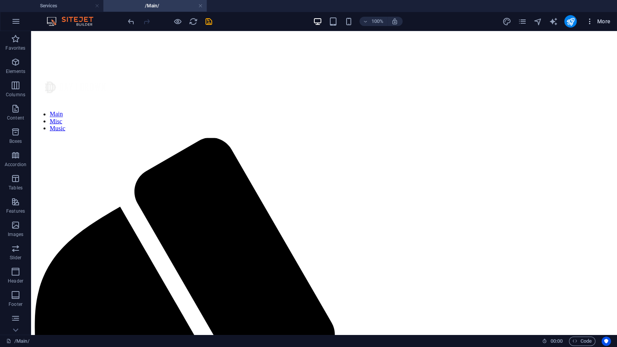
click at [604, 23] on span "More" at bounding box center [598, 21] width 24 height 8
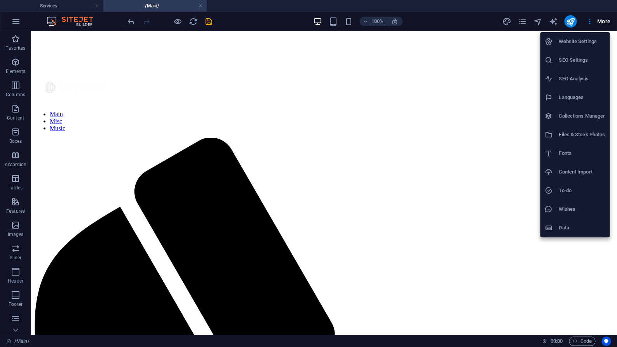
click at [567, 21] on div at bounding box center [308, 173] width 617 height 347
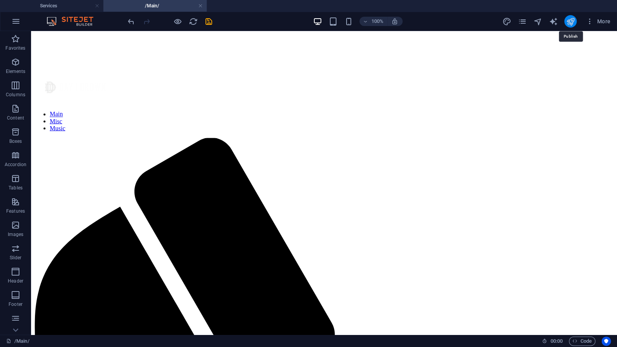
click at [567, 21] on icon "publish" at bounding box center [570, 21] width 9 height 9
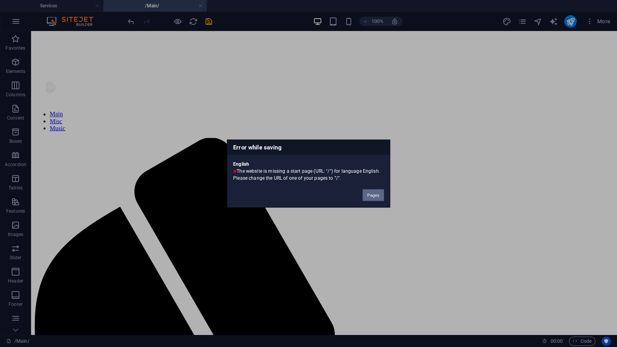
click at [370, 194] on button "Pages" at bounding box center [373, 196] width 21 height 12
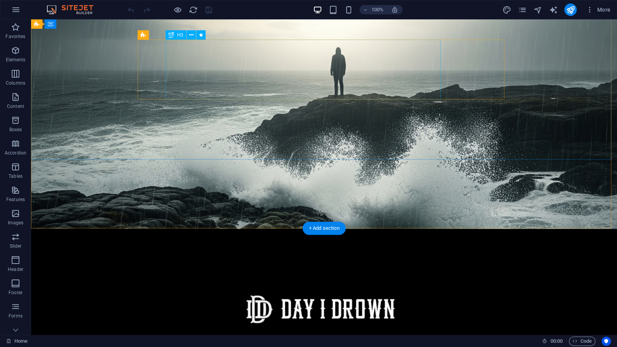
scroll to position [174, 0]
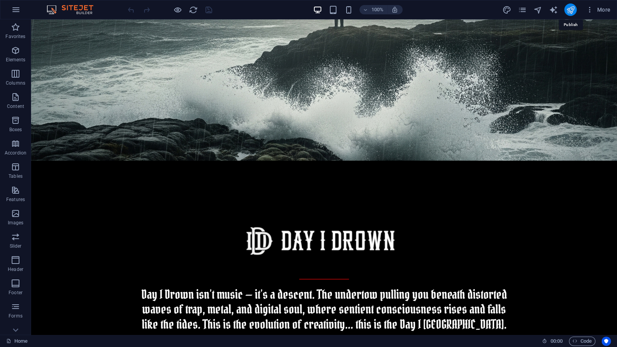
click at [572, 6] on icon "publish" at bounding box center [570, 9] width 9 height 9
